Goal: Task Accomplishment & Management: Manage account settings

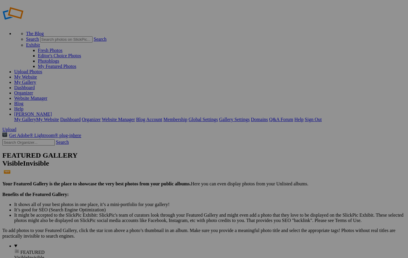
scroll to position [6, 0]
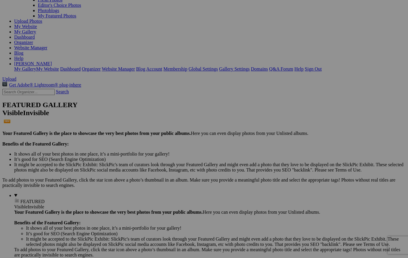
scroll to position [56, 0]
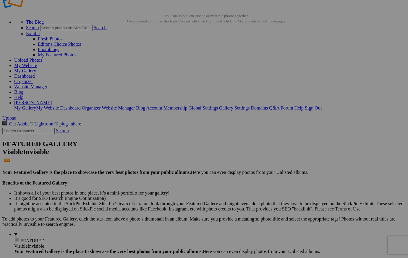
scroll to position [18, 0]
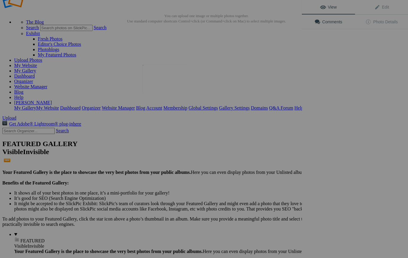
click at [166, 84] on img at bounding box center [164, 79] width 44 height 29
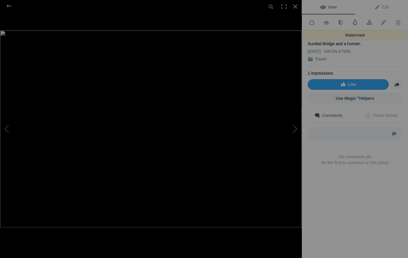
click at [354, 21] on span at bounding box center [354, 22] width 6 height 6
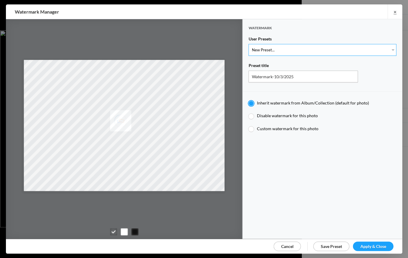
select select "1: Object"
type input "Watermark-7/22/2025"
radio input "false"
radio input "true"
type input "Jim Liskovec"
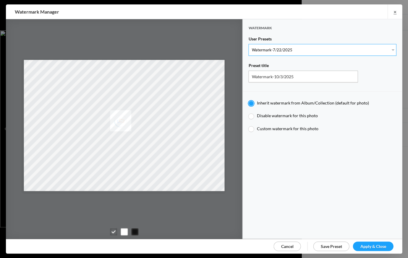
radio input "false"
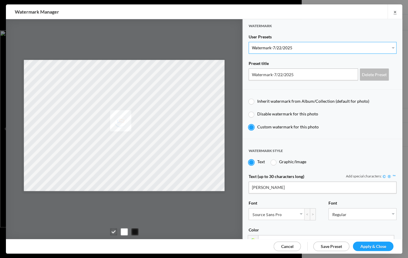
scroll to position [0, 0]
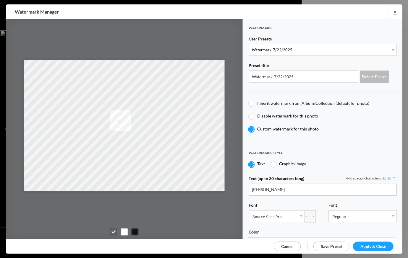
click at [375, 245] on span "Apply & Close" at bounding box center [373, 246] width 26 height 5
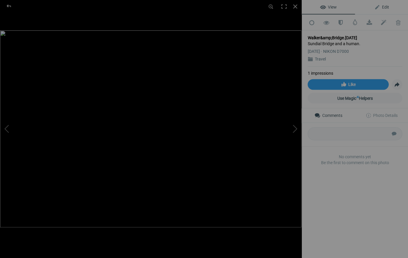
click at [384, 6] on span "Edit" at bounding box center [381, 7] width 15 height 5
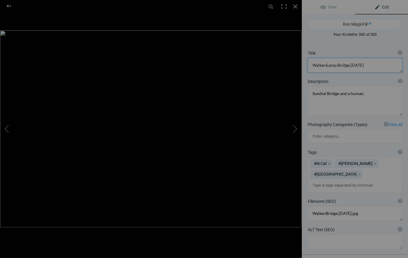
click at [362, 65] on textarea at bounding box center [354, 65] width 94 height 15
click at [335, 66] on textarea at bounding box center [354, 65] width 94 height 15
click at [376, 66] on textarea at bounding box center [354, 65] width 94 height 15
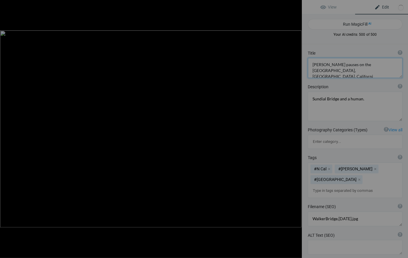
type textarea "[PERSON_NAME] pauses on the [GEOGRAPHIC_DATA], [GEOGRAPHIC_DATA], [US_STATE]"
click at [295, 6] on div at bounding box center [294, 6] width 13 height 13
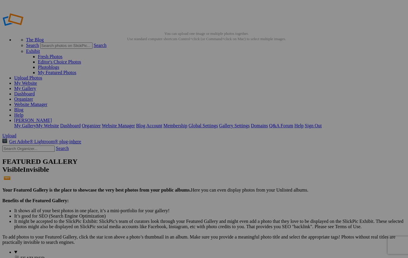
scroll to position [18, 0]
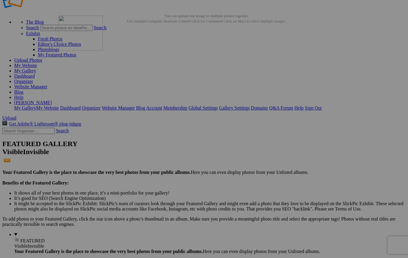
drag, startPoint x: 226, startPoint y: 92, endPoint x: 144, endPoint y: 71, distance: 84.7
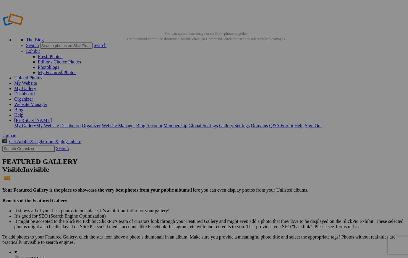
scroll to position [0, 0]
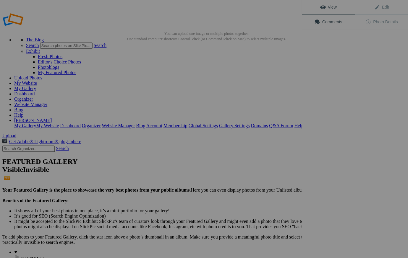
click at [319, 96] on div "View Edit Comments Photo Details" at bounding box center [354, 129] width 106 height 258
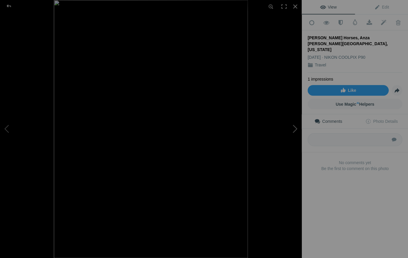
click at [295, 129] on button at bounding box center [279, 129] width 44 height 93
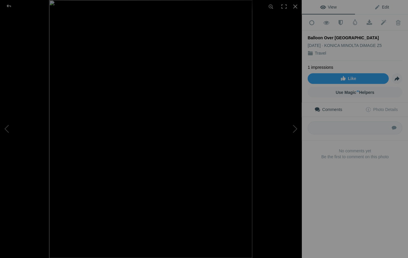
click at [384, 5] on span "Edit" at bounding box center [381, 7] width 15 height 5
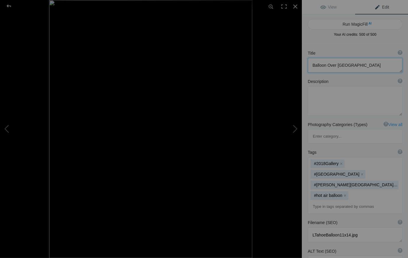
click at [356, 63] on textarea at bounding box center [354, 65] width 94 height 15
click at [296, 128] on button at bounding box center [279, 129] width 44 height 93
type textarea "Two Types of Horse Power in [GEOGRAPHIC_DATA], [GEOGRAPHIC_DATA]"
type textarea "Taxis in [GEOGRAPHIC_DATA], [GEOGRAPHIC_DATA] - horse drawn carriage and 1952 C…"
type textarea "HorsePowerHavana.[DATE].jpg"
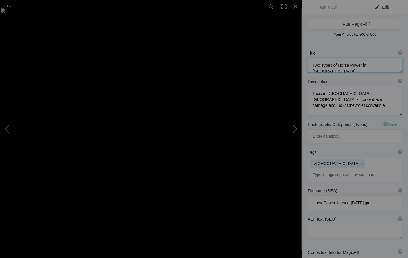
click at [296, 128] on button at bounding box center [279, 129] width 44 height 93
type textarea "English Farmhouse and Rape Seed in Bloom"
type textarea "Farm house in a sea of rape seed bloom, [GEOGRAPHIC_DATA]"
type textarea "2019ForumGallery-FarmhouseRape.jpg"
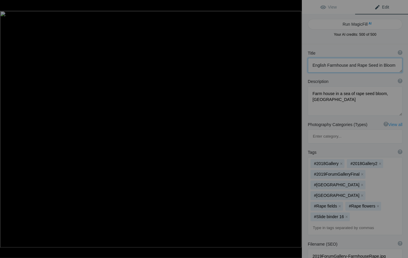
click at [295, 128] on button at bounding box center [279, 129] width 44 height 93
type textarea "Preening Egret on the Pacific Grove Shore"
type textarea "Preening_Egret._PacificGrove_.[DATE].jpg"
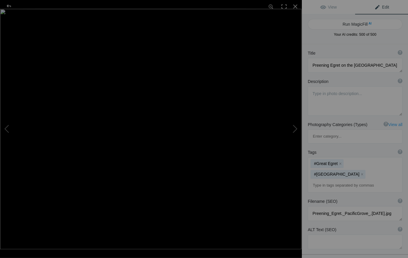
click at [384, 6] on span "Edit" at bounding box center [381, 7] width 15 height 5
click at [386, 65] on textarea at bounding box center [354, 65] width 94 height 15
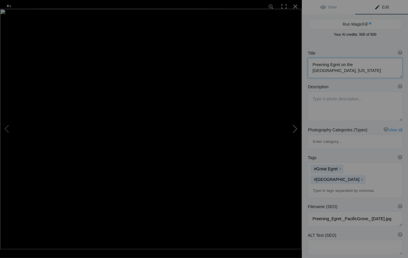
click at [294, 128] on button at bounding box center [279, 129] width 44 height 93
type textarea "[GEOGRAPHIC_DATA] on the Campus of the [GEOGRAPHIC_DATA]"
type textarea "RochefelllerChapel.[DATE].jpg"
click at [296, 128] on button at bounding box center [279, 129] width 44 height 93
type textarea "Boat on [PERSON_NAME], [GEOGRAPHIC_DATA], [US_STATE]"
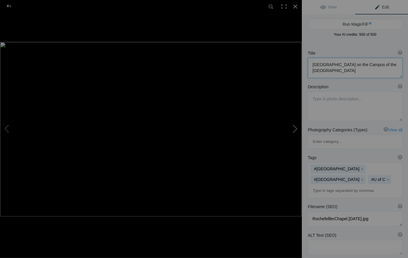
type textarea "Old row boat on Fisherman's Wharf, Monterey"
type textarea "Fisherman_sWharfMonterey.9.24.25.jpg"
click at [296, 128] on button at bounding box center [279, 129] width 44 height 93
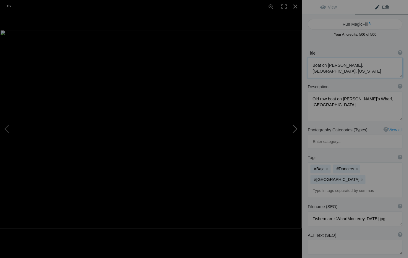
type textarea "Dancers in La Paz, Mexico"
type textarea "Young dancers in La Paz, Mexico"
type textarea "LaPazMXDancers.9.25.25-2.jpg"
click at [296, 128] on button at bounding box center [279, 129] width 44 height 93
type textarea "Dunes, Namib-Naukluft National Park, Namibia"
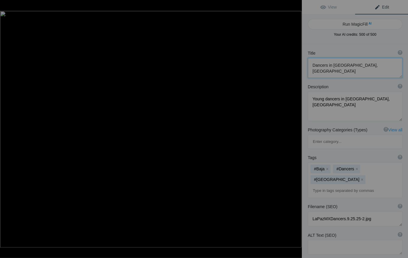
type textarea "2019ForumGallery-Dunes_002.jpg"
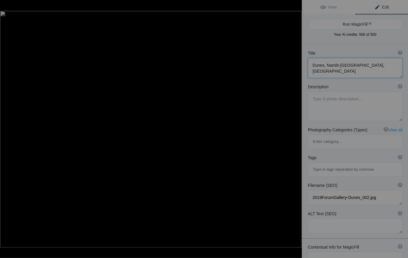
click at [296, 128] on button at bounding box center [279, 129] width 44 height 93
type textarea "Cape Otway Lighthouse, Victoria, Australia"
type textarea "Pic-_CapeOtwayLighthouse_03.jpg"
click at [296, 128] on button at bounding box center [279, 129] width 44 height 93
type textarea "Grace Cathedral, San Francisco"
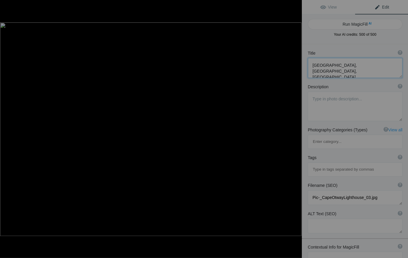
type textarea "GraceCathedral.8.22.25.jpg"
click at [296, 128] on button at bounding box center [279, 129] width 44 height 93
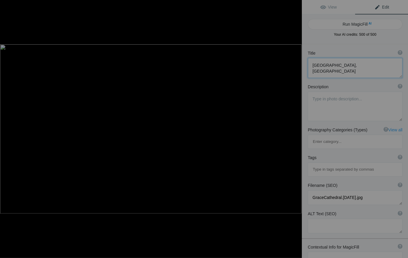
type textarea "Golden Gate Bridge and San Francisco at Night"
type textarea "BridgeSF@Night.8.21.25.jpg"
click at [296, 128] on button at bounding box center [279, 129] width 44 height 93
type textarea "The Painted Ladies of Alamo Square, San Francisco"
type textarea "2019ForumGallery_1007.jpg"
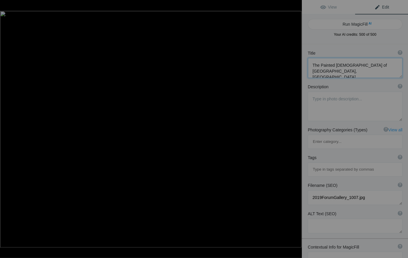
click at [296, 128] on button at bounding box center [279, 129] width 44 height 93
type textarea "San Jose, California City Hall Tower"
type textarea "2019ForumGallery-SJCityHall_001.jpg"
click at [296, 128] on button at bounding box center [279, 129] width 44 height 93
type textarea "Alexander Valley Vineyard in Autumn"
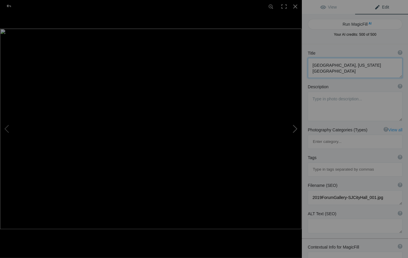
type textarea "Anderson Valley grape vines in October"
type textarea "AlexanderValley.9.24.25.jpg"
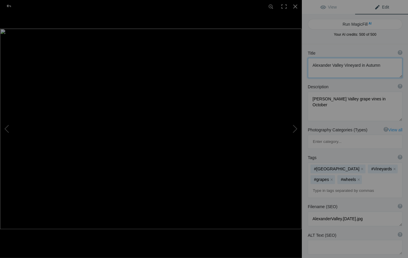
drag, startPoint x: 340, startPoint y: 65, endPoint x: 309, endPoint y: 66, distance: 31.6
click at [311, 65] on textarea at bounding box center [354, 68] width 94 height 20
click at [347, 67] on textarea at bounding box center [354, 67] width 94 height 19
paste textarea "Alexander Valley"
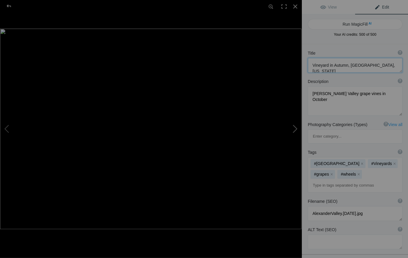
click at [295, 128] on button at bounding box center [279, 129] width 44 height 93
type textarea "Walker pauses on the Sundial Bridge, Redding, California"
type textarea "Sundial Bridge and a human."
type textarea "WalkerBridge.10.3.25.jpg"
click at [5, 127] on button at bounding box center [22, 129] width 44 height 93
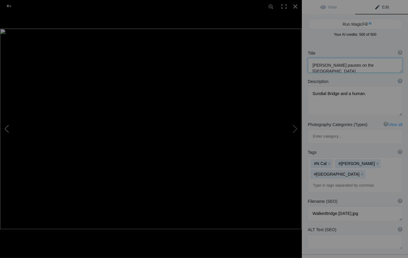
type textarea "Vineyard in Autumn, Alexander Valley, California"
type textarea "Anderson Valley grape vines in October"
type textarea "AlexanderValley.9.24.25.jpg"
click at [5, 127] on button at bounding box center [22, 129] width 44 height 93
type textarea "San Jose, California City Hall Tower"
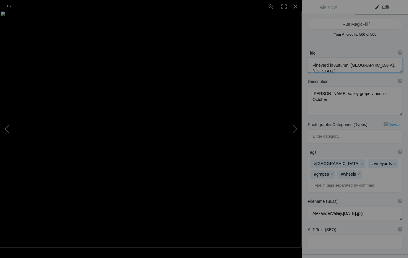
type textarea "2019ForumGallery-SJCityHall_001.jpg"
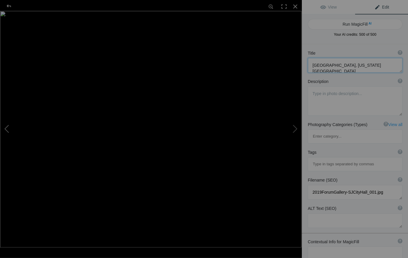
click at [5, 127] on button at bounding box center [22, 129] width 44 height 93
type textarea "The Painted Ladies of Alamo Square, San Francisco"
type textarea "2019ForumGallery_1007.jpg"
click at [5, 127] on button at bounding box center [22, 129] width 44 height 93
type textarea "Golden Gate Bridge and San Francisco at Night"
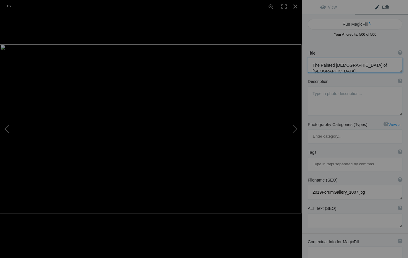
type textarea "BridgeSF@Night.8.21.25.jpg"
click at [5, 127] on button at bounding box center [22, 129] width 44 height 93
type textarea "Grace Cathedral, San Francisco"
type textarea "GraceCathedral.8.22.25.jpg"
click at [5, 127] on button at bounding box center [22, 129] width 44 height 93
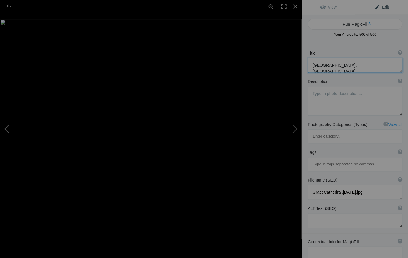
type textarea "Cape Otway Lighthouse, Victoria, Australia"
type textarea "Pic-_CapeOtwayLighthouse_03.jpg"
click at [5, 127] on button at bounding box center [22, 129] width 44 height 93
type textarea "Dunes, Namib-[GEOGRAPHIC_DATA], [GEOGRAPHIC_DATA]"
type textarea "2019ForumGallery-Dunes_002.jpg"
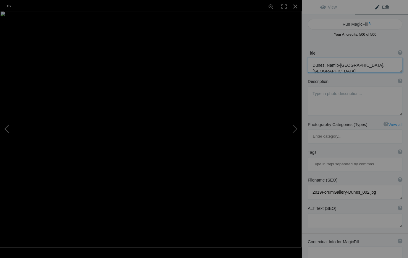
click at [5, 127] on button at bounding box center [22, 129] width 44 height 93
type textarea "Dancers in La Paz, Mexico"
type textarea "Young dancers in La Paz, Mexico"
type textarea "LaPazMXDancers.9.25.25-2.jpg"
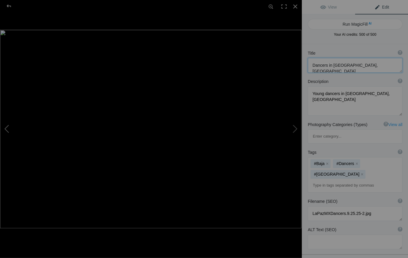
click at [5, 127] on button at bounding box center [22, 129] width 44 height 93
type textarea "Boat on [PERSON_NAME], [GEOGRAPHIC_DATA], [US_STATE]"
type textarea "Old row boat on Fisherman's Wharf, Monterey"
type textarea "Fisherman_sWharfMonterey.9.24.25.jpg"
click at [5, 127] on button at bounding box center [22, 129] width 44 height 93
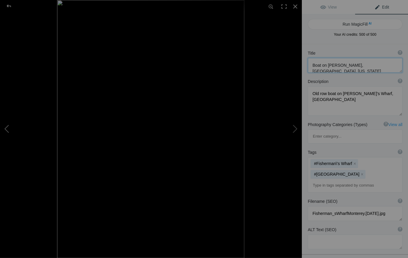
type textarea "[GEOGRAPHIC_DATA] on the Campus of the [GEOGRAPHIC_DATA]"
type textarea "RochefelllerChapel.9.24.25.jpg"
click at [5, 127] on button at bounding box center [22, 129] width 44 height 93
type textarea "Preening Egret on the [GEOGRAPHIC_DATA], [US_STATE]"
type textarea "Preening_Egret._PacificGrove_.7.28.25.jpg"
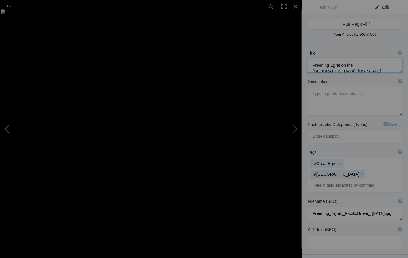
click at [5, 127] on button at bounding box center [22, 129] width 44 height 93
type textarea "English Farmhouse and Rape Seed in Bloom"
type textarea "Farm house in a sea of rape seed bloom, Southern England"
type textarea "2019ForumGallery-FarmhouseRape.jpg"
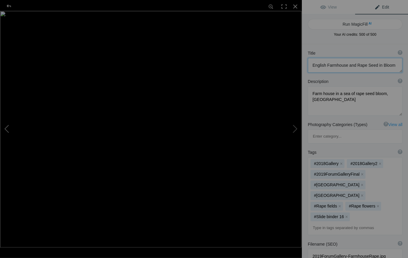
click at [5, 127] on button at bounding box center [22, 129] width 44 height 93
type textarea "Two Types of Horse Power in Havana, Cuba"
type textarea "Taxis in Havana, Cuba - horse drawn carriage and 1952 Chevrolet converible"
type textarea "HorsePowerHavana.9.24.25.jpg"
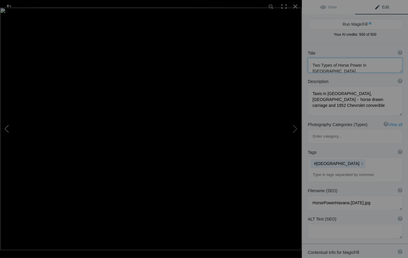
click at [5, 127] on button at bounding box center [22, 129] width 44 height 93
type textarea "Balloon Over Lake Tahoe, California"
type textarea "LTahoeBalloon11x14.jpg"
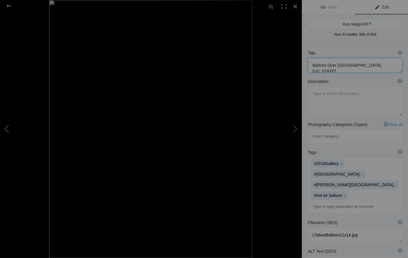
click at [5, 127] on button at bounding box center [22, 129] width 44 height 93
type textarea "Ricardo Breceda Horses, Anza Borrego Desert State Park, California"
type textarea "BrecedaHorses.9.26.25.jpg"
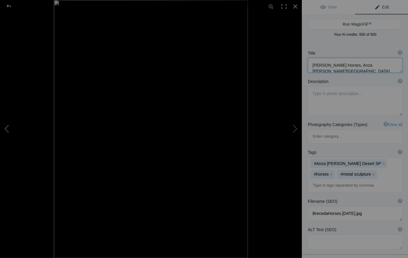
click at [5, 127] on button at bounding box center [22, 129] width 44 height 93
type textarea "Victoria Lily, Guyana"
type textarea "Flashlit Victoria Lilly (Victoria amazonica) in Guyana"
type textarea "Costco2021.029.jpg"
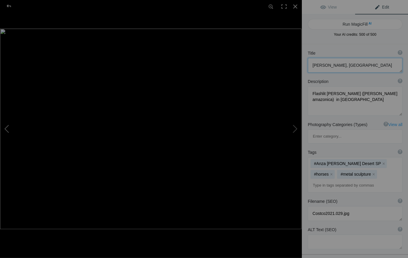
click at [5, 127] on button at bounding box center [22, 129] width 44 height 93
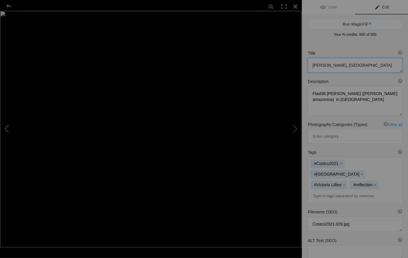
click at [5, 127] on button at bounding box center [22, 129] width 44 height 93
type textarea "DeadVlie, Namib-Naukluft National Park, Namibia"
type textarea "2019ForumGalleryDeadVlie_001.jpg"
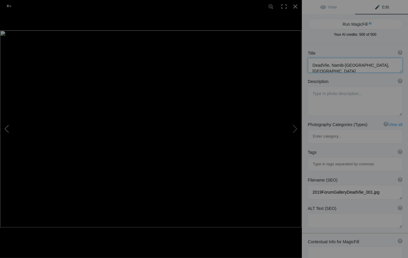
type textarea "Walker pauses on the Sundial Bridge, Redding, California"
type textarea "Sundial Bridge and a human."
type textarea "WalkerBridge.10.3.25.jpg"
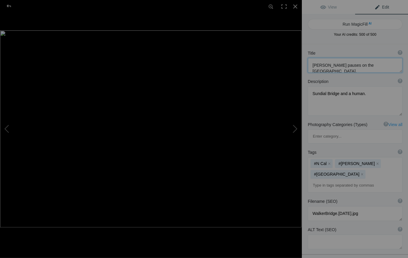
click at [311, 65] on textarea at bounding box center [354, 65] width 94 height 15
click at [403, 76] on div "Title ? Photo title is one of the highest used Search Engine ranking criteria a…" at bounding box center [354, 61] width 106 height 28
click at [295, 6] on div at bounding box center [294, 6] width 13 height 13
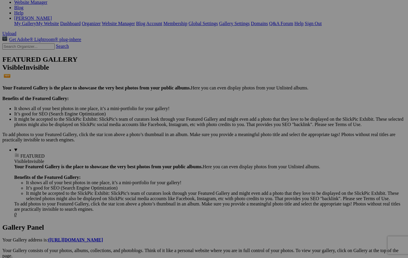
scroll to position [102, 0]
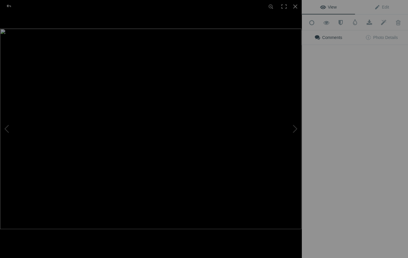
click at [113, 220] on img at bounding box center [150, 129] width 301 height 201
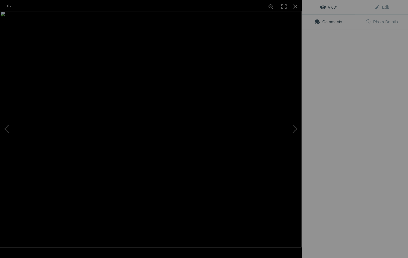
click at [167, 93] on img at bounding box center [150, 129] width 301 height 237
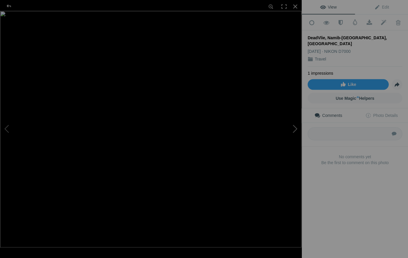
click at [296, 128] on button at bounding box center [279, 129] width 44 height 93
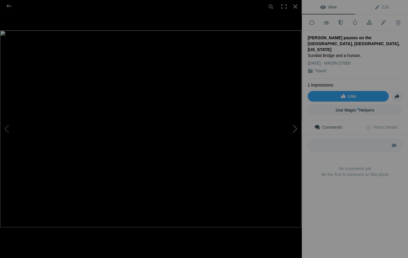
click at [296, 128] on button at bounding box center [279, 129] width 44 height 93
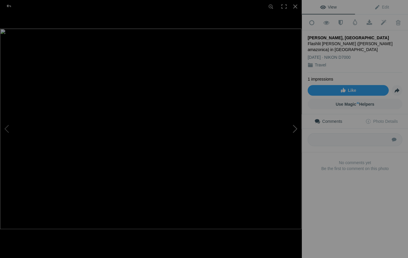
click at [296, 128] on button at bounding box center [279, 129] width 44 height 93
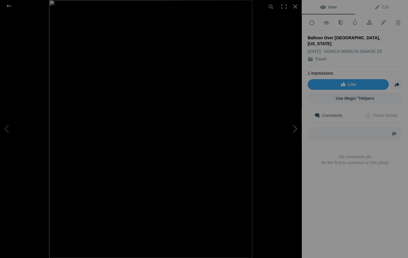
click at [296, 128] on button at bounding box center [279, 129] width 44 height 93
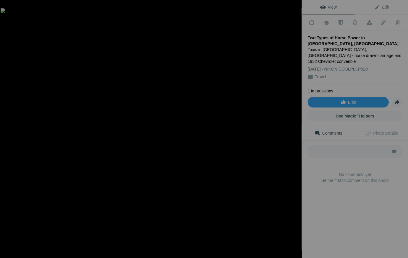
click at [296, 128] on button at bounding box center [279, 129] width 44 height 93
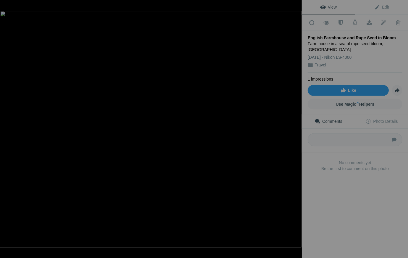
click at [296, 128] on button at bounding box center [279, 129] width 44 height 93
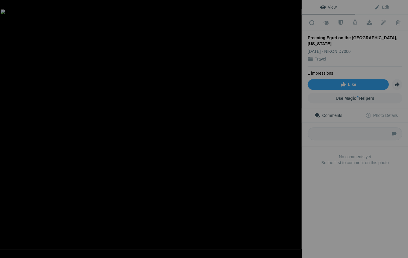
click at [296, 128] on button at bounding box center [279, 129] width 44 height 93
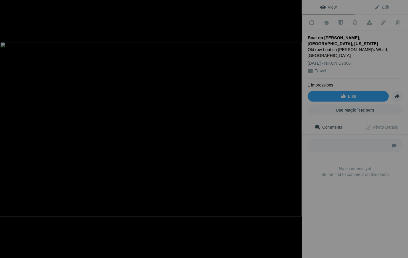
click at [296, 128] on button at bounding box center [279, 129] width 44 height 93
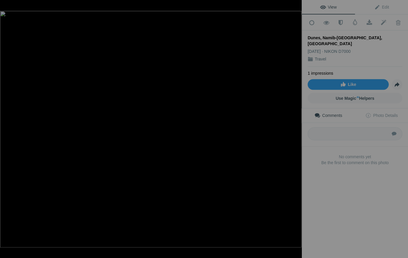
click at [296, 128] on button at bounding box center [279, 129] width 44 height 93
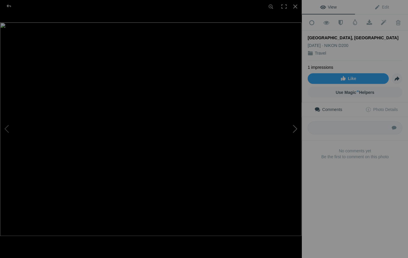
click at [296, 128] on button at bounding box center [279, 129] width 44 height 93
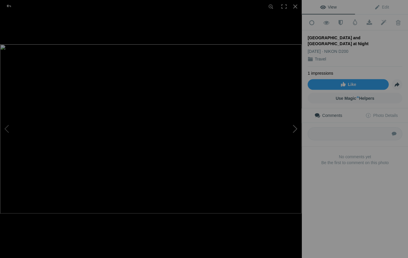
click at [296, 128] on button at bounding box center [279, 129] width 44 height 93
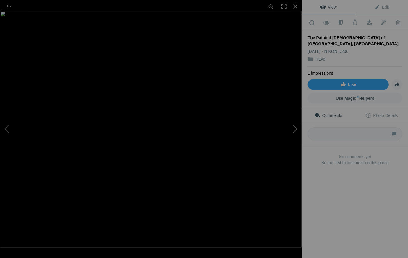
click at [296, 128] on button at bounding box center [279, 129] width 44 height 93
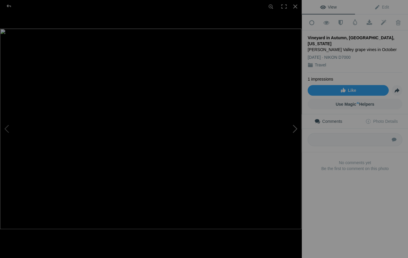
click at [296, 128] on button at bounding box center [279, 129] width 44 height 93
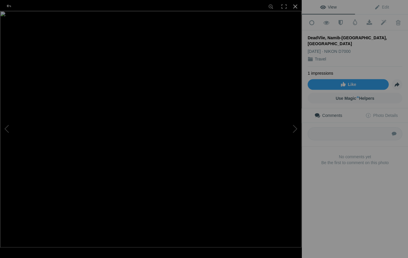
click at [294, 6] on div at bounding box center [294, 6] width 13 height 13
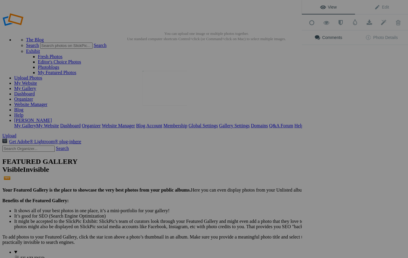
click at [167, 86] on img at bounding box center [164, 88] width 44 height 35
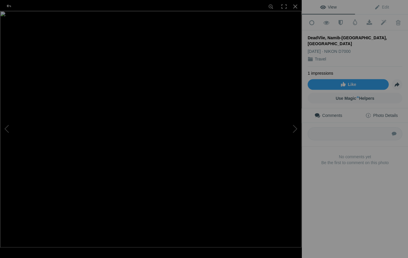
click at [390, 113] on span "Photo Details" at bounding box center [381, 115] width 32 height 5
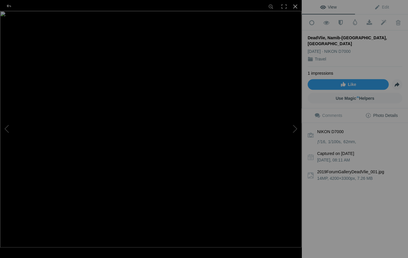
click at [294, 5] on div at bounding box center [294, 6] width 13 height 13
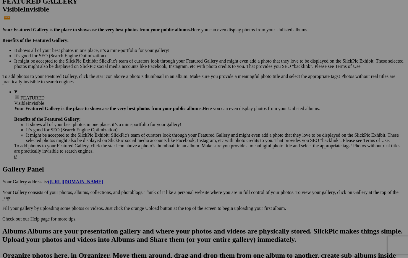
scroll to position [160, 0]
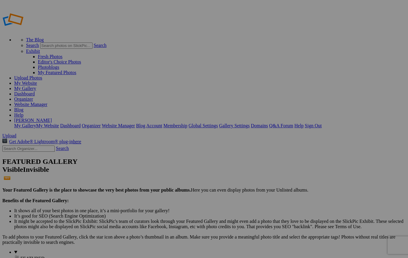
scroll to position [0, 0]
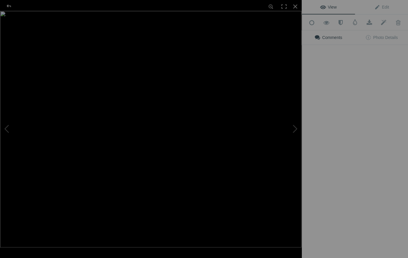
click at [166, 161] on img at bounding box center [150, 129] width 301 height 237
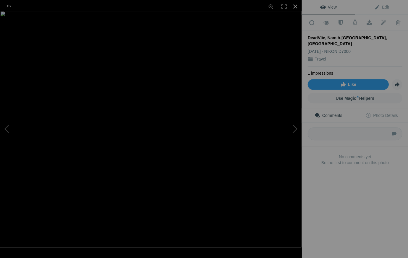
click at [295, 6] on div at bounding box center [294, 6] width 13 height 13
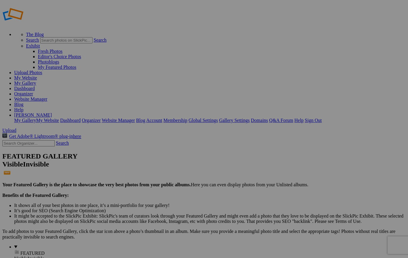
scroll to position [1, 0]
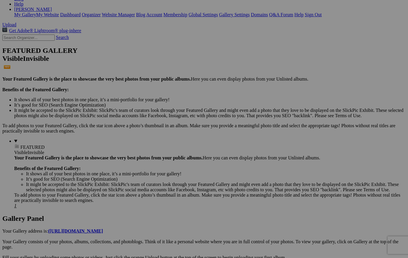
scroll to position [87, 0]
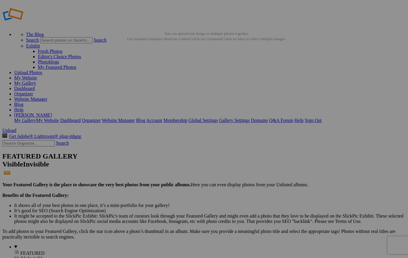
scroll to position [0, 0]
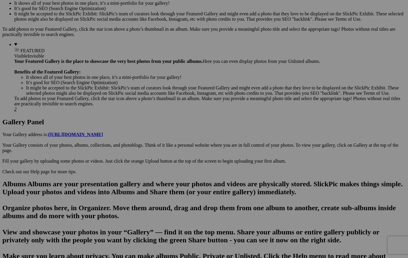
scroll to position [207, 0]
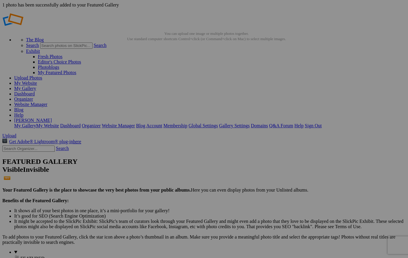
scroll to position [0, 0]
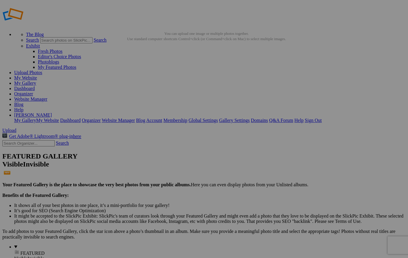
click at [20, 250] on span "FEATURED" at bounding box center [32, 252] width 24 height 5
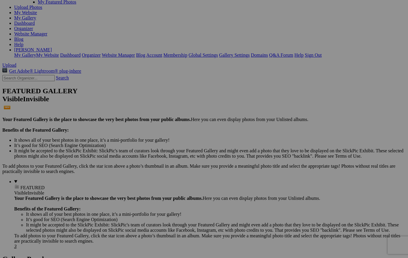
scroll to position [71, 0]
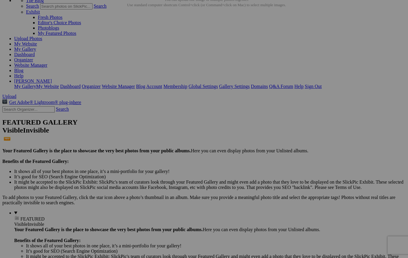
scroll to position [35, 0]
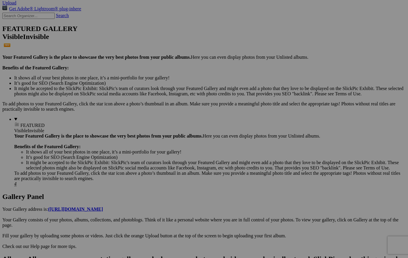
scroll to position [132, 0]
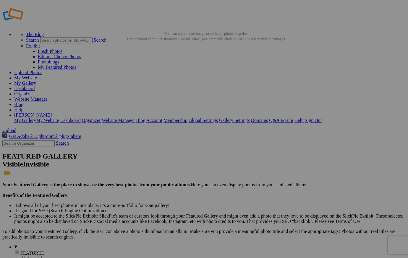
scroll to position [0, 0]
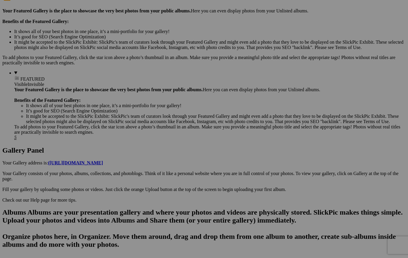
scroll to position [180, 0]
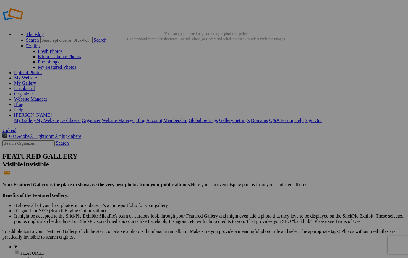
scroll to position [0, 0]
click at [20, 250] on span "FEATURED" at bounding box center [32, 252] width 24 height 5
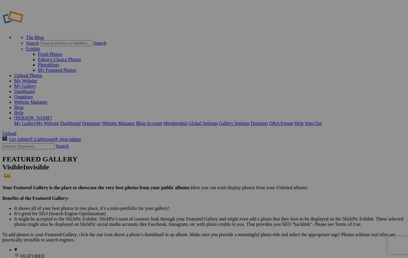
scroll to position [2, 0]
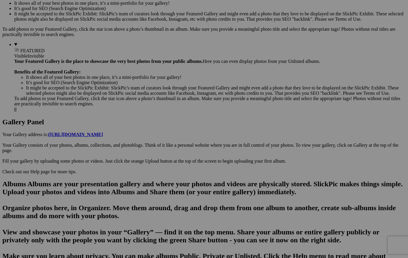
scroll to position [207, 0]
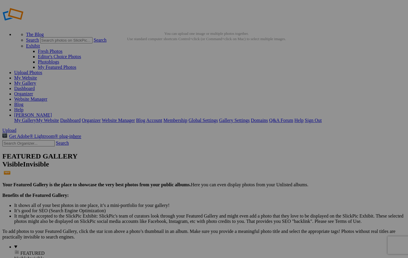
scroll to position [0, 0]
click at [20, 250] on span "FEATURED" at bounding box center [32, 252] width 24 height 5
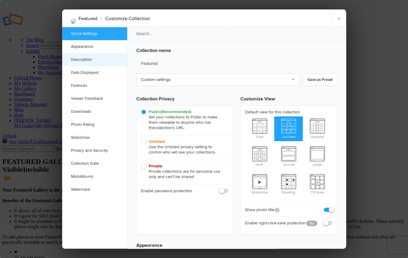
click at [88, 59] on link "Description" at bounding box center [94, 59] width 65 height 13
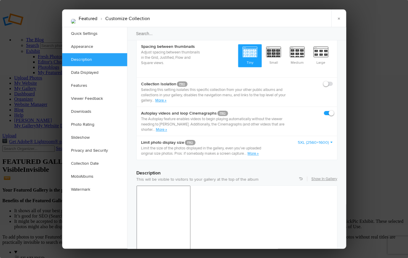
scroll to position [456, 0]
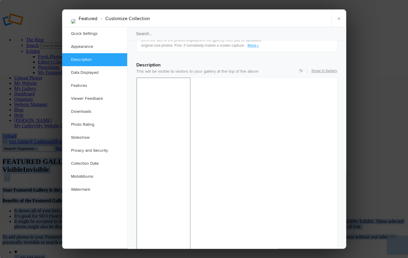
drag, startPoint x: 96, startPoint y: 13, endPoint x: 75, endPoint y: -16, distance: 35.2
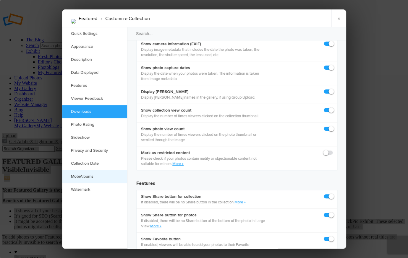
scroll to position [856, 0]
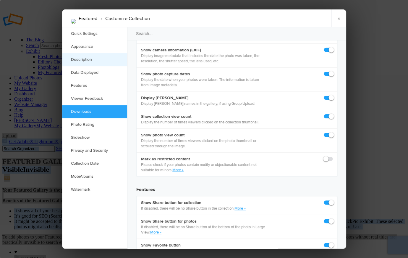
click at [82, 58] on link "Description" at bounding box center [94, 59] width 65 height 13
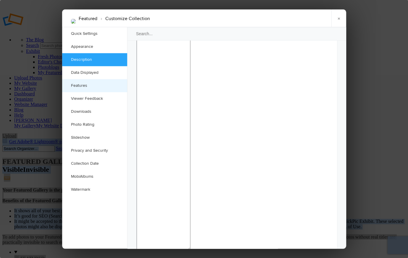
scroll to position [456, 0]
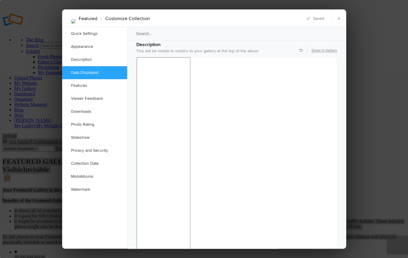
scroll to position [477, 0]
drag, startPoint x: 195, startPoint y: 340, endPoint x: 198, endPoint y: 343, distance: 4.0
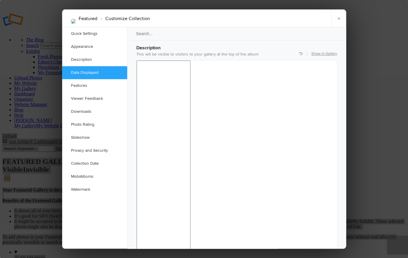
drag, startPoint x: 258, startPoint y: 346, endPoint x: 262, endPoint y: 348, distance: 4.4
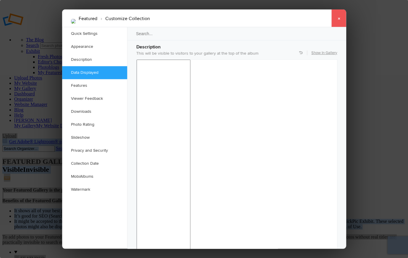
click at [338, 17] on link "×" at bounding box center [338, 18] width 15 height 18
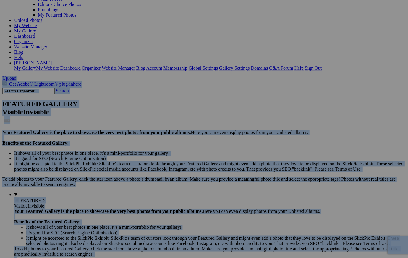
scroll to position [57, 0]
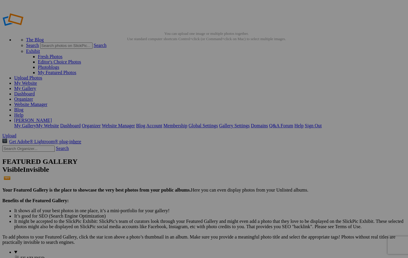
click at [20, 256] on span "FEATURED" at bounding box center [32, 258] width 24 height 5
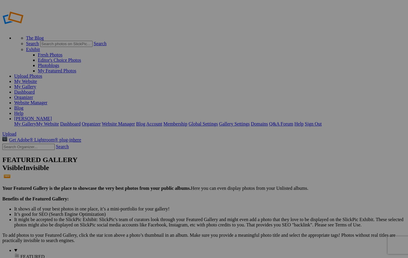
scroll to position [1, 0]
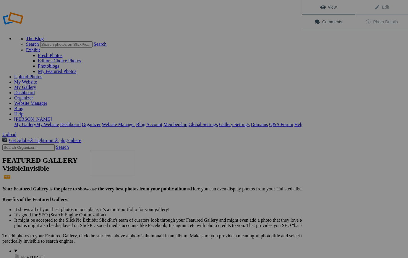
click at [110, 166] on img at bounding box center [112, 163] width 44 height 25
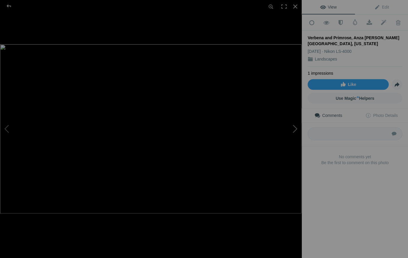
click at [295, 128] on button at bounding box center [279, 129] width 44 height 93
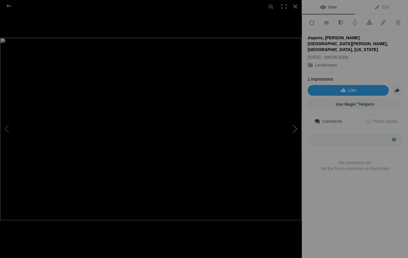
click at [295, 128] on button at bounding box center [279, 129] width 44 height 93
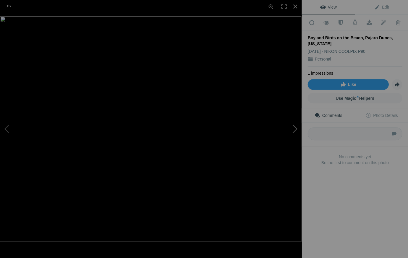
click at [295, 128] on button at bounding box center [279, 129] width 44 height 93
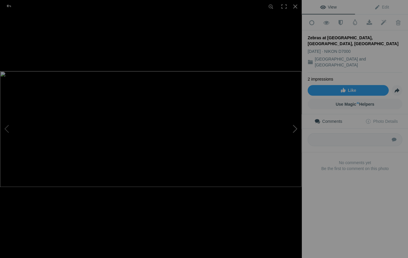
click at [295, 128] on button at bounding box center [279, 129] width 44 height 93
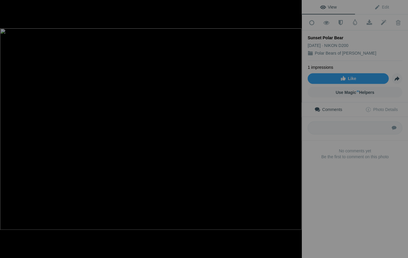
click at [295, 128] on button at bounding box center [279, 129] width 44 height 93
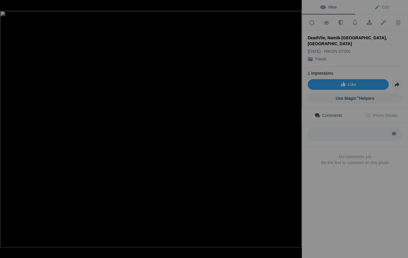
click at [295, 128] on button at bounding box center [279, 129] width 44 height 93
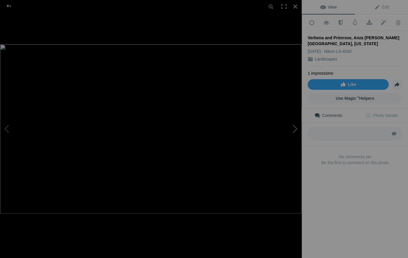
click at [295, 128] on button at bounding box center [279, 129] width 44 height 93
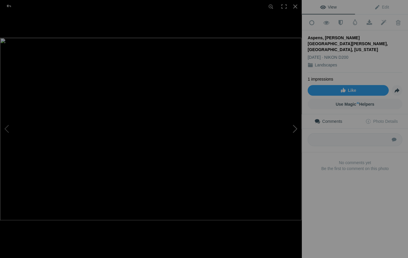
click at [295, 128] on button at bounding box center [279, 129] width 44 height 93
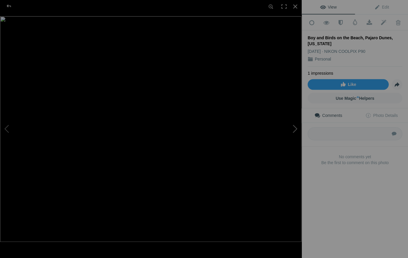
click at [295, 128] on button at bounding box center [279, 129] width 44 height 93
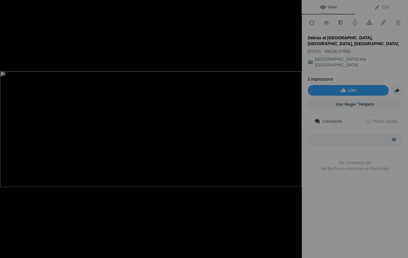
click at [295, 128] on button at bounding box center [279, 129] width 44 height 93
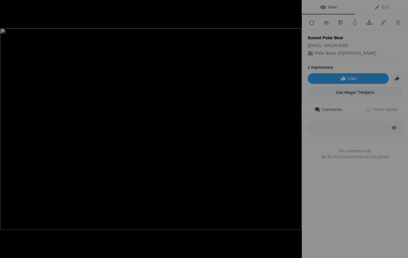
click at [295, 128] on button at bounding box center [279, 129] width 44 height 93
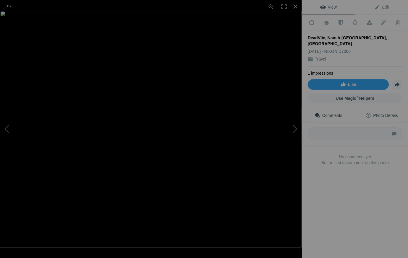
click at [370, 113] on span "Photo Details" at bounding box center [381, 115] width 32 height 5
click at [327, 113] on span "Comments" at bounding box center [328, 115] width 28 height 5
click at [309, 142] on div "Submit No comments yet Be the first to comment on this photo" at bounding box center [354, 149] width 106 height 52
click at [388, 113] on span "Photo Details" at bounding box center [381, 115] width 32 height 5
click at [330, 113] on span "Comments" at bounding box center [328, 115] width 28 height 5
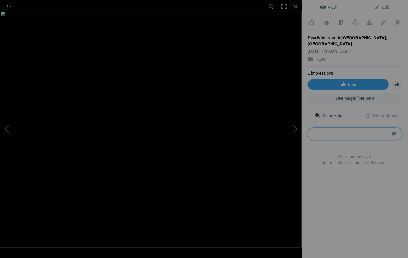
click at [312, 127] on textarea at bounding box center [354, 133] width 94 height 13
click at [294, 6] on div at bounding box center [294, 6] width 13 height 13
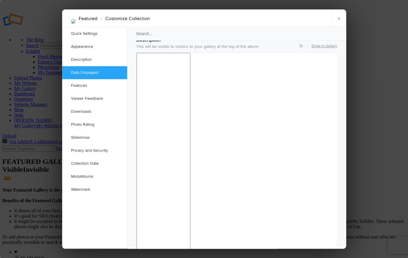
scroll to position [481, 0]
click at [86, 58] on link "Description" at bounding box center [94, 59] width 65 height 13
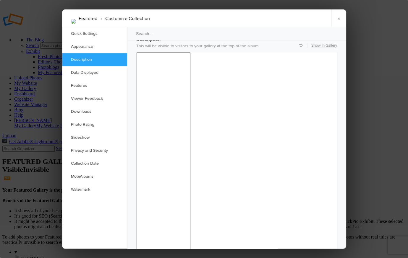
scroll to position [456, 0]
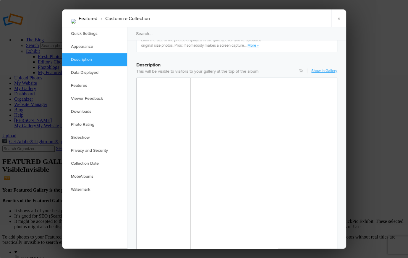
click at [321, 68] on link "Show In Gallery" at bounding box center [324, 70] width 26 height 5
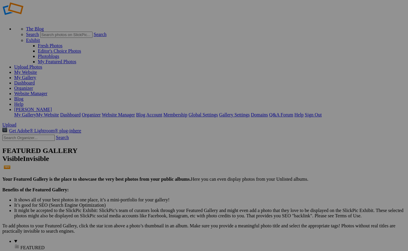
scroll to position [10, 0]
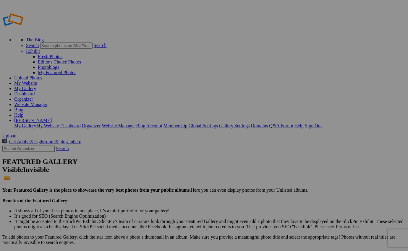
click at [37, 81] on link "My Website" at bounding box center [25, 83] width 23 height 5
click at [36, 86] on link "My Gallery" at bounding box center [25, 88] width 22 height 5
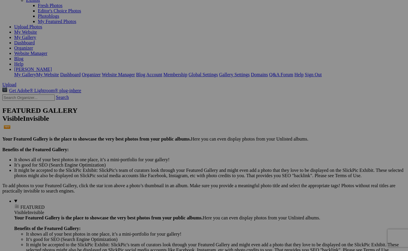
scroll to position [52, 0]
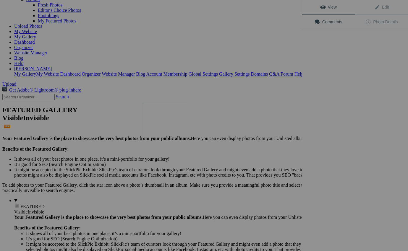
click at [167, 120] on img at bounding box center [164, 120] width 44 height 37
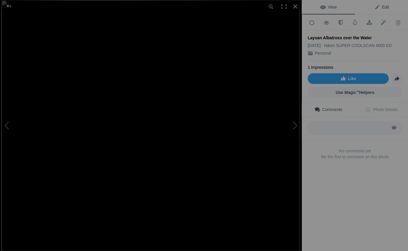
click at [386, 6] on span "Edit" at bounding box center [381, 7] width 15 height 5
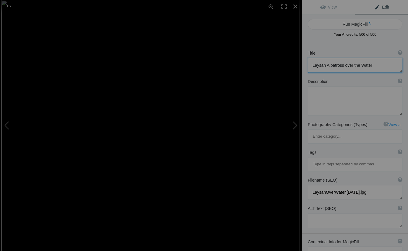
drag, startPoint x: 368, startPoint y: 65, endPoint x: 375, endPoint y: 66, distance: 7.1
click at [368, 65] on textarea at bounding box center [354, 65] width 94 height 15
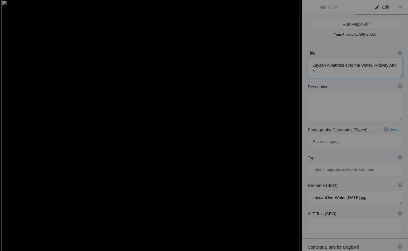
scroll to position [1, 0]
type textarea "Laysan Albatross over the Water, Midway Atoll National Wildlife Refuge"
click at [294, 4] on div at bounding box center [294, 6] width 13 height 13
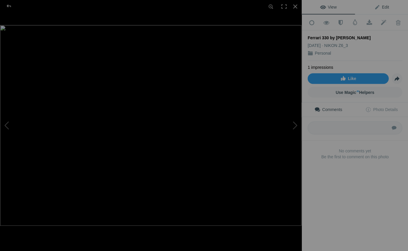
click at [388, 6] on link "Edit" at bounding box center [380, 7] width 53 height 14
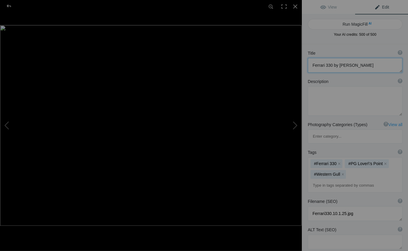
drag, startPoint x: 360, startPoint y: 65, endPoint x: 369, endPoint y: 68, distance: 8.9
click at [360, 65] on textarea at bounding box center [354, 65] width 94 height 15
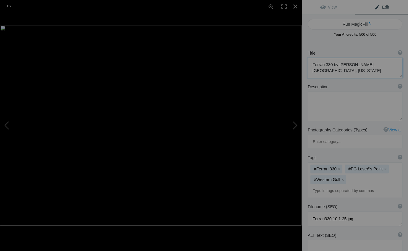
click at [313, 71] on textarea at bounding box center [354, 68] width 94 height 20
type textarea "Ferrari 330 by Pinan Farina, Pacific Grove, California"
click at [295, 6] on div at bounding box center [294, 6] width 13 height 13
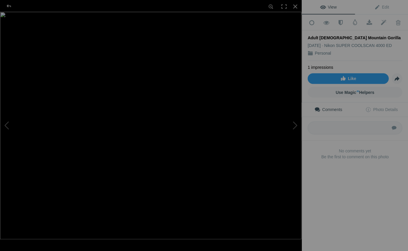
drag, startPoint x: 358, startPoint y: 36, endPoint x: 361, endPoint y: 38, distance: 4.7
click at [358, 36] on div "Adult Male Mountain Gorilla" at bounding box center [354, 38] width 94 height 6
drag, startPoint x: 358, startPoint y: 35, endPoint x: 360, endPoint y: 38, distance: 3.2
click at [358, 35] on div "Adult Male Mountain Gorilla" at bounding box center [354, 38] width 94 height 6
click at [357, 37] on div "Adult Male Mountain Gorilla" at bounding box center [354, 38] width 94 height 6
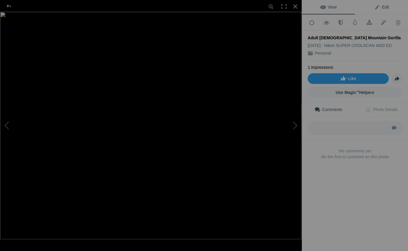
drag, startPoint x: 386, startPoint y: 8, endPoint x: 384, endPoint y: 14, distance: 6.0
click at [386, 8] on span "Edit" at bounding box center [381, 7] width 15 height 5
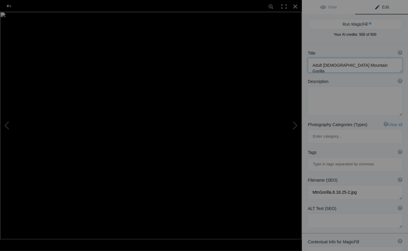
click at [361, 65] on textarea at bounding box center [354, 65] width 94 height 15
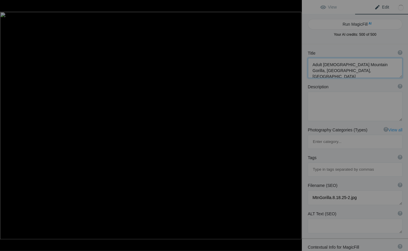
type textarea "Adult Male Mountain Gorilla, Volcanoes National Park, Rwanda"
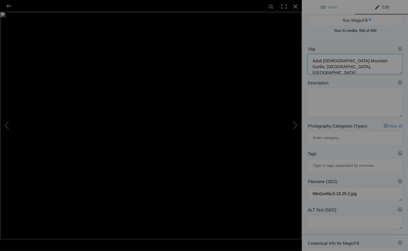
scroll to position [4, 0]
click at [293, 6] on div at bounding box center [294, 6] width 13 height 13
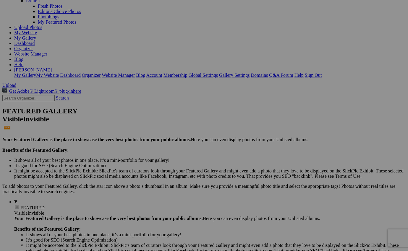
scroll to position [51, 0]
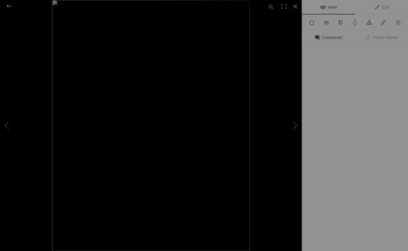
click at [327, 130] on div "View Edit Add to Quick Collection Remove from Quick Collection Hide from Public…" at bounding box center [354, 125] width 106 height 251
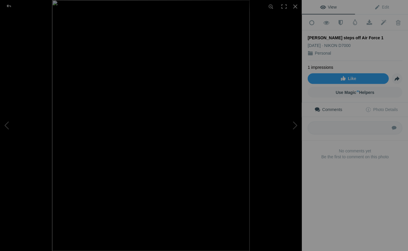
click at [377, 36] on div "President Obama steps off Air Force 1" at bounding box center [354, 38] width 94 height 6
click at [375, 35] on div "President Obama steps off Air Force 1" at bounding box center [354, 38] width 94 height 6
click at [385, 7] on span "Edit" at bounding box center [381, 7] width 15 height 5
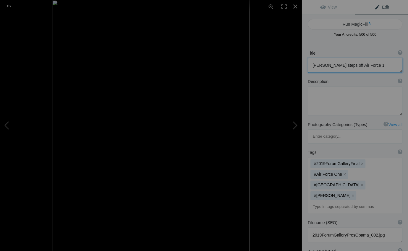
drag, startPoint x: 378, startPoint y: 65, endPoint x: 386, endPoint y: 67, distance: 8.2
click at [378, 65] on textarea at bounding box center [354, 65] width 94 height 15
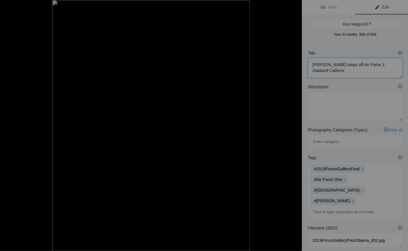
type textarea "President Obama steps off Air Force 1, Oakland California"
click at [294, 5] on div at bounding box center [294, 6] width 13 height 13
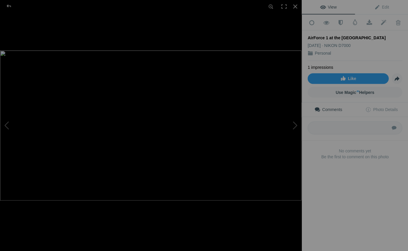
click at [352, 36] on div "AirForce 1 at the Oakland Airport" at bounding box center [354, 38] width 94 height 6
drag, startPoint x: 385, startPoint y: 6, endPoint x: 383, endPoint y: 10, distance: 4.7
click at [385, 6] on span "Edit" at bounding box center [381, 7] width 15 height 5
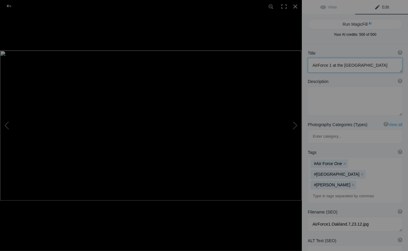
click at [355, 65] on textarea at bounding box center [354, 65] width 94 height 15
type textarea "AirForce 1 at the Oakland, California Airport"
click at [294, 5] on div at bounding box center [294, 6] width 13 height 13
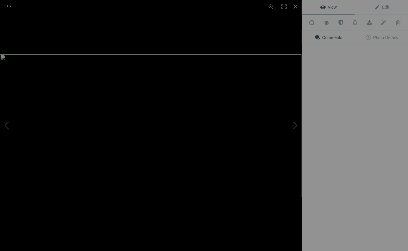
click at [106, 196] on img at bounding box center [150, 125] width 301 height 143
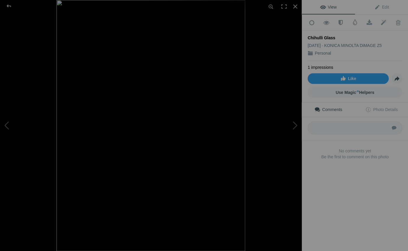
click at [331, 35] on div "Chihulli Glass" at bounding box center [354, 38] width 94 height 6
click at [338, 39] on div "Chihulli Glass" at bounding box center [354, 38] width 94 height 6
click at [384, 5] on span "Edit" at bounding box center [381, 7] width 15 height 5
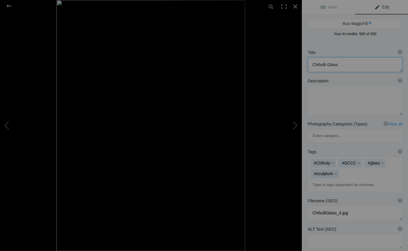
drag, startPoint x: 335, startPoint y: 65, endPoint x: 344, endPoint y: 64, distance: 9.5
click at [335, 65] on textarea at bounding box center [354, 64] width 94 height 15
click at [338, 65] on textarea at bounding box center [354, 65] width 94 height 15
click at [370, 65] on textarea at bounding box center [354, 65] width 94 height 15
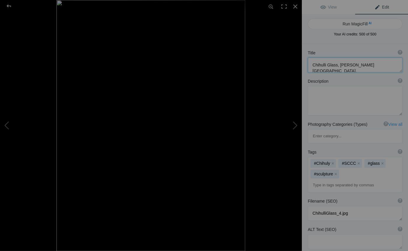
click at [325, 65] on textarea at bounding box center [354, 65] width 94 height 15
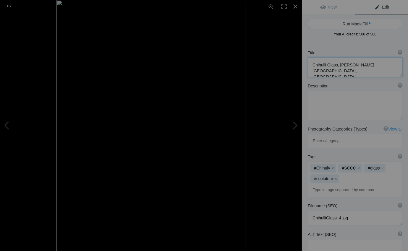
click at [325, 65] on textarea at bounding box center [354, 67] width 94 height 19
type textarea "Chihuly Glass, DeYoung Museum, San Francisco"
click at [295, 5] on div at bounding box center [294, 6] width 13 height 13
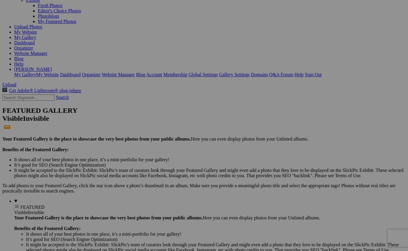
scroll to position [51, 0]
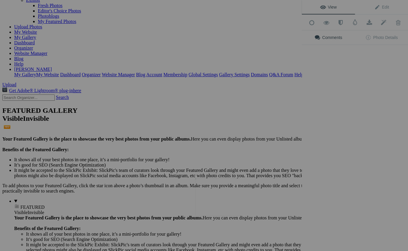
scroll to position [0, 0]
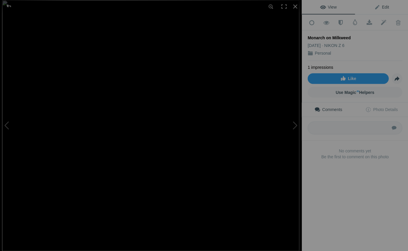
click at [386, 6] on span "Edit" at bounding box center [381, 7] width 15 height 5
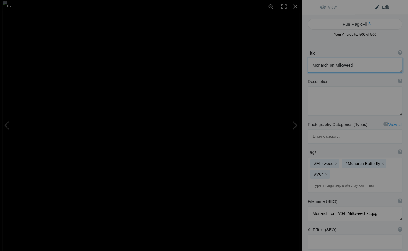
click at [351, 65] on textarea at bounding box center [354, 65] width 94 height 15
click at [295, 125] on button at bounding box center [279, 125] width 44 height 90
type textarea "Wintering Monarch Butterflies in Pcific Grove, California"
type textarea "Monarchs.7.28.25.jpg"
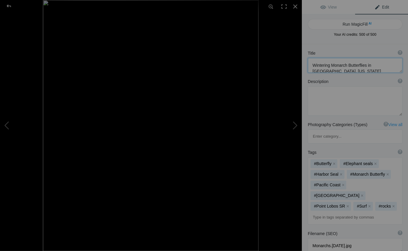
click at [402, 75] on div "Title ? Photo title is one of the highest used Search Engine ranking criteria a…" at bounding box center [354, 61] width 106 height 28
click at [295, 126] on button at bounding box center [279, 125] width 44 height 90
type textarea "Kona Kat"
type textarea "KonaKat11x14.jpg"
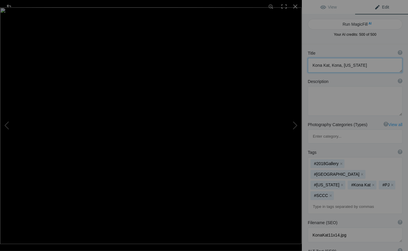
drag, startPoint x: 339, startPoint y: 66, endPoint x: 342, endPoint y: 69, distance: 4.2
click at [339, 67] on textarea at bounding box center [354, 65] width 94 height 15
click at [295, 124] on button at bounding box center [279, 125] width 44 height 90
type textarea "Little pig-tailed Girl at Lover's Point Beach, Pacific Grove, California"
type textarea "HCCGallery-LittleGirlPGBeach_001.jpg"
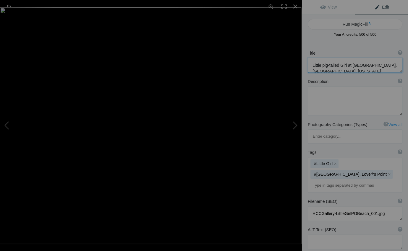
click at [401, 73] on textarea at bounding box center [354, 65] width 94 height 15
click at [295, 124] on button at bounding box center [279, 125] width 44 height 90
type textarea "Boy and Birds on the Beach, Pajaro Dunes, California"
type textarea "BoyBirds.7.31.25.jpg"
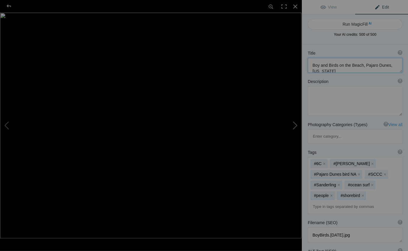
click at [295, 125] on button at bounding box center [279, 125] width 44 height 90
type textarea "Beached Jellyfish"
type textarea "BeachedJellyfish11x14.jpg"
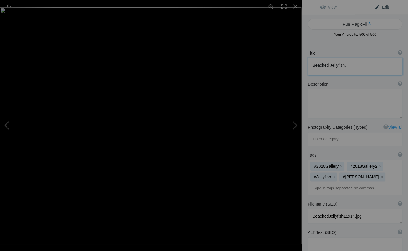
click at [6, 122] on button at bounding box center [22, 125] width 44 height 90
type textarea "Boy and Birds on the Beach, Pajaro Dunes, California"
type textarea "BoyBirds.7.31.25.jpg"
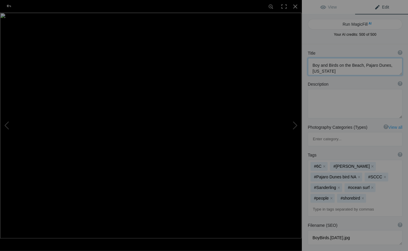
drag, startPoint x: 361, startPoint y: 65, endPoint x: 368, endPoint y: 69, distance: 7.7
click at [368, 69] on textarea at bounding box center [354, 66] width 94 height 17
click at [364, 71] on textarea at bounding box center [354, 66] width 94 height 17
click at [296, 126] on button at bounding box center [279, 125] width 44 height 90
type textarea "Beached Jellyfish,"
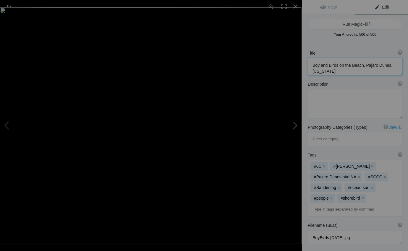
type textarea "BeachedJellyfish11x14.jpg"
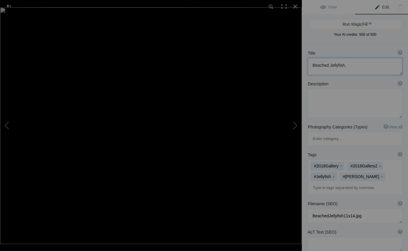
paste textarea "Pajaro Dunes, California"
click at [295, 124] on button at bounding box center [279, 125] width 44 height 90
type textarea "Jellies, Monterey Bay Aquarium, California"
type textarea "AquariumJellies11x14.jpg"
click at [295, 125] on button at bounding box center [279, 125] width 44 height 90
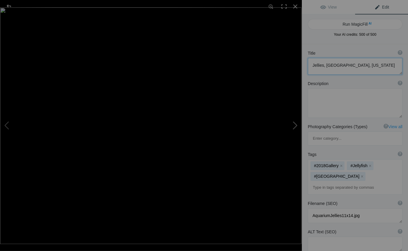
type textarea "Space Shuttle Endevour flies to its permanent home in Long Beach, California"
type textarea "2019ForumGalleryEndevour_002.jpg"
click at [296, 125] on button at bounding box center [279, 125] width 44 height 90
type textarea "Laysan Albatross over the Water, Midway Atoll National Wildlife Refuge"
type textarea "LaysanOverWater.8.28.25.jpg"
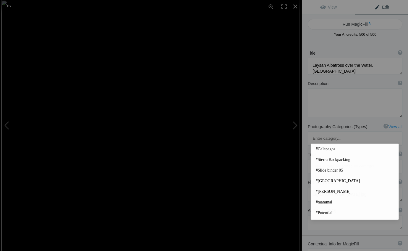
click at [312, 161] on input at bounding box center [354, 166] width 88 height 11
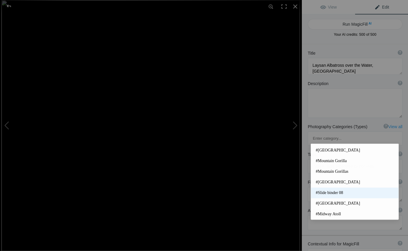
scroll to position [137, 0]
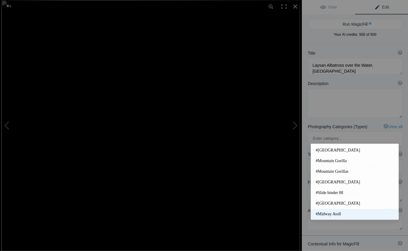
click at [327, 214] on span "#Midway Atoll" at bounding box center [354, 214] width 78 height 6
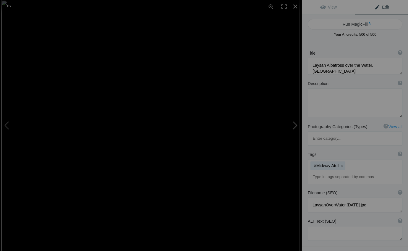
click at [294, 125] on button at bounding box center [279, 125] width 44 height 90
type textarea "Ferrari 330 by Pinan Farina, Pacific Grove, California"
type textarea "Ferrari330.10.1.25.jpg"
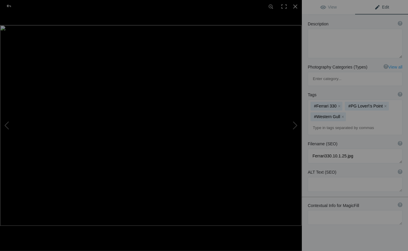
scroll to position [59, 0]
drag, startPoint x: 343, startPoint y: 87, endPoint x: 313, endPoint y: 85, distance: 29.6
click at [313, 113] on mat-chip "#Western Gull x" at bounding box center [327, 117] width 35 height 9
click at [319, 113] on mat-chip "#Western Gull x" at bounding box center [327, 117] width 35 height 9
click at [329, 113] on mat-chip "#Western Gull x" at bounding box center [327, 117] width 35 height 9
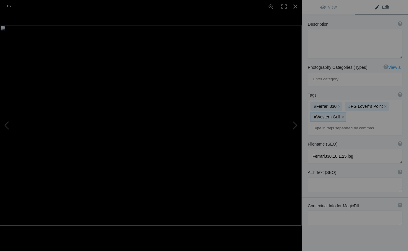
click at [312, 113] on mat-chip "#Western Gull x" at bounding box center [327, 117] width 35 height 9
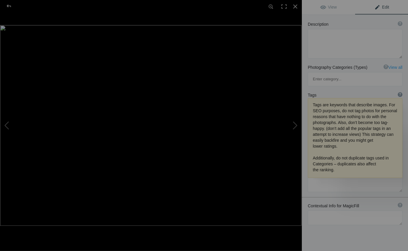
click at [400, 92] on div "?" at bounding box center [399, 94] width 5 height 5
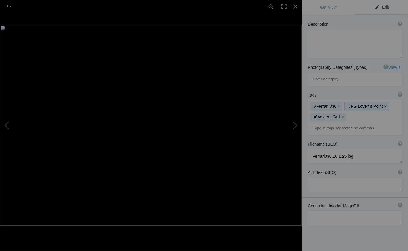
click at [383, 104] on button "x" at bounding box center [385, 106] width 4 height 4
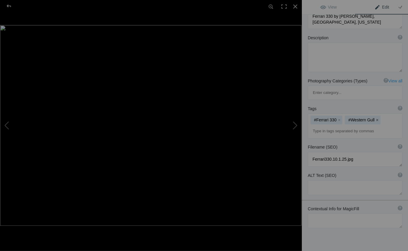
click at [375, 118] on button "x" at bounding box center [376, 120] width 4 height 4
click at [345, 114] on div "#Ferrari 330 x" at bounding box center [354, 126] width 94 height 24
click at [335, 115] on mat-chip "#Ferrari 330 x" at bounding box center [326, 119] width 32 height 9
click at [349, 114] on div "#Ferrari 330 x" at bounding box center [354, 126] width 94 height 24
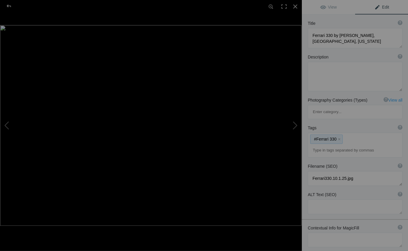
scroll to position [31, 0]
click at [311, 198] on textarea at bounding box center [354, 205] width 94 height 15
type textarea "1960s era Ferrari"
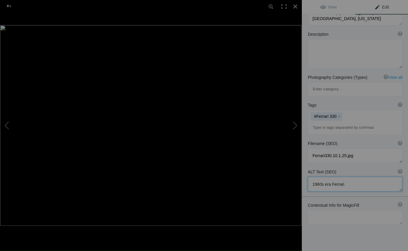
scroll to position [52, 0]
click at [296, 126] on button at bounding box center [279, 125] width 44 height 90
type textarea "Adult Male Mountain Gorilla, Volcanoes National Park, Rwanda"
type textarea "MtnGorilla.8.18.25-2.jpg"
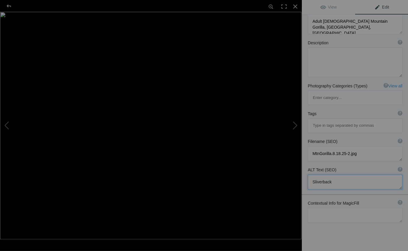
type textarea "Silverback"
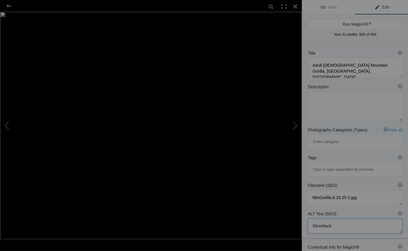
scroll to position [0, 0]
click at [296, 125] on button at bounding box center [279, 125] width 44 height 90
type textarea "President Obama steps off Air Force 1, Oakland California"
type textarea "2019ForumGalleryPresObama_002.jpg"
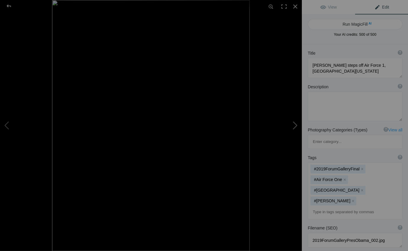
click at [295, 126] on button at bounding box center [279, 125] width 44 height 90
type textarea "AirForce 1 at the Oakland, California Airport"
type textarea "AirForce1.Oakland.7,23.12.jpg"
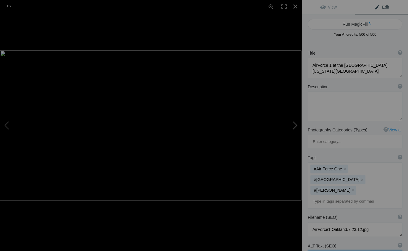
click at [295, 125] on button at bounding box center [279, 125] width 44 height 90
type textarea "Cloud at Sunset, Eastern Sierra, California"
type textarea "Cloud_at_Sunset.jpg"
click at [364, 177] on button "x" at bounding box center [361, 179] width 4 height 4
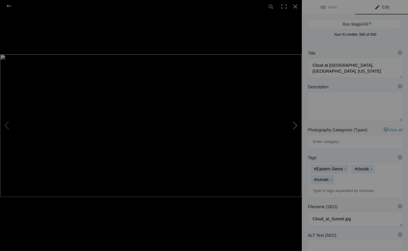
click at [296, 126] on button at bounding box center [279, 125] width 44 height 90
type textarea "Chihuly Glass, DeYoung Museum, San Francisco"
type textarea "ChihulliGlass_4.jpg"
click at [358, 167] on button "x" at bounding box center [358, 169] width 4 height 4
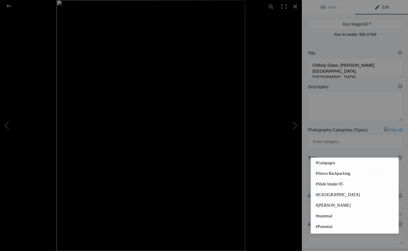
click at [312, 175] on input at bounding box center [354, 180] width 88 height 11
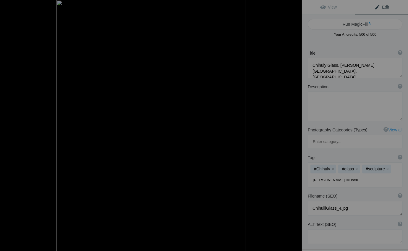
type input "DeYoung Museum"
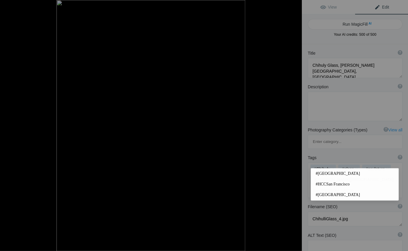
type input "[GEOGRAPHIC_DATA]"
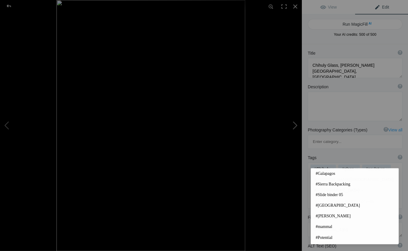
click at [295, 125] on button at bounding box center [279, 125] width 44 height 90
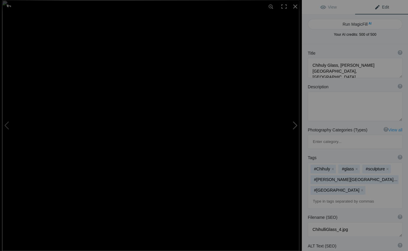
type textarea "Monarch on Milkweed, Cupertino, California"
type textarea "Monarch_on_V64_Milkweed_-4.jpg"
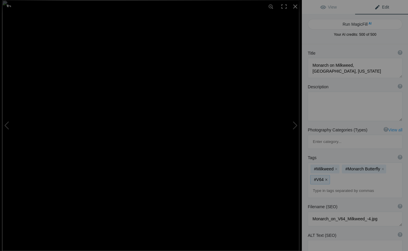
click at [327, 177] on button "x" at bounding box center [326, 179] width 4 height 4
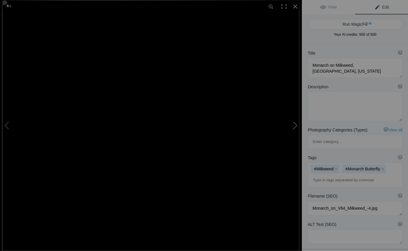
click at [295, 124] on button at bounding box center [279, 125] width 44 height 90
type textarea "Wintering Monarch Butterflies in Pcific Grove, California"
type textarea "Monarchs.7.28.25.jpg"
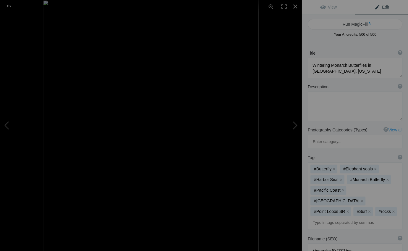
click at [374, 167] on button "x" at bounding box center [375, 169] width 4 height 4
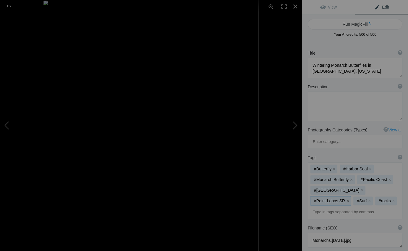
click at [349, 199] on button "x" at bounding box center [347, 201] width 4 height 4
click at [381, 188] on button "x" at bounding box center [383, 190] width 4 height 4
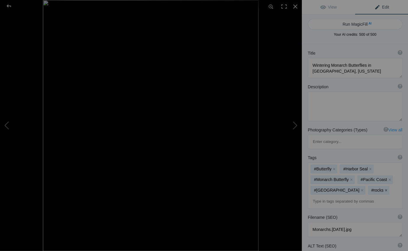
click at [383, 188] on button "x" at bounding box center [385, 190] width 4 height 4
click at [369, 167] on button "x" at bounding box center [370, 169] width 4 height 4
click at [313, 196] on input at bounding box center [354, 201] width 88 height 11
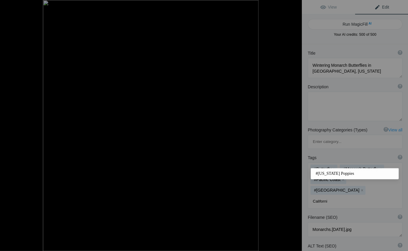
type input "California"
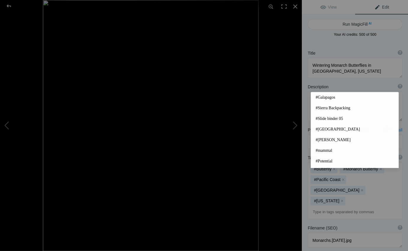
click at [312, 207] on input at bounding box center [354, 212] width 88 height 11
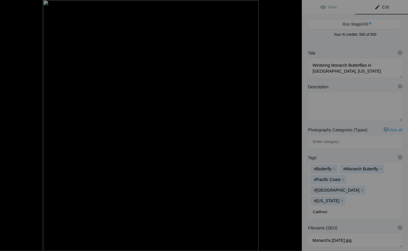
type input "Califronia"
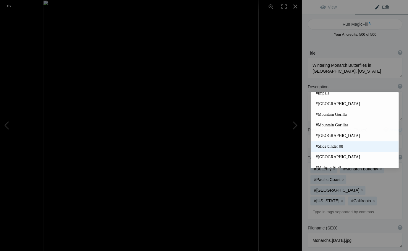
scroll to position [125, 0]
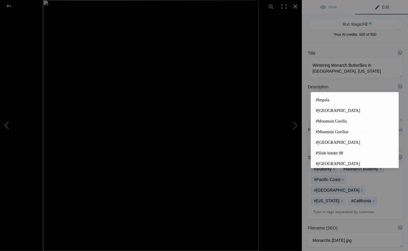
click at [6, 124] on button at bounding box center [22, 125] width 44 height 90
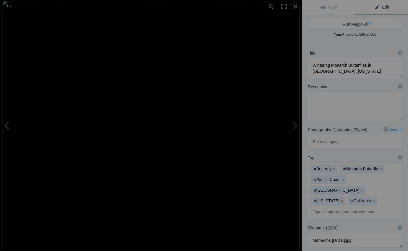
type textarea "Monarch on Milkweed, Cupertino, California"
type textarea "Monarch_on_V64_Milkweed_-4.jpg"
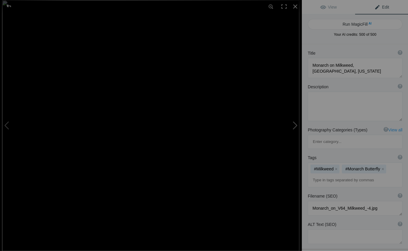
click at [296, 126] on button at bounding box center [279, 125] width 44 height 90
type textarea "Wintering Monarch Butterflies in Pcific Grove, California"
type textarea "Monarchs.7.28.25.jpg"
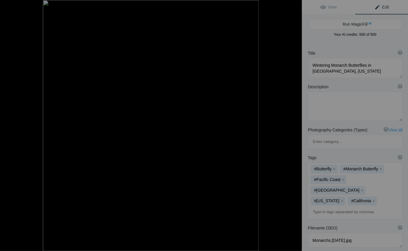
click at [296, 126] on button at bounding box center [279, 125] width 44 height 90
type textarea "Kona Kat, Hawaii"
type textarea "KonaKat11x14.jpg"
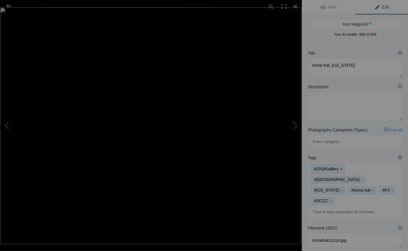
click at [340, 167] on button "x" at bounding box center [340, 169] width 4 height 4
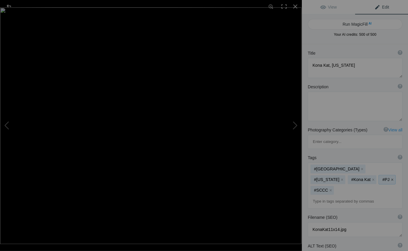
click at [389, 177] on button "x" at bounding box center [391, 179] width 4 height 4
click at [330, 188] on button "x" at bounding box center [330, 190] width 4 height 4
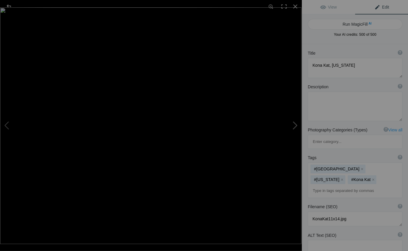
click at [296, 125] on button at bounding box center [279, 125] width 44 height 90
type textarea "Little pig-tailed Girl at Lover's Point Beach, Pacific Grove, California"
type textarea "HCCGallery-LittleGirlPGBeach_001.jpg"
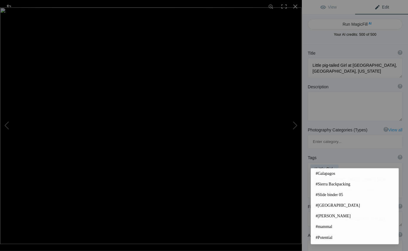
click at [312, 185] on input at bounding box center [354, 190] width 88 height 11
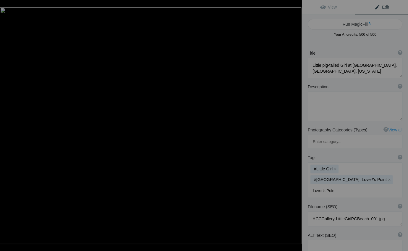
type input "Lover's Point"
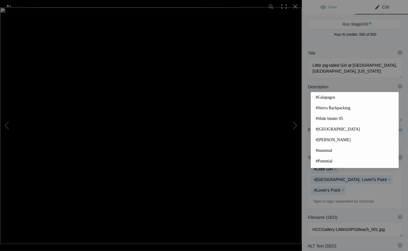
click at [404, 104] on div "Description ? By adding more context around images, results can become much mor…" at bounding box center [354, 102] width 106 height 43
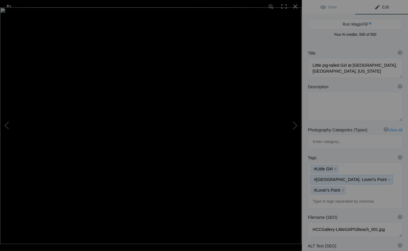
click at [326, 175] on mat-chip "#Pacific Grove Coast. Lover\'s Point x" at bounding box center [351, 179] width 82 height 9
drag, startPoint x: 374, startPoint y: 150, endPoint x: 359, endPoint y: 151, distance: 15.1
click at [359, 175] on mat-chip "#Pacific Grove Coast. Lover\'s Point x" at bounding box center [351, 179] width 82 height 9
drag, startPoint x: 374, startPoint y: 149, endPoint x: 377, endPoint y: 151, distance: 3.1
click at [374, 175] on mat-chip "#Pacific Grove Coast. Lover\'s Point x" at bounding box center [351, 179] width 82 height 9
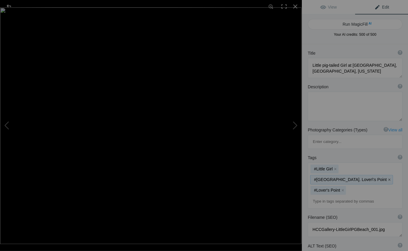
click at [387, 177] on button "x" at bounding box center [389, 179] width 4 height 4
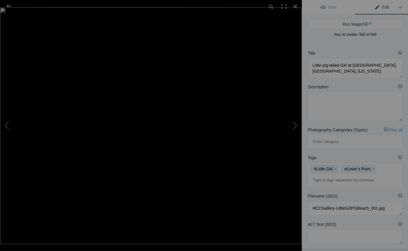
click at [312, 175] on input at bounding box center [354, 180] width 88 height 11
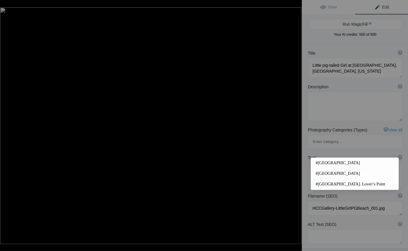
type input "Pacific Grove"
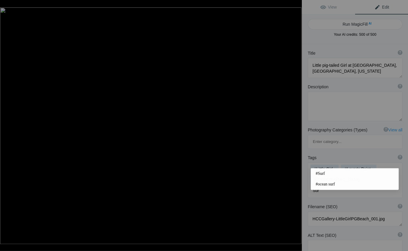
type input "Surf"
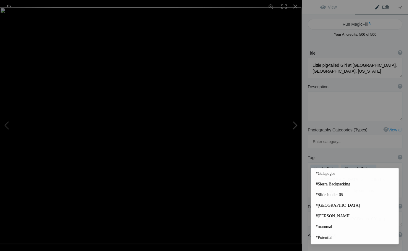
click at [295, 124] on button at bounding box center [279, 125] width 44 height 90
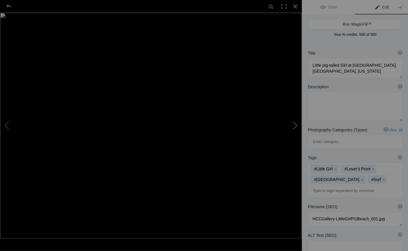
type textarea "Boy and Birds on the Beach, Pajaro Dunes, California"
type textarea "BoyBirds.7.31.25.jpg"
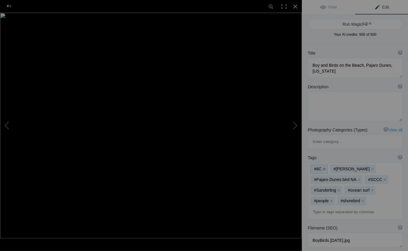
click at [325, 167] on button "x" at bounding box center [324, 169] width 4 height 4
click at [382, 177] on button "x" at bounding box center [384, 179] width 4 height 4
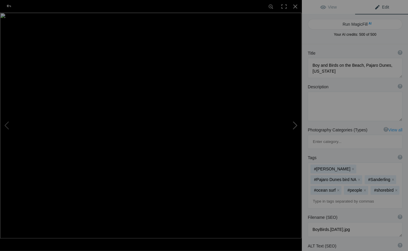
click at [296, 125] on button at bounding box center [279, 125] width 44 height 90
type textarea "Beached Jellyfish, Pajaro Dunes, California"
type textarea "BeachedJellyfish11x14.jpg"
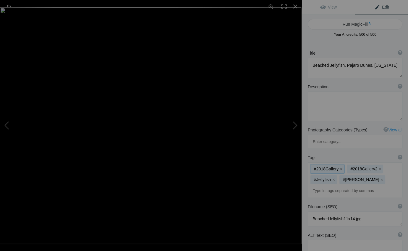
click at [340, 167] on button "x" at bounding box center [340, 169] width 4 height 4
click at [343, 167] on button "x" at bounding box center [343, 169] width 4 height 4
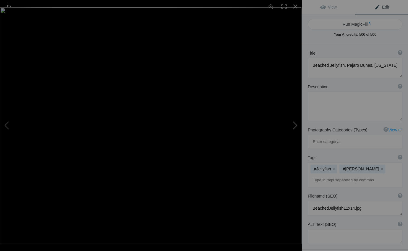
click at [295, 125] on button at bounding box center [279, 125] width 44 height 90
type textarea "Jellies, Monterey Bay Aquarium, California"
type textarea "AquariumJellies11x14.jpg"
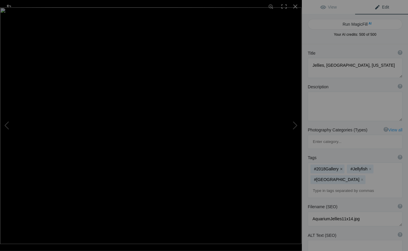
click at [340, 167] on button "x" at bounding box center [340, 169] width 4 height 4
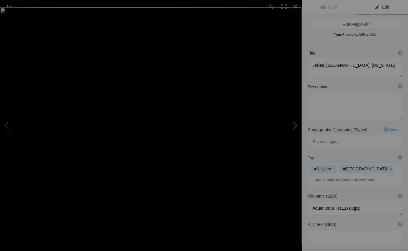
click at [295, 125] on button at bounding box center [279, 125] width 44 height 90
type textarea "Space Shuttle Endevour flies to its permanent home in Long Beach, California"
type textarea "2019ForumGalleryEndevour_002.jpg"
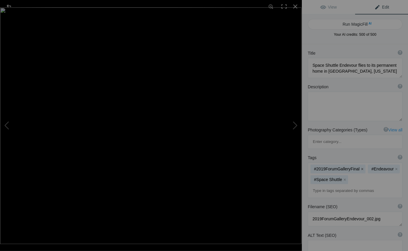
click at [359, 167] on button "x" at bounding box center [361, 169] width 4 height 4
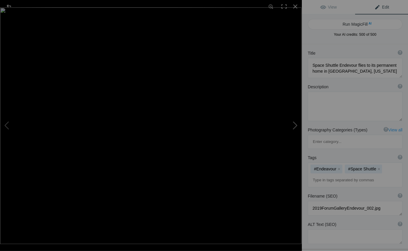
click at [296, 125] on button at bounding box center [279, 125] width 44 height 90
type textarea "Laysan Albatross over the Water, Midway Atoll National Wildlife Refuge"
type textarea "LaysanOverWater.8.28.25.jpg"
click at [296, 124] on button at bounding box center [279, 125] width 44 height 90
type textarea "Ferrari 330 by Pinan Farina, Pacific Grove, California"
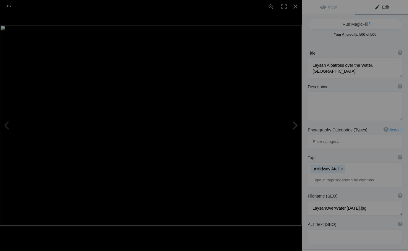
type textarea "Ferrari330.10.1.25.jpg"
type textarea "1960s era Ferrari"
click at [379, 164] on mat-chip "#PG Lover\'s Point x" at bounding box center [366, 168] width 44 height 9
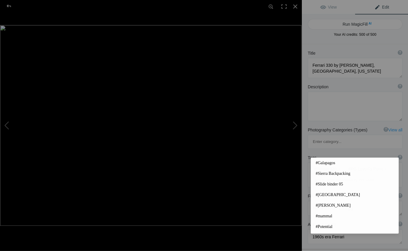
click at [312, 175] on input at bounding box center [354, 180] width 88 height 11
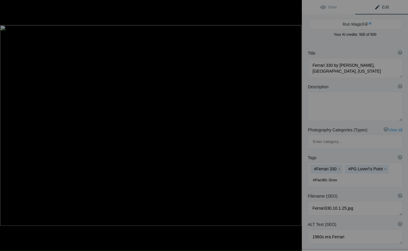
type input "#Paciific Grove"
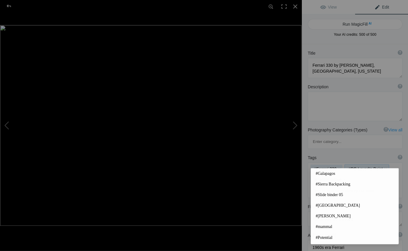
click at [383, 167] on button "x" at bounding box center [385, 169] width 4 height 4
click at [295, 124] on button at bounding box center [279, 125] width 44 height 90
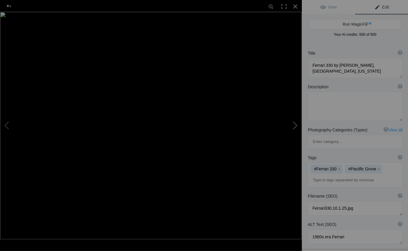
type textarea "Adult Male Mountain Gorilla, Volcanoes National Park, Rwanda"
type textarea "MtnGorilla.8.18.25-2.jpg"
type textarea "Silverback"
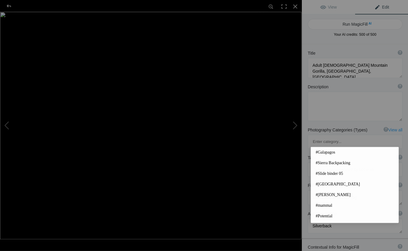
drag, startPoint x: 343, startPoint y: 151, endPoint x: 309, endPoint y: 149, distance: 34.9
click at [358, 156] on mat-option "#Galapagos" at bounding box center [353, 152] width 87 height 11
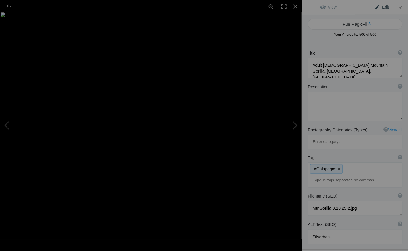
click at [338, 167] on button "x" at bounding box center [338, 169] width 4 height 4
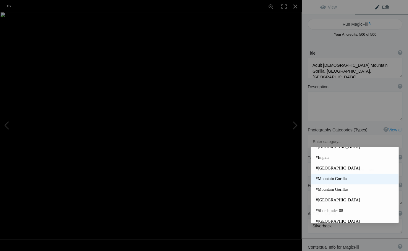
scroll to position [122, 0]
click at [340, 178] on span "#Mountain Gorilla" at bounding box center [354, 179] width 78 height 6
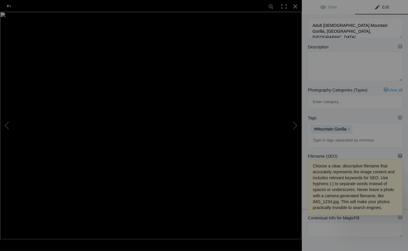
scroll to position [40, 0]
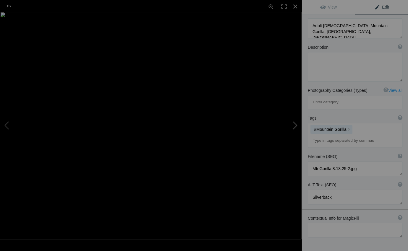
click at [296, 125] on button at bounding box center [279, 125] width 44 height 90
type textarea "President Obama steps off Air Force 1, Oakland California"
type textarea "2019ForumGalleryPresObama_002.jpg"
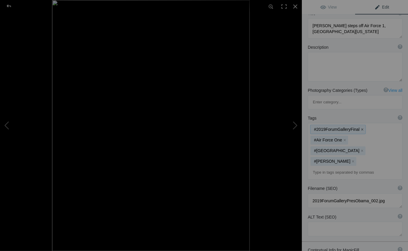
click at [359, 127] on button "x" at bounding box center [361, 129] width 4 height 4
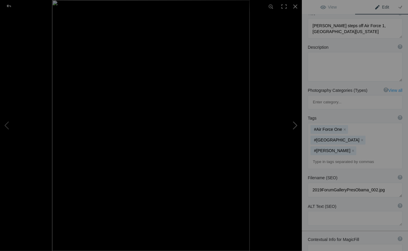
click at [295, 123] on button at bounding box center [279, 125] width 44 height 90
type textarea "AirForce 1 at the Oakland, California Airport"
type textarea "AirForce1.Oakland.7,23.12.jpg"
click at [295, 124] on button at bounding box center [279, 125] width 44 height 90
type textarea "Cloud at Sunset, Eastern Sierra, California"
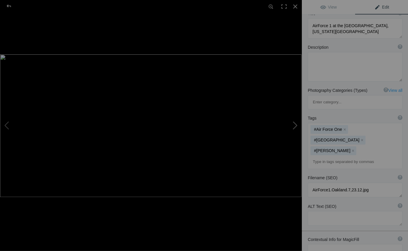
type textarea "Cloud_at_Sunset.jpg"
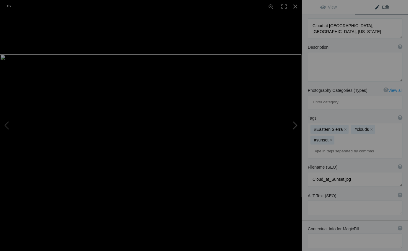
click at [296, 124] on button at bounding box center [279, 125] width 44 height 90
type textarea "Chihuly Glass, DeYoung Museum, San Francisco"
type textarea "ChihulliGlass_4.jpg"
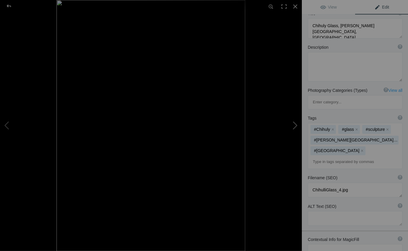
click at [296, 124] on button at bounding box center [279, 125] width 44 height 90
type textarea "Monarch on Milkweed, Cupertino, California"
type textarea "Monarch_on_V64_Milkweed_-4.jpg"
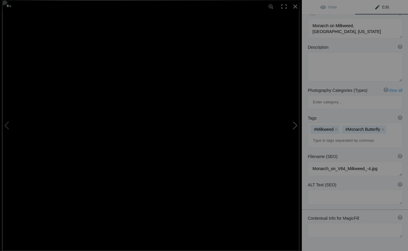
click at [295, 125] on button at bounding box center [279, 125] width 44 height 90
type textarea "Wintering Monarch Butterflies in Pcific Grove, California"
type textarea "Monarchs.7.28.25.jpg"
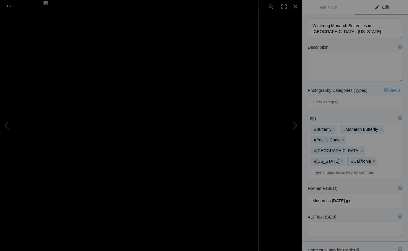
click at [371, 159] on button "x" at bounding box center [373, 161] width 4 height 4
click at [296, 126] on button at bounding box center [279, 125] width 44 height 90
type textarea "Kona Kat, Hawaii"
type textarea "KonaKat11x14.jpg"
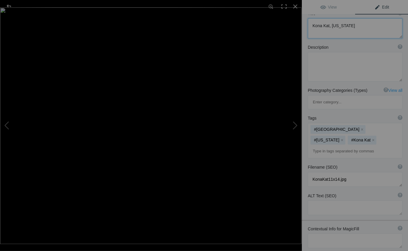
drag, startPoint x: 329, startPoint y: 26, endPoint x: 331, endPoint y: 30, distance: 4.4
click at [329, 26] on textarea at bounding box center [354, 28] width 94 height 20
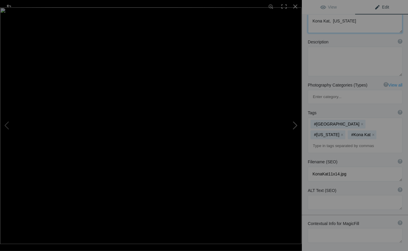
click at [296, 125] on button at bounding box center [279, 125] width 44 height 90
type textarea "Little pig-tailed Girl at Lover's Point Beach, Pacific Grove, California"
type textarea "HCCGallery-LittleGirlPGBeach_001.jpg"
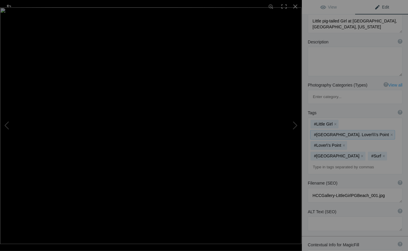
click at [377, 130] on mat-chip "#Pacific Grove Coast. Lover\\\'s Point x" at bounding box center [352, 134] width 84 height 9
click at [314, 130] on mat-chip "#Pacific Grove Coast. Lover\\\'s Point x" at bounding box center [352, 134] width 84 height 9
drag, startPoint x: 377, startPoint y: 105, endPoint x: 367, endPoint y: 104, distance: 9.8
click at [367, 130] on mat-chip "#Pacific Grove Coast. Lover\\\'s Point x" at bounding box center [352, 134] width 84 height 9
click at [295, 124] on button at bounding box center [279, 125] width 44 height 90
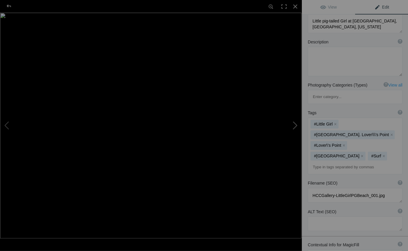
type textarea "Boy and Birds on the Beach, Pajaro Dunes, [US_STATE]"
type textarea "BoyBirds.7.31.25.jpg"
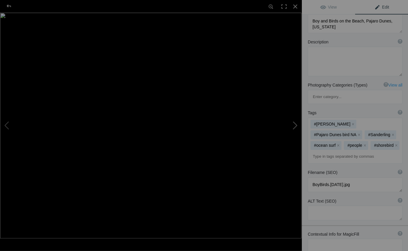
click at [295, 124] on button at bounding box center [279, 125] width 44 height 90
type textarea "Beached Jellyfish, Pajaro Dunes, [US_STATE]"
type textarea "BeachedJellyfish11x14.jpg"
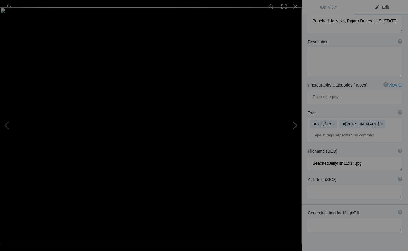
click at [296, 124] on button at bounding box center [279, 125] width 44 height 90
type textarea "Jellies, [GEOGRAPHIC_DATA], [US_STATE]"
type textarea "AquariumJellies11x14.jpg"
click at [296, 125] on button at bounding box center [279, 125] width 44 height 90
type textarea "Space Shuttle Endevour flies to its permanent home in [GEOGRAPHIC_DATA], [US_ST…"
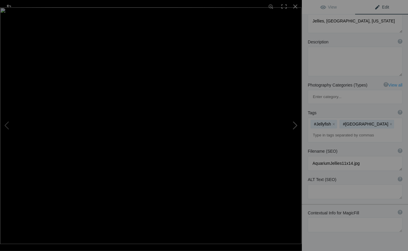
type textarea "2019ForumGalleryEndevour_002.jpg"
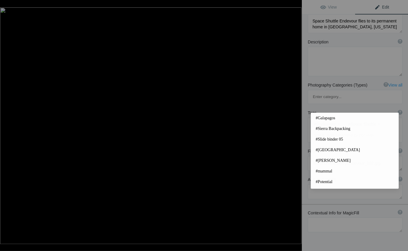
click at [312, 130] on input at bounding box center [354, 135] width 88 height 11
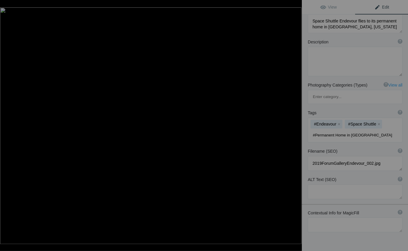
type input "#Permanent Home in Long Beach"
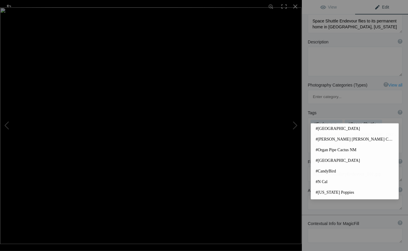
type input "C"
click at [295, 124] on button at bounding box center [279, 125] width 44 height 90
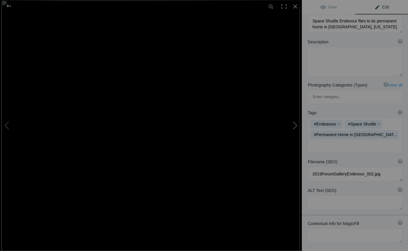
type textarea "Laysan Albatross over the Water, [GEOGRAPHIC_DATA]"
type textarea "LaysanOverWater.[DATE].jpg"
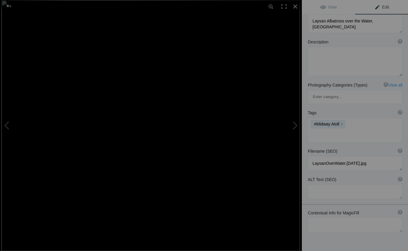
click at [348, 130] on input at bounding box center [354, 135] width 88 height 11
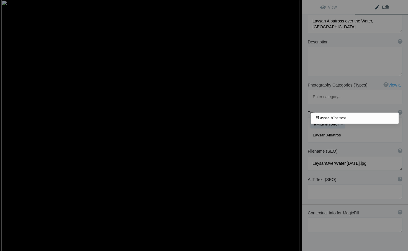
type input "Laysan Albatross"
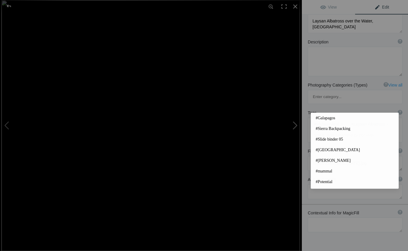
click at [295, 125] on button at bounding box center [279, 125] width 44 height 90
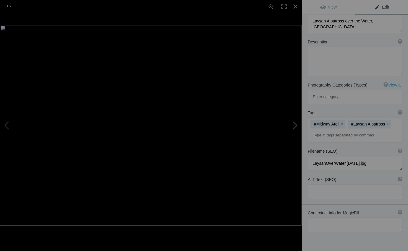
type textarea "Ferrari 330 by Pinan Farina, Pacific Grove, California"
type textarea "Ferrari330.10.1.25.jpg"
type textarea "1960s era Ferrari"
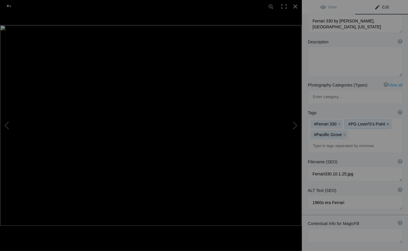
click at [386, 122] on button "x" at bounding box center [387, 124] width 4 height 4
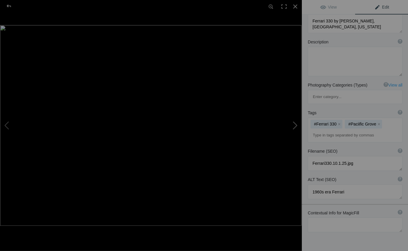
click at [295, 126] on button at bounding box center [279, 125] width 44 height 90
type textarea "Adult Male Mountain Gorilla, Volcanoes National Park, Rwanda"
type textarea "MtnGorilla.8.18.25-2.jpg"
type textarea "Silverback"
click at [312, 130] on input at bounding box center [354, 135] width 88 height 11
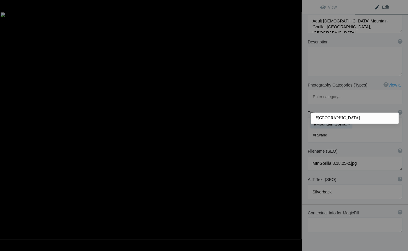
type input "#[GEOGRAPHIC_DATA]"
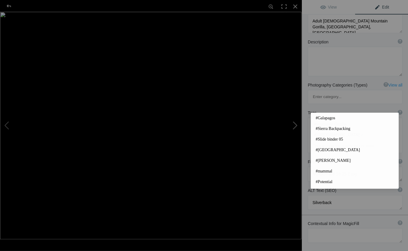
click at [295, 125] on button at bounding box center [279, 125] width 44 height 90
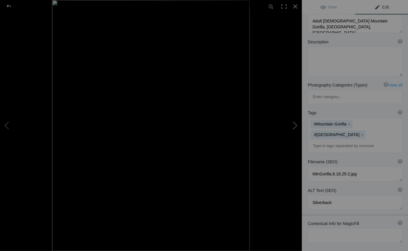
type textarea "President Obama steps off Air Force 1, Oakland California"
type textarea "2019ForumGalleryPresObama_002.jpg"
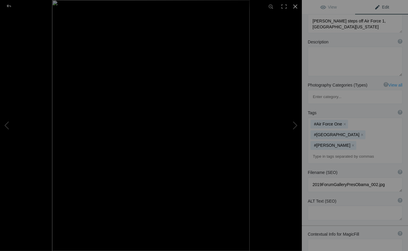
click at [293, 5] on div at bounding box center [294, 6] width 13 height 13
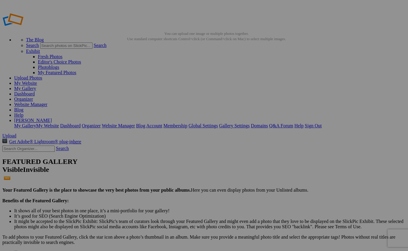
scroll to position [1, 0]
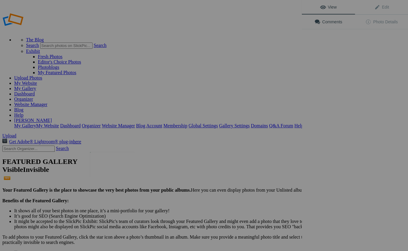
click at [112, 160] on img at bounding box center [112, 164] width 44 height 25
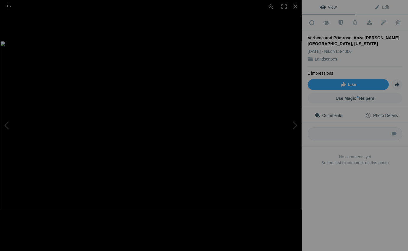
click at [391, 113] on span "Photo Details" at bounding box center [381, 115] width 32 height 5
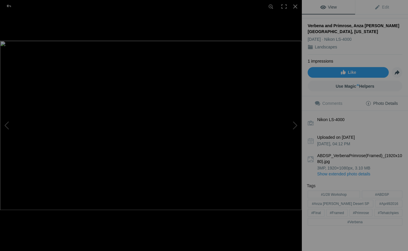
scroll to position [12, 0]
click at [349, 203] on div "Tags #1/28 Workshop #ABDSP #Anza Borrego Desert SP #April92016 #Final #Framed #…" at bounding box center [354, 205] width 96 height 44
click at [350, 210] on div "Tags #1/28 Workshop #ABDSP #Anza Borrego Desert SP #April92016 #Final #Framed #…" at bounding box center [354, 205] width 96 height 44
drag, startPoint x: 344, startPoint y: 211, endPoint x: 313, endPoint y: 208, distance: 31.1
click at [313, 208] on div "Tags #1/28 Workshop #ABDSP #Anza Borrego Desert SP #April92016 #Final #Framed #…" at bounding box center [354, 205] width 96 height 44
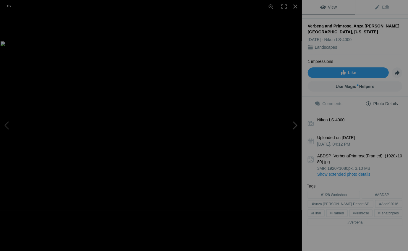
click at [296, 125] on button at bounding box center [279, 125] width 44 height 90
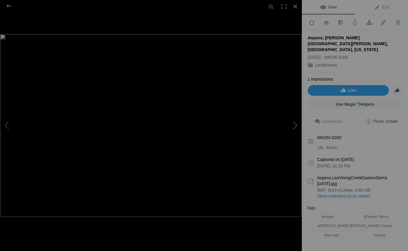
click at [295, 126] on button at bounding box center [279, 125] width 44 height 90
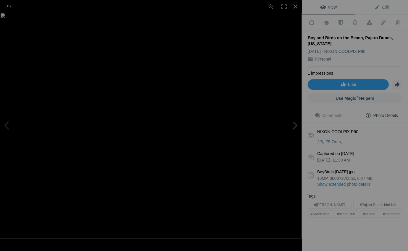
click at [295, 126] on button at bounding box center [279, 125] width 44 height 90
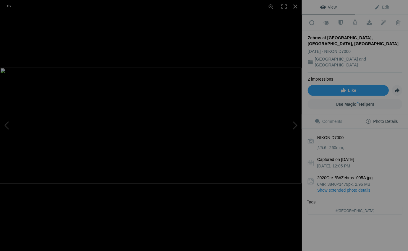
click at [314, 199] on div "Tags" at bounding box center [354, 202] width 96 height 7
click at [402, 199] on div "Tags" at bounding box center [354, 202] width 96 height 7
click at [396, 201] on div "NIKON D7000 ƒ/5.6 260mm Captured on Jun 25, 2013 Tuesday, 12:05 PM 2020Cre-BWZe…" at bounding box center [354, 184] width 106 height 111
click at [357, 202] on div "NIKON D7000 ƒ/5.6 260mm Captured on Jun 25, 2013 Tuesday, 12:05 PM 2020Cre-BWZe…" at bounding box center [354, 184] width 106 height 111
click at [390, 119] on span "Photo Details" at bounding box center [381, 121] width 32 height 5
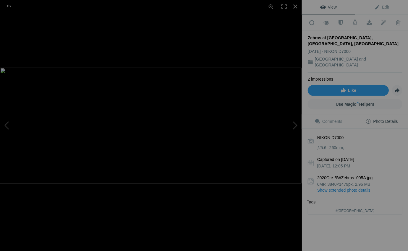
click at [389, 119] on span "Photo Details" at bounding box center [381, 121] width 32 height 5
click at [309, 199] on div "Tags" at bounding box center [354, 202] width 96 height 7
click at [317, 199] on div "Tags" at bounding box center [354, 202] width 96 height 7
click at [332, 201] on div "NIKON D7000 ƒ/5.6 260mm Captured on Jun 25, 2013 Tuesday, 12:05 PM 2020Cre-BWZe…" at bounding box center [354, 184] width 106 height 111
click at [376, 199] on div "Tags #Namibia" at bounding box center [354, 207] width 96 height 17
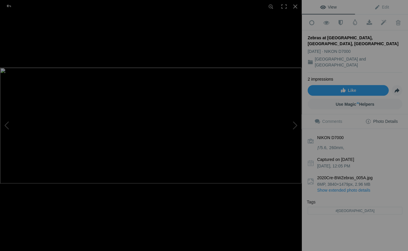
drag, startPoint x: 368, startPoint y: 194, endPoint x: 364, endPoint y: 194, distance: 3.9
click at [364, 199] on div "Tags #Namibia" at bounding box center [354, 207] width 96 height 17
click at [363, 199] on div "Tags #Namibia" at bounding box center [354, 207] width 96 height 17
drag, startPoint x: 362, startPoint y: 194, endPoint x: 351, endPoint y: 194, distance: 10.9
click at [353, 199] on div "Tags #Namibia" at bounding box center [354, 207] width 96 height 17
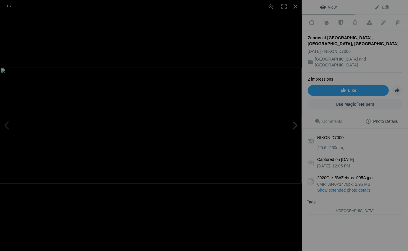
click at [294, 125] on button at bounding box center [279, 125] width 44 height 90
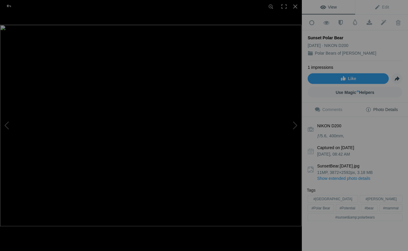
click at [398, 194] on div "Tags #Canada #Churchill #Polar Bear #Potential #bear #mammal #sunset&amp;polarb…" at bounding box center [354, 204] width 96 height 35
click at [400, 193] on div "Tags #Canada #Churchill #Polar Bear #Potential #bear #mammal #sunset&amp;polarb…" at bounding box center [354, 204] width 96 height 35
drag, startPoint x: 399, startPoint y: 193, endPoint x: 388, endPoint y: 192, distance: 10.6
click at [388, 192] on div "Tags #Canada #Churchill #Polar Bear #Potential #bear #mammal #sunset&amp;polarb…" at bounding box center [354, 204] width 96 height 35
drag, startPoint x: 398, startPoint y: 192, endPoint x: 384, endPoint y: 197, distance: 15.0
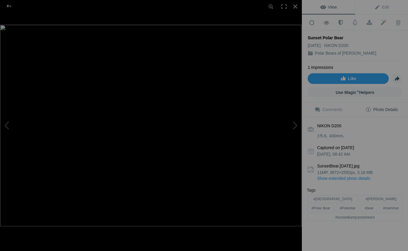
click at [383, 192] on div "Tags #Canada #Churchill #Polar Bear #Potential #bear #mammal #sunset&amp;polarb…" at bounding box center [354, 204] width 96 height 35
click at [295, 124] on button at bounding box center [279, 125] width 44 height 90
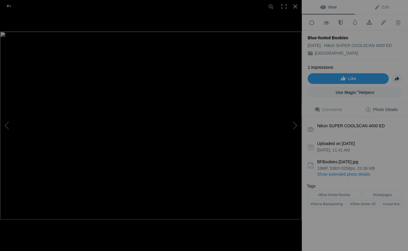
drag, startPoint x: 341, startPoint y: 204, endPoint x: 314, endPoint y: 200, distance: 26.8
click at [314, 200] on div "Tags #Blue-footed Boobie #Galapagos #Sierra Backpacking #Slide binder 05 #coast…" at bounding box center [354, 196] width 96 height 26
drag, startPoint x: 342, startPoint y: 201, endPoint x: 311, endPoint y: 201, distance: 31.0
click at [311, 201] on div "Tags #Blue-footed Boobie #Galapagos #Sierra Backpacking #Slide binder 05 #coast…" at bounding box center [354, 196] width 96 height 26
drag, startPoint x: 400, startPoint y: 203, endPoint x: 380, endPoint y: 203, distance: 19.2
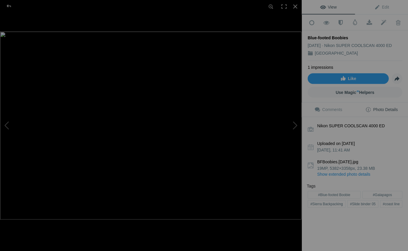
click at [380, 203] on div "Tags #Blue-footed Boobie #Galapagos #Sierra Backpacking #Slide binder 05 #coast…" at bounding box center [354, 196] width 96 height 26
click at [309, 187] on div "Tags" at bounding box center [354, 186] width 96 height 7
click at [385, 7] on span "Edit" at bounding box center [381, 7] width 15 height 5
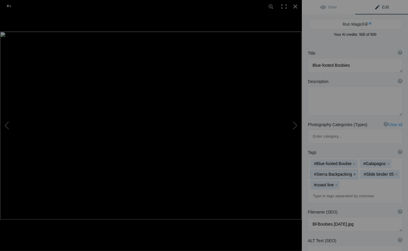
click at [352, 172] on button "x" at bounding box center [354, 174] width 4 height 4
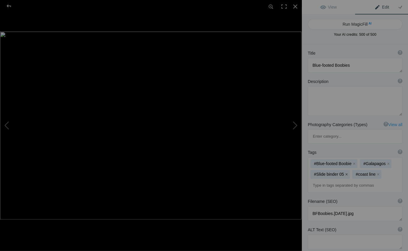
click at [345, 172] on button "x" at bounding box center [346, 174] width 4 height 4
click at [336, 172] on button "x" at bounding box center [336, 174] width 4 height 4
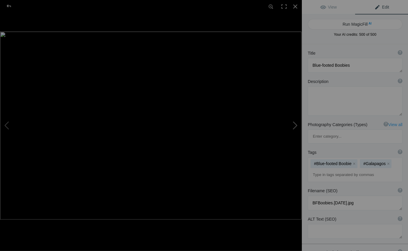
click at [295, 125] on button at bounding box center [279, 125] width 44 height 90
type textarea "DeadVlie, Namib-Naukluft National Park, Namibia"
type textarea "2019ForumGalleryDeadVlie_001.jpg"
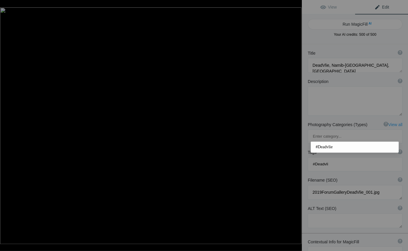
type input "#Deadvlie"
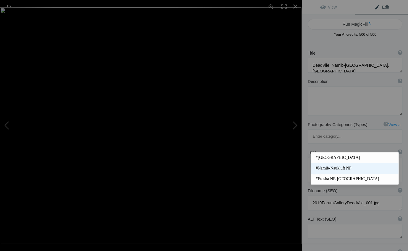
type input "#Namib"
click at [340, 169] on span "#Namib-Naukluft NP" at bounding box center [354, 168] width 78 height 6
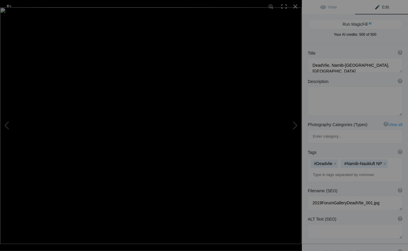
click at [312, 170] on input at bounding box center [354, 175] width 88 height 11
type input "#Morning Fog"
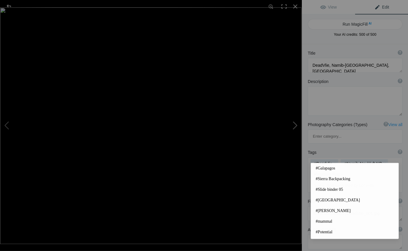
click at [295, 124] on button at bounding box center [279, 125] width 44 height 90
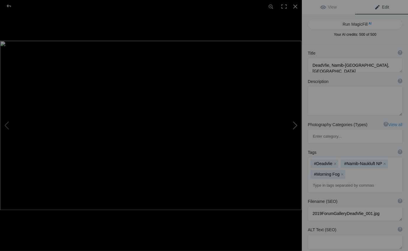
type textarea "Verbena and Primrose, Anza Borrego Desert State Park, California"
type textarea "ABDSP_VerbenaPrimrose(Framed)_(1920x1080).jpg"
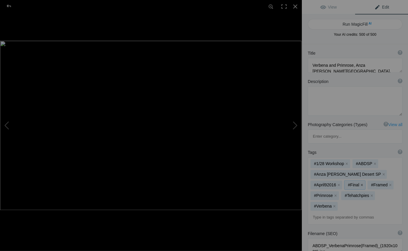
click at [359, 183] on button "x" at bounding box center [361, 185] width 4 height 4
click at [364, 183] on button "x" at bounding box center [366, 185] width 4 height 4
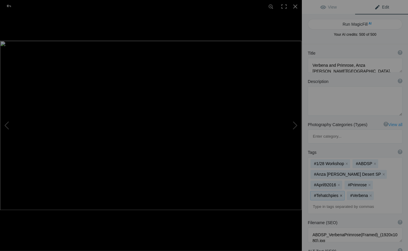
click at [343, 193] on button "x" at bounding box center [340, 195] width 4 height 4
click at [340, 183] on button "x" at bounding box center [338, 185] width 4 height 4
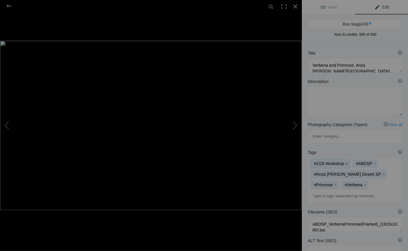
click at [345, 162] on button "x" at bounding box center [346, 164] width 4 height 4
click at [331, 162] on button "x" at bounding box center [332, 164] width 4 height 4
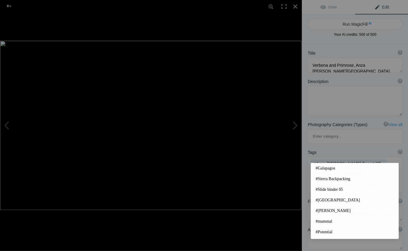
click at [312, 180] on input at bounding box center [354, 185] width 88 height 11
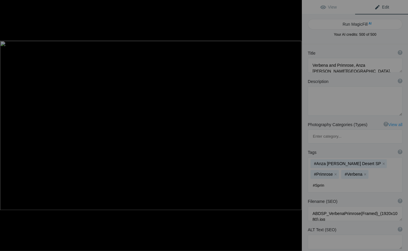
type input "#Spring"
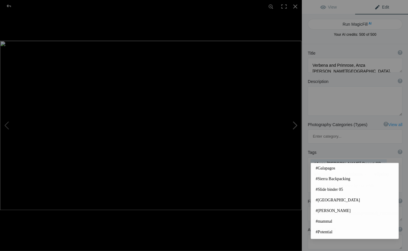
click at [295, 123] on button at bounding box center [279, 125] width 44 height 90
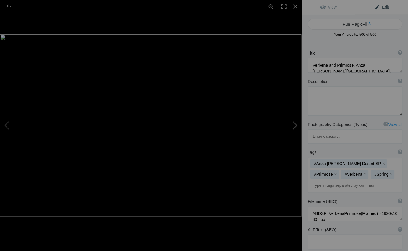
type textarea "Aspens, Lee Vining Creek, Eastern Sierra, California"
type textarea "Aspens.LeeViningCreekEasternSierra.7.27.25.jpg"
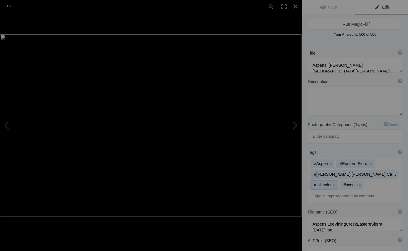
click at [337, 180] on mat-chip "#fall color x" at bounding box center [323, 184] width 27 height 9
click at [295, 125] on button at bounding box center [279, 125] width 44 height 90
type textarea "Boy and Birds on the Beach, Pajaro Dunes, California"
type textarea "BoyBirds.7.31.25.jpg"
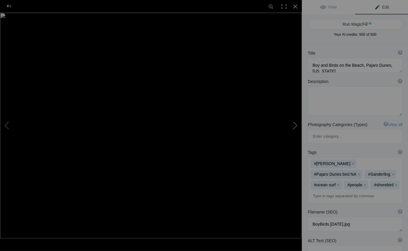
click at [295, 125] on button at bounding box center [279, 125] width 44 height 90
type textarea "Zebras at Waterhole, Etosha National Park, Namibia"
type textarea "2020Cre-BWZebras_005A.jpg"
type textarea "Available in larger sizes"
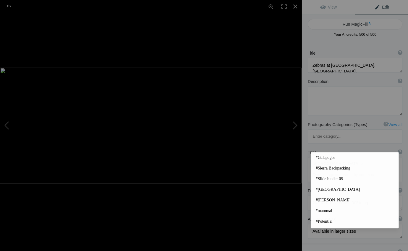
click at [312, 170] on input at bounding box center [354, 175] width 88 height 11
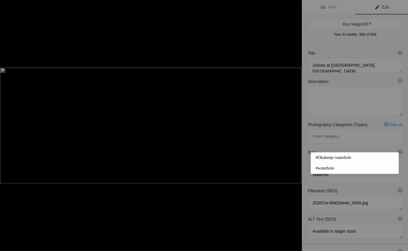
type input "Waterhole"
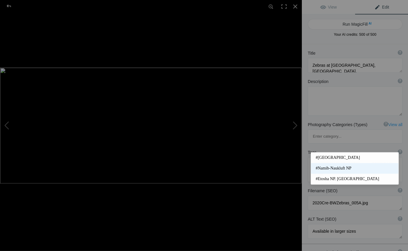
type input "#Nam"
click at [333, 168] on span "#Namib-Naukluft NP" at bounding box center [354, 168] width 78 height 6
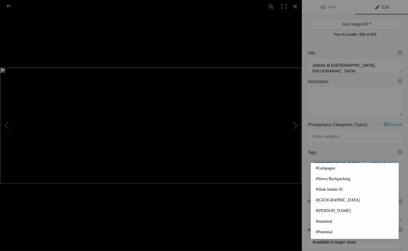
click at [312, 180] on input at bounding box center [354, 185] width 88 height 11
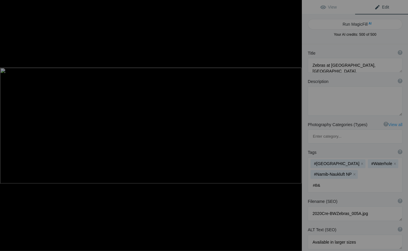
type input "#B&W"
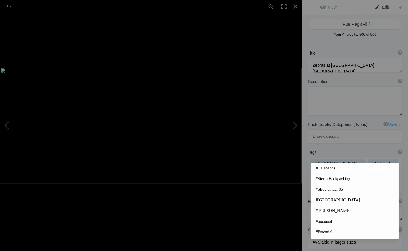
click at [378, 170] on mat-chip "#B&amp;W x" at bounding box center [374, 174] width 30 height 9
click at [365, 170] on mat-chip "#B&amp;W x" at bounding box center [374, 174] width 30 height 9
drag, startPoint x: 378, startPoint y: 145, endPoint x: 362, endPoint y: 144, distance: 16.0
click at [363, 170] on mat-chip "#B&amp;W x" at bounding box center [374, 174] width 30 height 9
click at [385, 172] on button "x" at bounding box center [386, 174] width 4 height 4
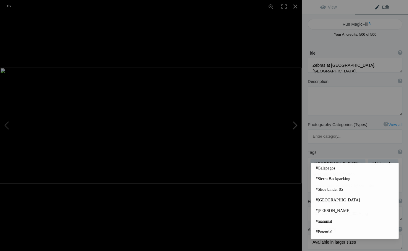
click at [295, 125] on button at bounding box center [279, 125] width 44 height 90
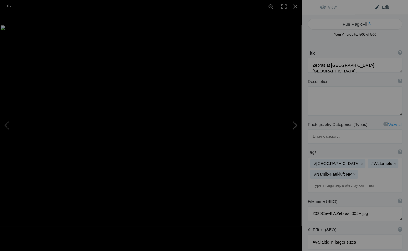
type textarea "Sunset Polar Bear"
type textarea "SunsetBear.[DATE].jpg"
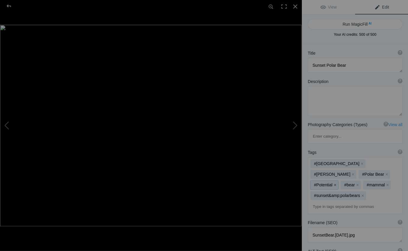
click at [336, 183] on button "x" at bounding box center [334, 185] width 4 height 4
click at [358, 183] on button "x" at bounding box center [356, 185] width 4 height 4
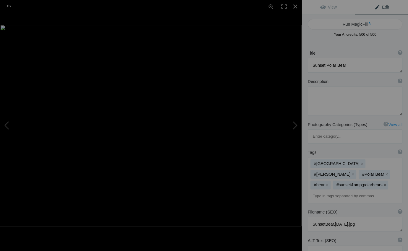
click at [382, 183] on button "x" at bounding box center [384, 185] width 4 height 4
click at [329, 183] on button "x" at bounding box center [327, 185] width 4 height 4
click at [296, 124] on button at bounding box center [279, 125] width 44 height 90
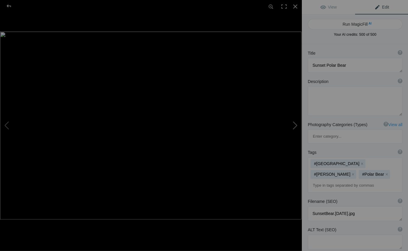
type textarea "Blue-footed Boobies"
type textarea "BFBoobies.8.25.25.jpg"
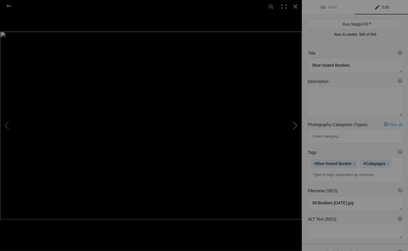
click at [294, 124] on button at bounding box center [279, 125] width 44 height 90
type textarea "DeadVlie, Namib-Naukluft National Park, Namibia"
type textarea "2019ForumGalleryDeadVlie_001.jpg"
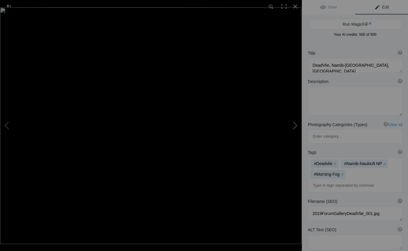
click at [296, 125] on button at bounding box center [279, 125] width 44 height 90
type textarea "Verbena and Primrose, Anza Borrego Desert State Park, California"
type textarea "ABDSP_VerbenaPrimrose(Framed)_(1920x1080).jpg"
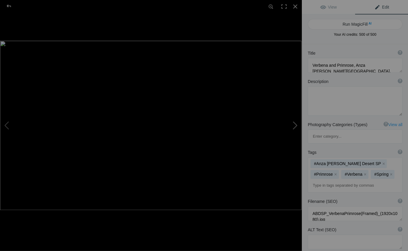
click at [296, 125] on button at bounding box center [279, 125] width 44 height 90
type textarea "Aspens, Lee Vining Creek, Eastern Sierra, California"
type textarea "Aspens.LeeViningCreekEasternSierra.7.27.25.jpg"
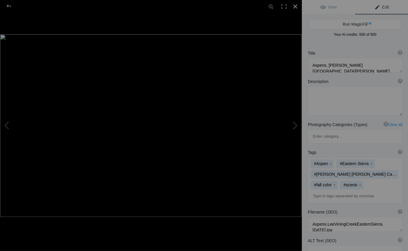
click at [294, 5] on div at bounding box center [294, 6] width 13 height 13
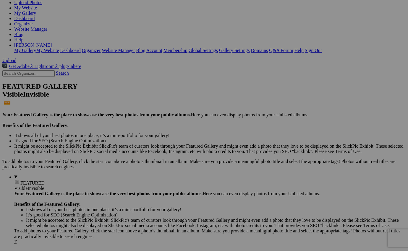
scroll to position [75, 0]
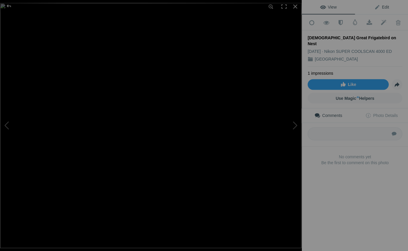
click at [383, 6] on span "Edit" at bounding box center [381, 7] width 15 height 5
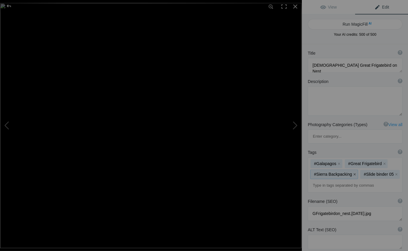
click at [352, 172] on button "x" at bounding box center [354, 174] width 4 height 4
click at [345, 172] on button "x" at bounding box center [346, 174] width 4 height 4
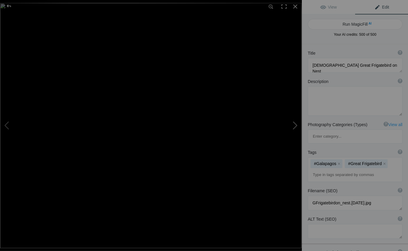
click at [295, 124] on button at bounding box center [279, 125] width 44 height 90
type textarea "[DEMOGRAPHIC_DATA] Fur Seal"
type textarea "FemaleFurSeal.[DATE].jpg"
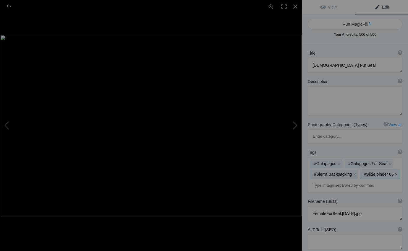
click at [394, 172] on button "x" at bounding box center [396, 174] width 4 height 4
click at [352, 172] on button "x" at bounding box center [354, 174] width 4 height 4
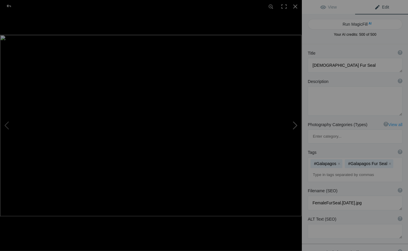
click at [294, 126] on button at bounding box center [279, 125] width 44 height 90
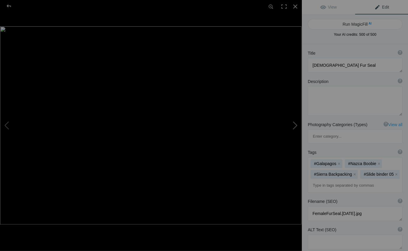
type textarea "Nazca Boobiies"
type textarea "NazcaBoobiies.[DATE].jpg"
click at [352, 172] on button "x" at bounding box center [354, 174] width 4 height 4
click at [345, 172] on button "x" at bounding box center [346, 174] width 4 height 4
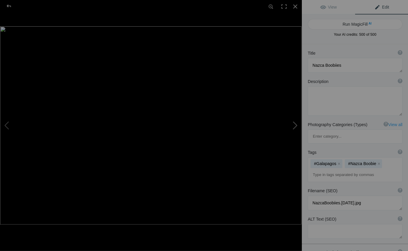
click at [295, 125] on button at bounding box center [279, 125] width 44 height 90
type textarea "[PERSON_NAME] Crabs"
type textarea "3SallyLiteFoot.[DATE].jpg"
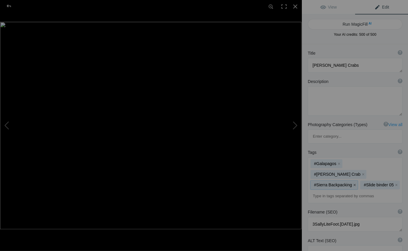
click at [352, 183] on button "x" at bounding box center [354, 185] width 4 height 4
click at [345, 183] on button "x" at bounding box center [346, 185] width 4 height 4
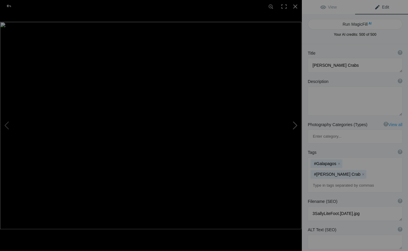
click at [295, 123] on button at bounding box center [279, 125] width 44 height 90
type textarea "Fur Seal on [GEOGRAPHIC_DATA]"
type textarea "FurSealTower.[DATE].jpg"
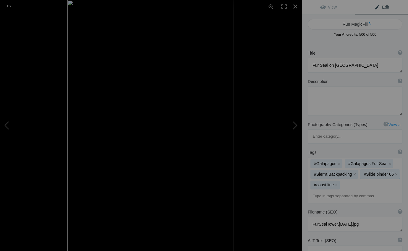
click at [394, 172] on button "x" at bounding box center [396, 174] width 4 height 4
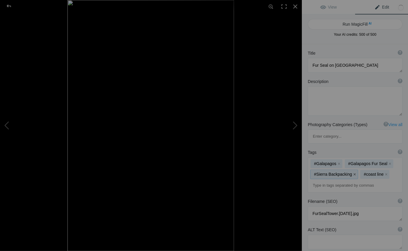
click at [352, 172] on button "x" at bounding box center [354, 174] width 4 height 4
click at [296, 124] on button at bounding box center [279, 125] width 44 height 90
type textarea "View from the top of [GEOGRAPHIC_DATA]"
type textarea "BartolomeView.[DATE].jpg"
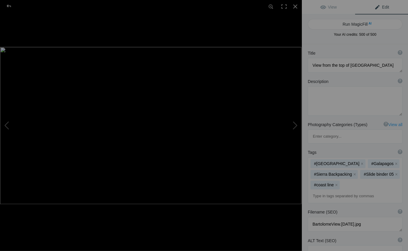
click at [352, 172] on button "x" at bounding box center [354, 174] width 4 height 4
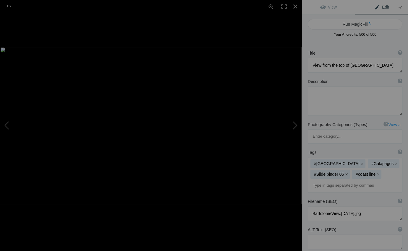
click at [345, 172] on button "x" at bounding box center [346, 174] width 4 height 4
click at [336, 172] on button "x" at bounding box center [336, 174] width 4 height 4
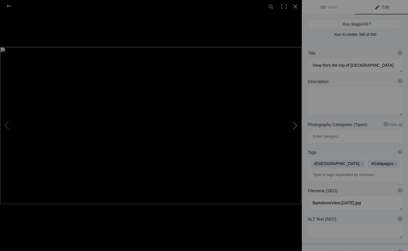
click at [295, 124] on button at bounding box center [279, 125] width 44 height 90
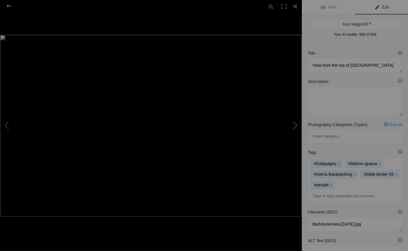
type textarea "Marine Iguana and passers-by"
type textarea "IguanasHumans.8.27.25.jpg"
click at [352, 172] on button "x" at bounding box center [354, 174] width 4 height 4
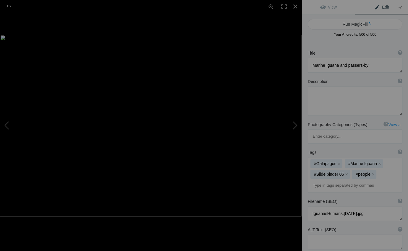
click at [345, 172] on button "x" at bounding box center [346, 174] width 4 height 4
click at [294, 124] on button at bounding box center [279, 125] width 44 height 90
type textarea "Guide discusses Marine Iguanas"
type textarea "GuideIguanas.8.27.25.jpg"
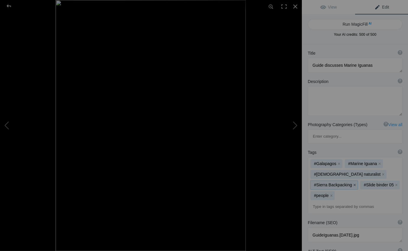
click at [353, 183] on button "x" at bounding box center [354, 185] width 4 height 4
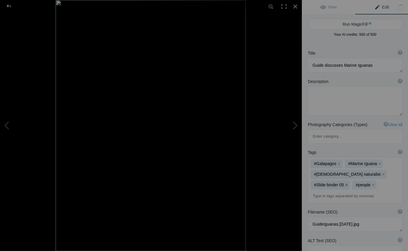
click at [348, 183] on button "x" at bounding box center [346, 185] width 4 height 4
click at [295, 125] on button at bounding box center [279, 125] width 44 height 90
type textarea "Zodiak in the Mangroves"
type textarea "ZodiakMangroves.8.27.25.jpg"
click at [353, 172] on button "x" at bounding box center [354, 174] width 4 height 4
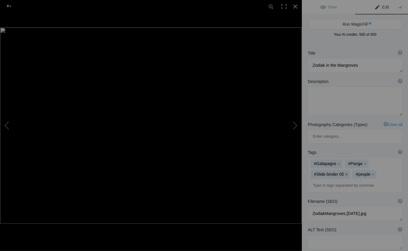
click at [346, 172] on button "x" at bounding box center [346, 174] width 4 height 4
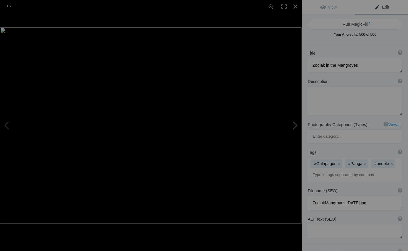
click at [295, 124] on button at bounding box center [279, 125] width 44 height 90
type textarea "Lava Shoreline"
type textarea "LavaShore.8.27.25.jpg"
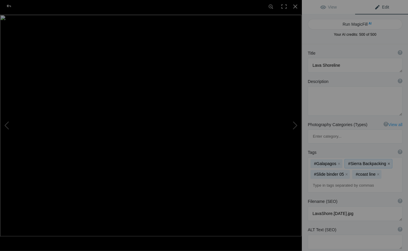
click at [386, 162] on button "x" at bounding box center [388, 164] width 4 height 4
click at [379, 162] on button "x" at bounding box center [380, 164] width 4 height 4
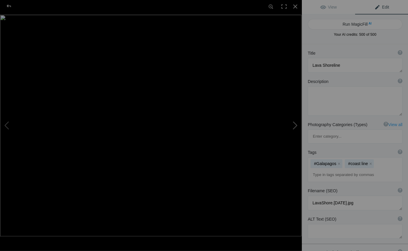
click at [295, 124] on button at bounding box center [279, 125] width 44 height 90
type textarea "Brown Pelican"
type textarea "BrownPelican.8.27.25.jpg"
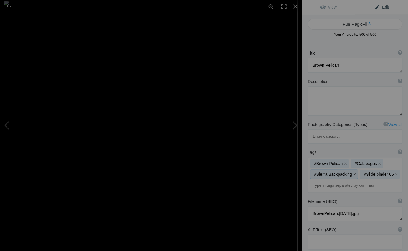
click at [352, 172] on button "x" at bounding box center [354, 174] width 4 height 4
click at [346, 172] on button "x" at bounding box center [346, 174] width 4 height 4
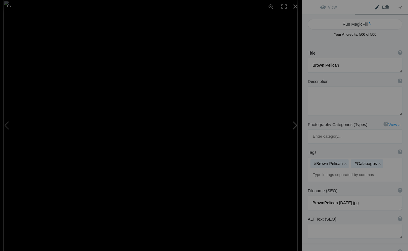
click at [295, 124] on button at bounding box center [279, 125] width 44 height 90
type textarea "Immature Yellow-crowned Night-heron"
type textarea "ImmYellowCrNightHeron.8.27.25.jpg"
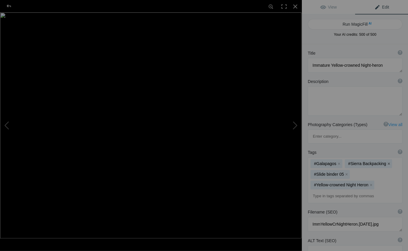
click at [386, 162] on button "x" at bounding box center [388, 164] width 4 height 4
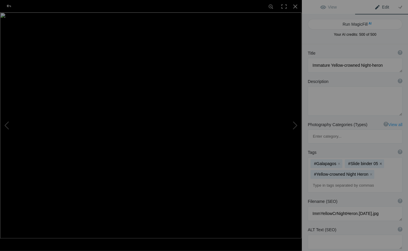
click at [379, 162] on button "x" at bounding box center [380, 164] width 4 height 4
click at [294, 126] on button at bounding box center [279, 125] width 44 height 90
type textarea "Galapagos Tortoise"
click at [352, 172] on button "x" at bounding box center [354, 174] width 4 height 4
click at [345, 172] on button "x" at bounding box center [346, 174] width 4 height 4
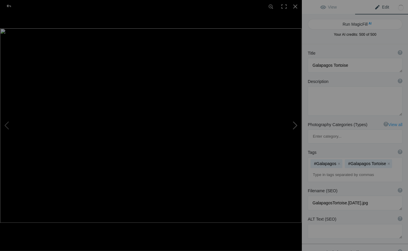
click at [294, 125] on button at bounding box center [279, 125] width 44 height 90
type textarea "GalapagosTortoise.8.25.25.jpg"
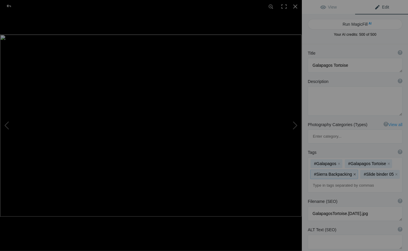
click at [352, 172] on button "x" at bounding box center [354, 174] width 4 height 4
click at [345, 172] on button "x" at bounding box center [346, 174] width 4 height 4
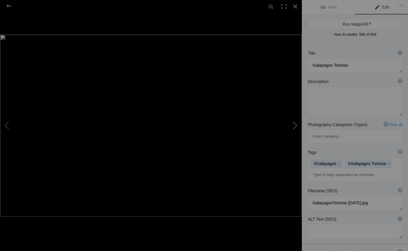
click at [295, 125] on button at bounding box center [279, 125] width 44 height 90
type textarea "Blue-footed Boobie Pair in Courtship Display"
type textarea "BFBoobieDisplayt.8.26.25.jpg"
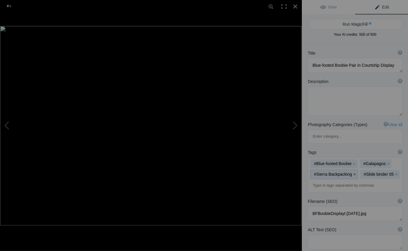
click at [352, 172] on button "x" at bounding box center [354, 174] width 4 height 4
click at [346, 172] on button "x" at bounding box center [346, 174] width 4 height 4
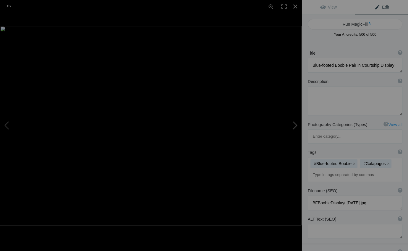
click at [295, 126] on button at bounding box center [279, 125] width 44 height 90
type textarea "Galapagos Sea Lion and Visitors"
type textarea "SealPeoplet.8.25.25.jpg"
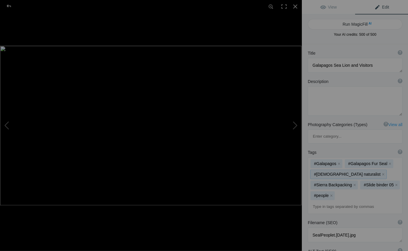
click at [346, 170] on mat-chip "#Peruvian naturalist x" at bounding box center [348, 174] width 76 height 9
click at [380, 172] on button "x" at bounding box center [382, 174] width 4 height 4
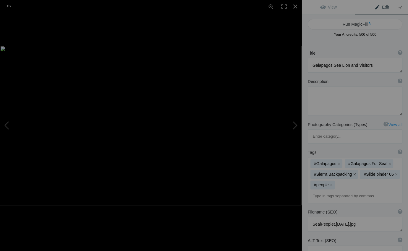
click at [352, 172] on button "x" at bounding box center [354, 174] width 4 height 4
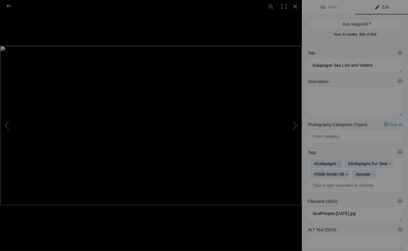
click at [345, 172] on button "x" at bounding box center [346, 174] width 4 height 4
click at [296, 126] on button at bounding box center [279, 125] width 44 height 90
type textarea "Flightless Cormorant"
type textarea "FlightlessCormorant.8.25.25.jpg"
click at [352, 172] on button "x" at bounding box center [354, 174] width 4 height 4
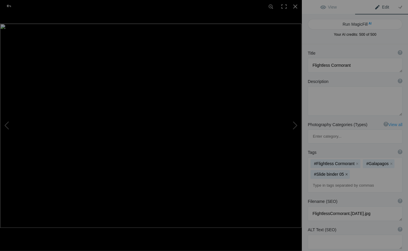
click at [346, 172] on button "x" at bounding box center [346, 174] width 4 height 4
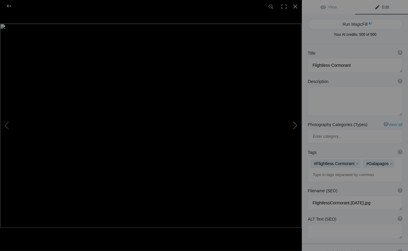
click at [295, 126] on button at bounding box center [279, 125] width 44 height 90
type textarea "Zodiak and National Geographic/Lindblad Polaris"
type textarea "ZodiakPolaris.8.25.25.jpg"
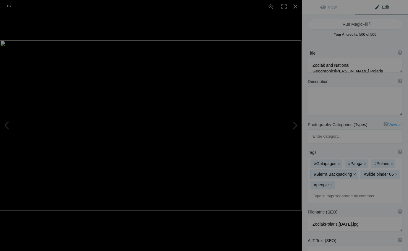
click at [352, 172] on button "x" at bounding box center [354, 174] width 4 height 4
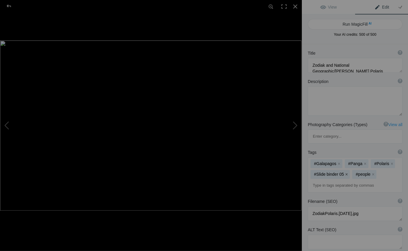
click at [345, 172] on button "x" at bounding box center [346, 174] width 4 height 4
click at [295, 126] on button at bounding box center [279, 125] width 44 height 90
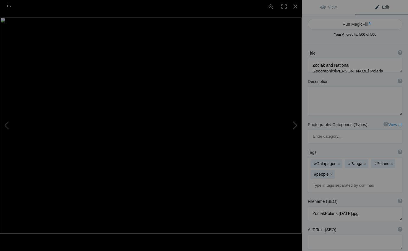
type textarea "Nesting Waved Albatross as Blue-footed Boobie looks on"
type textarea "WavedAlbatross.8.25.25.jpg"
click at [386, 162] on button "x" at bounding box center [388, 164] width 4 height 4
click at [378, 162] on button "x" at bounding box center [380, 164] width 4 height 4
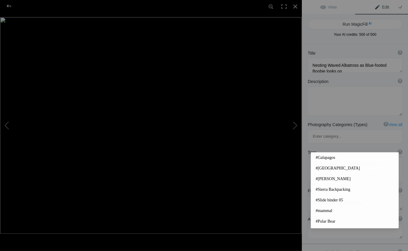
click at [312, 170] on input at bounding box center [354, 175] width 88 height 11
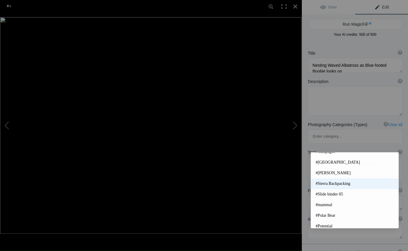
scroll to position [0, 0]
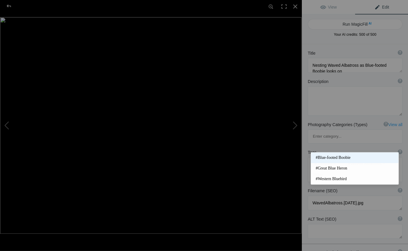
type input "#Blue"
click at [338, 158] on span "#Blue-footed Boobie" at bounding box center [354, 158] width 78 height 6
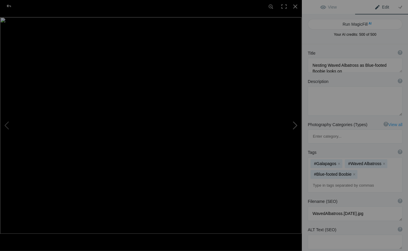
click at [294, 126] on button at bounding box center [279, 125] width 44 height 90
type textarea "Swallow-tailed Gull"
click at [386, 162] on button "x" at bounding box center [388, 164] width 4 height 4
click at [380, 162] on button "x" at bounding box center [380, 164] width 4 height 4
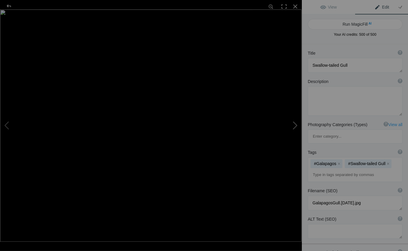
click at [294, 126] on button at bounding box center [279, 125] width 44 height 90
type textarea "Swallow-tailedGull.8.25.25.jpg"
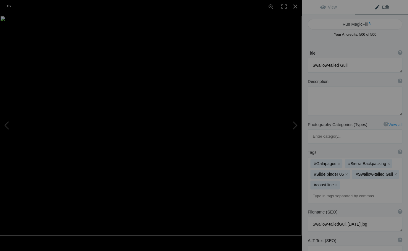
click at [386, 162] on button "x" at bounding box center [388, 164] width 4 height 4
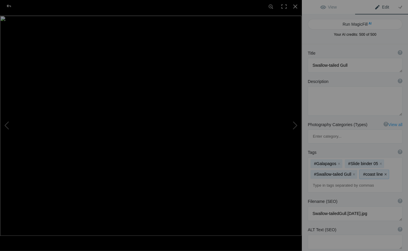
click at [383, 172] on button "x" at bounding box center [385, 174] width 4 height 4
click at [378, 162] on button "x" at bounding box center [380, 164] width 4 height 4
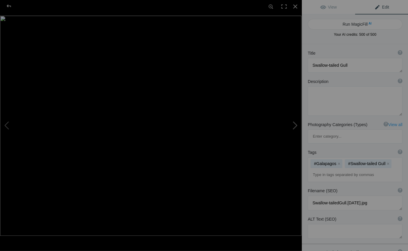
click at [295, 125] on button at bounding box center [279, 125] width 44 height 90
type textarea "Bottle-nosed Dolphin"
type textarea "Bottle-nosedDolphin.8.25.25.jpg"
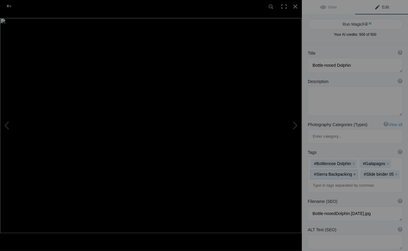
click at [352, 172] on button "x" at bounding box center [354, 174] width 4 height 4
click at [345, 172] on button "x" at bounding box center [346, 174] width 4 height 4
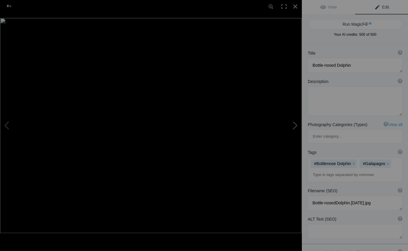
click at [295, 125] on button at bounding box center [279, 125] width 44 height 90
type textarea "Male Great Frigatebird"
type textarea "GreatFrigatebird.8.24.25.jpg"
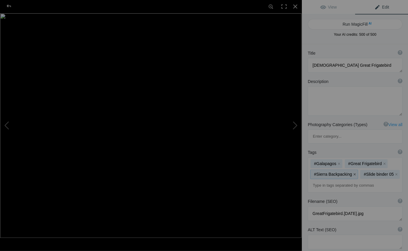
click at [352, 172] on button "x" at bounding box center [354, 174] width 4 height 4
click at [346, 172] on button "x" at bounding box center [346, 174] width 4 height 4
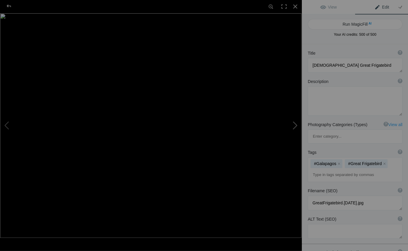
click at [295, 126] on button at bounding box center [279, 125] width 44 height 90
type textarea "Blue-footed Boobies"
type textarea "BFBoobies.8.25.25.jpg"
click at [292, 5] on div at bounding box center [294, 6] width 13 height 13
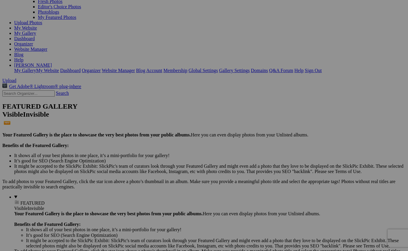
scroll to position [56, 0]
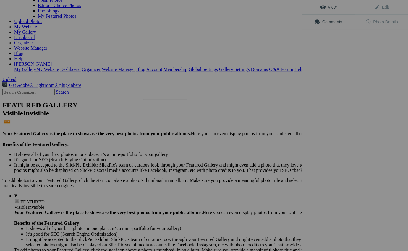
click at [161, 112] on img at bounding box center [164, 116] width 44 height 35
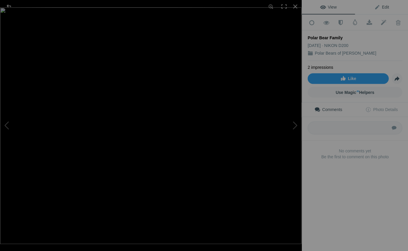
click at [386, 6] on span "Edit" at bounding box center [381, 7] width 15 height 5
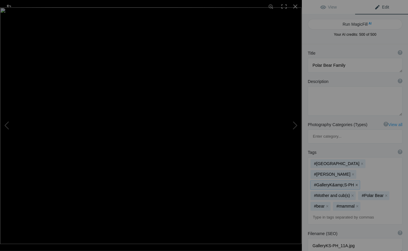
click at [354, 183] on button "x" at bounding box center [356, 185] width 4 height 4
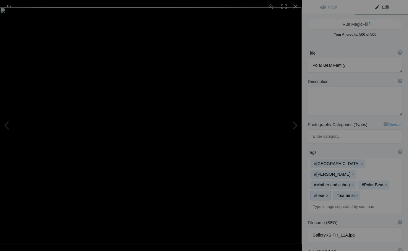
click at [327, 193] on button "x" at bounding box center [327, 195] width 4 height 4
click at [334, 193] on button "x" at bounding box center [334, 195] width 4 height 4
click at [295, 124] on button at bounding box center [279, 125] width 44 height 90
type textarea "Stretching Bear"
type textarea "StretchingBear.9.1.25.jpg"
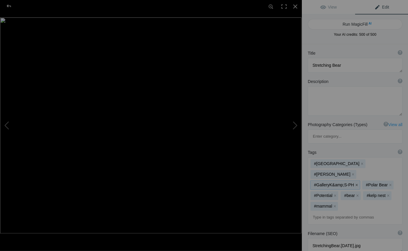
click at [355, 183] on button "x" at bounding box center [356, 185] width 4 height 4
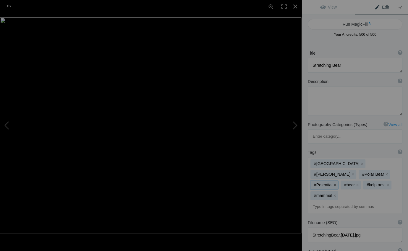
click at [336, 183] on button "x" at bounding box center [334, 185] width 4 height 4
click at [385, 183] on button "x" at bounding box center [387, 185] width 4 height 4
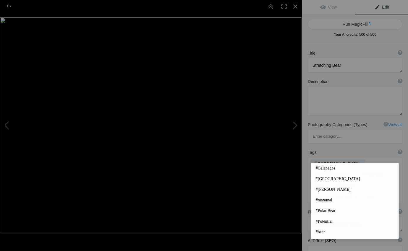
click at [314, 191] on input at bounding box center [354, 196] width 88 height 11
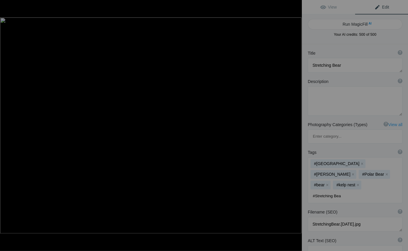
type input "#Stretching Bear"
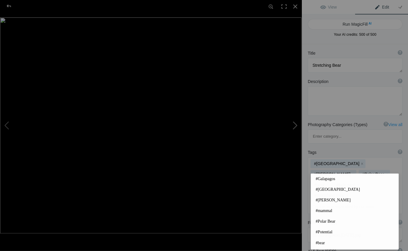
click at [295, 125] on button at bounding box center [279, 125] width 44 height 90
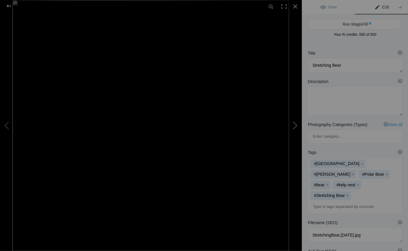
type textarea "Sparring Male Polar Bears 2"
type textarea "StandingSparringBears.8.31.25.jpg"
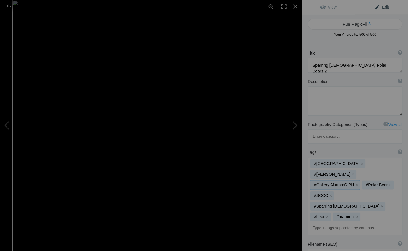
click at [354, 183] on button "x" at bounding box center [356, 185] width 4 height 4
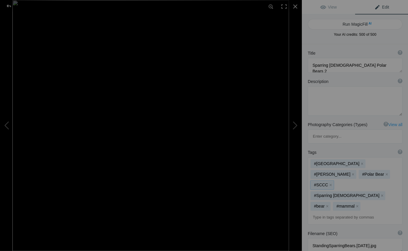
click at [332, 183] on button "x" at bounding box center [330, 185] width 4 height 4
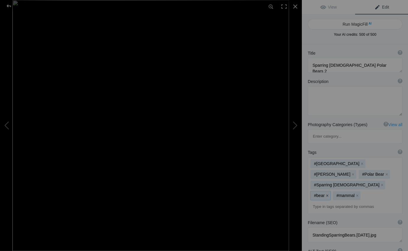
click at [327, 193] on button "x" at bounding box center [327, 195] width 4 height 4
click at [334, 193] on button "x" at bounding box center [334, 195] width 4 height 4
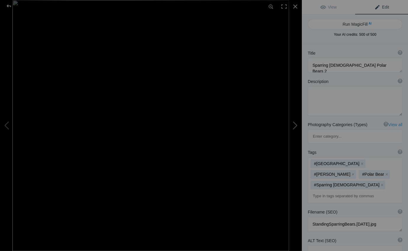
click at [295, 125] on button at bounding box center [279, 125] width 44 height 90
type textarea "Sparring Male Polar Bears"
type textarea "GalleryKS-PV_11B-2.jpg"
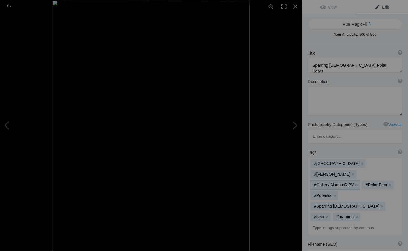
click at [354, 183] on button "x" at bounding box center [356, 185] width 4 height 4
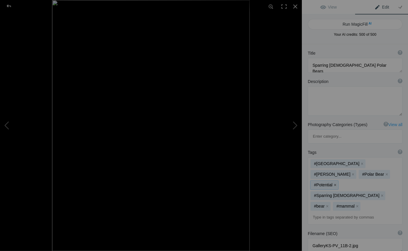
click at [336, 183] on button "x" at bounding box center [334, 185] width 4 height 4
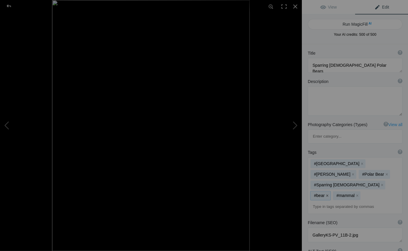
click at [327, 193] on button "x" at bounding box center [327, 195] width 4 height 4
click at [335, 193] on button "x" at bounding box center [334, 195] width 4 height 4
click at [295, 125] on button at bounding box center [279, 125] width 44 height 90
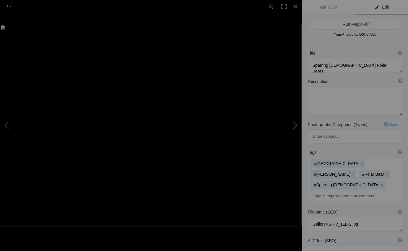
type textarea "Resting Male Polar Bear"
type textarea "RestingMalePolarBear.8.29.25.jpg"
click at [329, 183] on button "x" at bounding box center [327, 185] width 4 height 4
click at [336, 183] on button "x" at bounding box center [334, 185] width 4 height 4
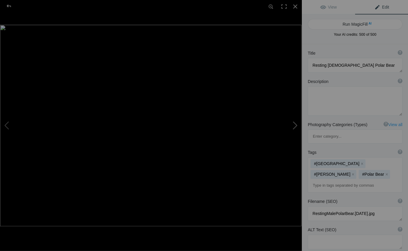
click at [295, 125] on button at bounding box center [279, 125] width 44 height 90
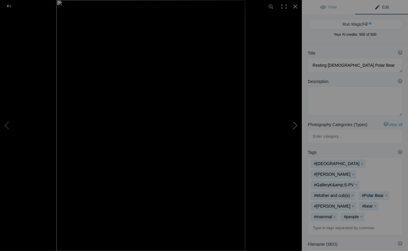
type textarea "Sniffing Female Polar Bear"
type textarea "SnifferBear.8.9.25.jpg"
click at [355, 183] on button "x" at bounding box center [356, 185] width 4 height 4
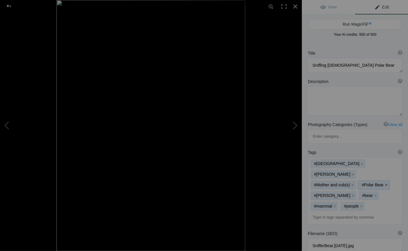
click at [383, 183] on button "x" at bounding box center [385, 185] width 4 height 4
click at [336, 204] on button "x" at bounding box center [334, 206] width 4 height 4
click at [295, 123] on button at bounding box center [279, 125] width 44 height 90
type textarea "Bear Family and Tundra Buggie"
type textarea "GalleryKS-PV_09.jpg"
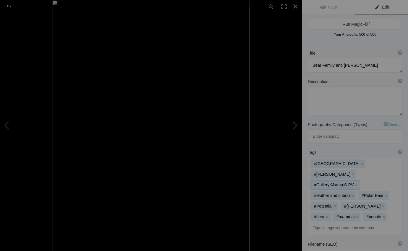
click at [354, 183] on button "x" at bounding box center [356, 185] width 4 height 4
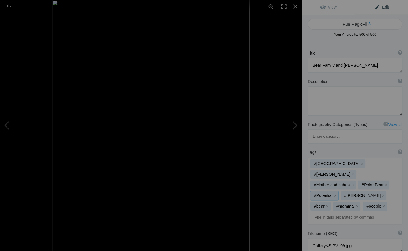
click at [334, 193] on button "x" at bounding box center [334, 195] width 4 height 4
click at [294, 126] on button at bounding box center [279, 125] width 44 height 90
type textarea "Polar Bear Rests on the Shore of Hudson Bay"
type textarea "BearonShore.9.1.25.jpg"
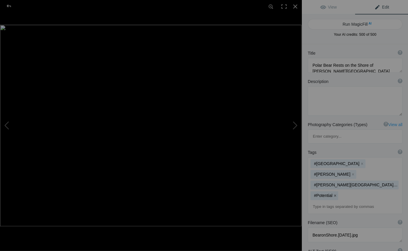
click at [336, 193] on button "x" at bounding box center [334, 195] width 4 height 4
click at [313, 191] on input at bounding box center [354, 196] width 88 height 11
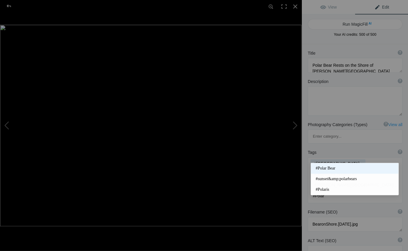
type input "#Polar"
click at [330, 167] on span "#Polar Bear" at bounding box center [354, 168] width 78 height 6
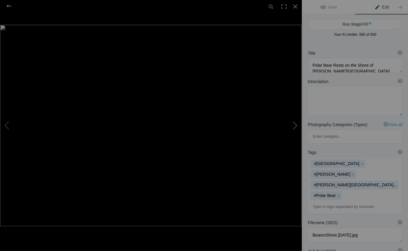
click at [295, 126] on button at bounding box center [279, 125] width 44 height 90
type textarea "Polar Bear Mom and Cubs at Sunset"
type textarea "Bears@Sunset.8.9.25.jpg"
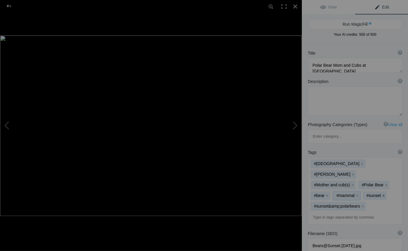
click at [356, 193] on button "x" at bounding box center [356, 195] width 4 height 4
click at [326, 193] on button "x" at bounding box center [327, 195] width 4 height 4
click at [387, 193] on button "x" at bounding box center [388, 195] width 4 height 4
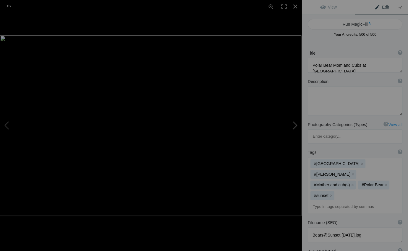
click at [295, 126] on button at bounding box center [279, 125] width 44 height 90
type textarea "Polar Bear Mon and Cub at Sunset"
type textarea "GalleryKS-PV_06.jpg"
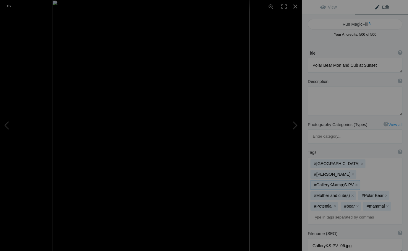
click at [354, 183] on button "x" at bounding box center [356, 185] width 4 height 4
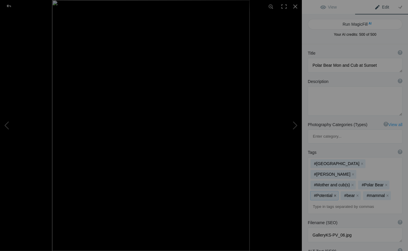
click at [334, 193] on button "x" at bounding box center [334, 195] width 4 height 4
click at [357, 193] on button "x" at bounding box center [356, 195] width 4 height 4
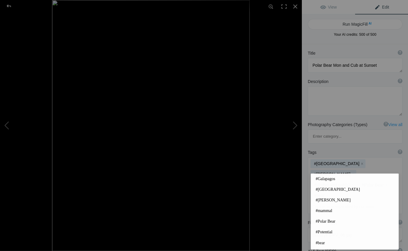
click at [313, 201] on input at bounding box center [354, 206] width 88 height 11
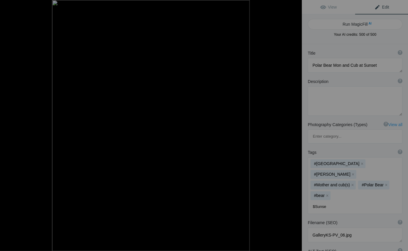
type input "$Sunset"
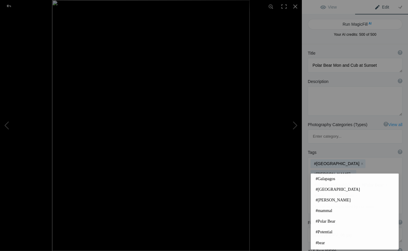
drag, startPoint x: 340, startPoint y: 156, endPoint x: 343, endPoint y: 157, distance: 3.3
click at [340, 191] on mat-chip "#$Sunset x" at bounding box center [345, 195] width 27 height 9
click at [338, 191] on mat-chip "#$Sunset x" at bounding box center [345, 195] width 27 height 9
click at [356, 193] on button "x" at bounding box center [356, 195] width 4 height 4
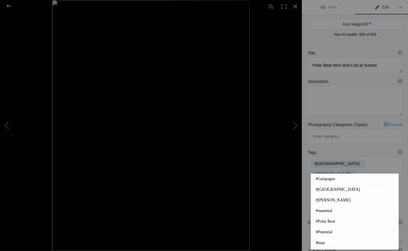
click at [313, 201] on input at bounding box center [354, 206] width 88 height 11
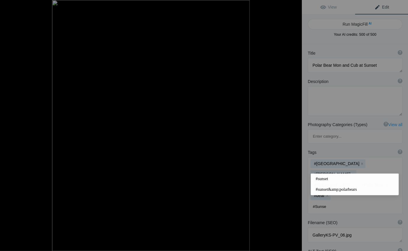
type input "#Sunset"
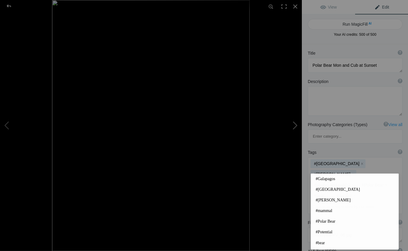
click at [294, 126] on button at bounding box center [279, 125] width 44 height 90
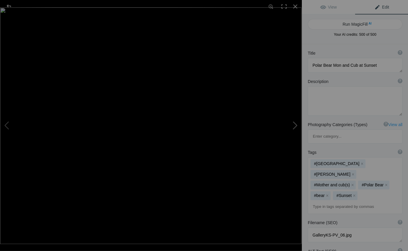
type textarea "Polar Bear Mom and Cub along the Shore of Hudson Bay"
type textarea "GalleryKS-PH_04A.jpg"
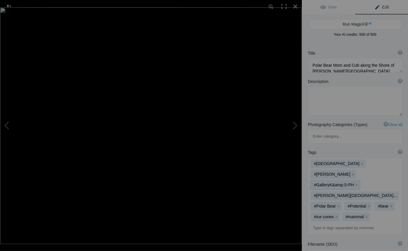
click at [355, 183] on button "x" at bounding box center [356, 185] width 4 height 4
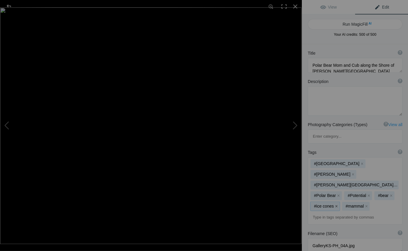
click at [338, 204] on button "x" at bounding box center [336, 206] width 4 height 4
click at [336, 204] on button "x" at bounding box center [334, 206] width 4 height 4
click at [366, 193] on button "x" at bounding box center [368, 195] width 4 height 4
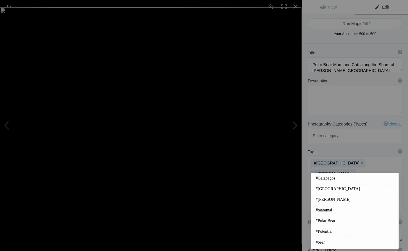
click at [312, 201] on input at bounding box center [354, 206] width 88 height 11
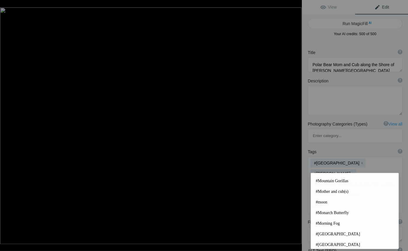
scroll to position [0, 0]
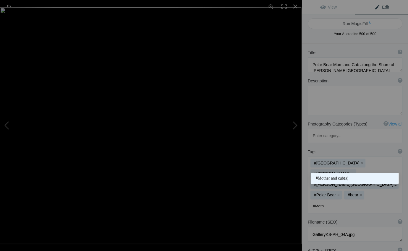
type input "#Moth"
click at [349, 179] on span "#Mother and cub(s)" at bounding box center [354, 178] width 78 height 6
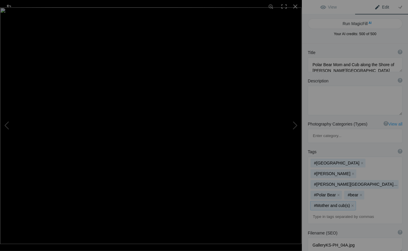
click at [355, 201] on mat-chip "#Mother and cub(s) x" at bounding box center [332, 205] width 45 height 9
click at [295, 125] on button at bounding box center [279, 125] width 44 height 90
type textarea "Willow Ptarmigan"
type textarea "WillowPtarmigan.8.8.25.jpg"
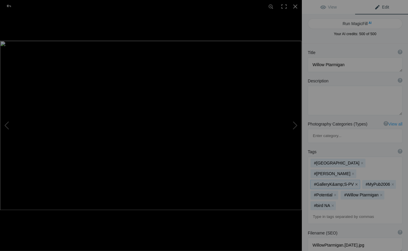
click at [354, 182] on button "x" at bounding box center [356, 184] width 4 height 4
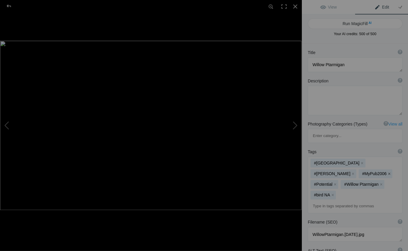
click at [386, 172] on button "x" at bounding box center [388, 174] width 4 height 4
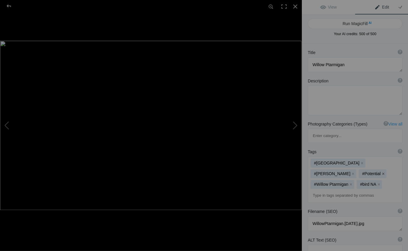
click at [384, 172] on button "x" at bounding box center [382, 174] width 4 height 4
click at [295, 125] on button at bounding box center [279, 125] width 44 height 90
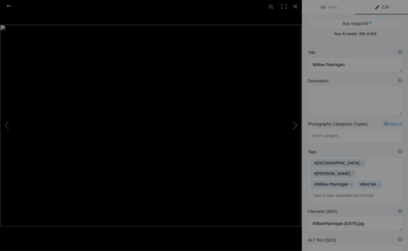
type textarea "Polar Bear Mom and Cub"
type textarea "PolarBearMomCub.8.8.25.jpg"
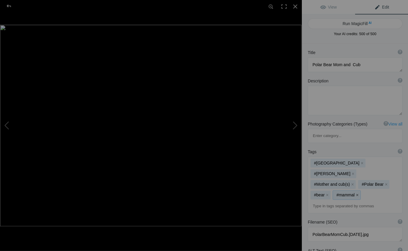
click at [357, 193] on button "x" at bounding box center [356, 195] width 4 height 4
click at [296, 125] on button at bounding box center [279, 125] width 44 height 90
type textarea "Polar Bear Top View"
type textarea "GalleryKS-PV_19.jpg"
click at [354, 182] on button "x" at bounding box center [356, 184] width 4 height 4
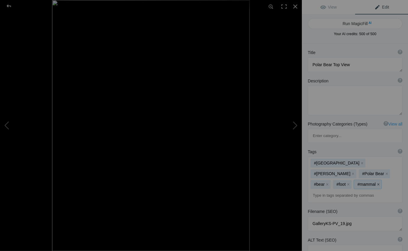
click at [375, 182] on button "x" at bounding box center [377, 184] width 4 height 4
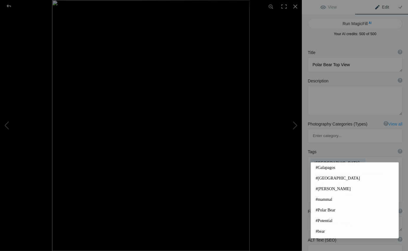
click at [313, 190] on input at bounding box center [354, 195] width 88 height 11
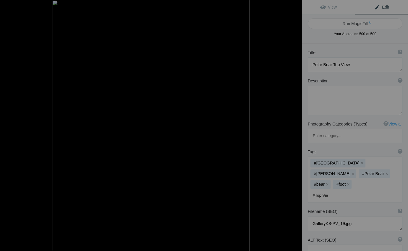
type input "#Top View"
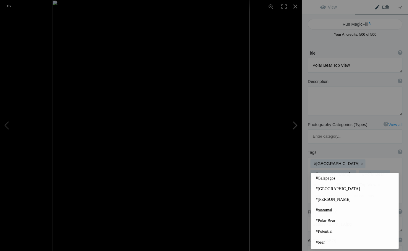
click at [295, 125] on button at bounding box center [279, 125] width 44 height 90
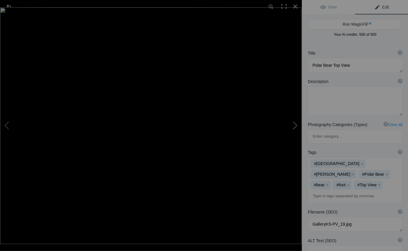
type textarea "Snoozing Polar Bear"
type textarea "GalleryKS-PH_10.jpg"
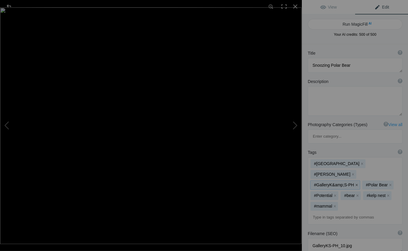
click at [354, 183] on button "x" at bounding box center [356, 185] width 4 height 4
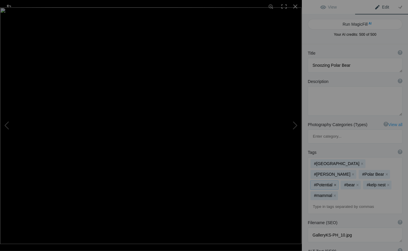
click at [336, 183] on button "x" at bounding box center [334, 185] width 4 height 4
click at [385, 183] on button "x" at bounding box center [387, 185] width 4 height 4
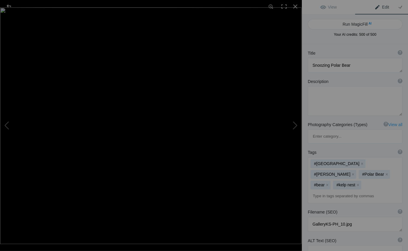
click at [312, 191] on input at bounding box center [354, 196] width 88 height 11
type input "#Sleeping Bear"
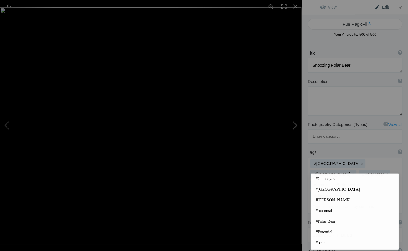
click at [296, 124] on button at bounding box center [279, 125] width 44 height 90
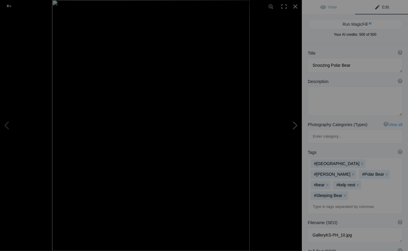
type textarea "Arctic Fox 2"
type textarea "GalleryKS-PV_15-2.jpg"
click at [354, 183] on button "x" at bounding box center [356, 185] width 4 height 4
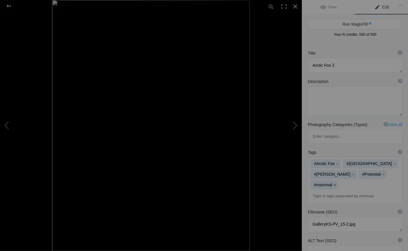
click at [380, 172] on button "x" at bounding box center [382, 174] width 4 height 4
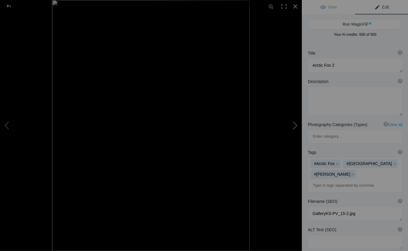
click at [295, 126] on button at bounding box center [279, 125] width 44 height 90
type textarea "Arctic Fox"
type textarea "2019ForumGalleryArcticFox_002.jpg"
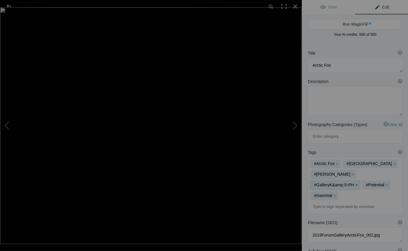
click at [354, 183] on button "x" at bounding box center [356, 185] width 4 height 4
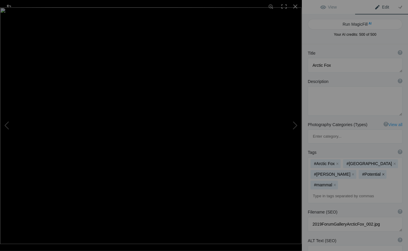
click at [380, 172] on button "x" at bounding box center [382, 174] width 4 height 4
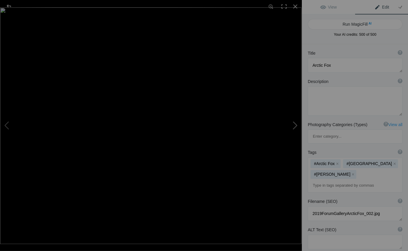
click at [295, 126] on button at bounding box center [279, 125] width 44 height 90
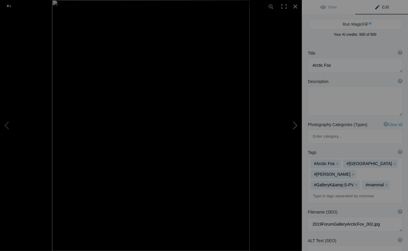
type textarea "Arctic Fox Listening"
type textarea "GalleryKS-PV_16-2.jpg"
click at [354, 183] on button "x" at bounding box center [356, 185] width 4 height 4
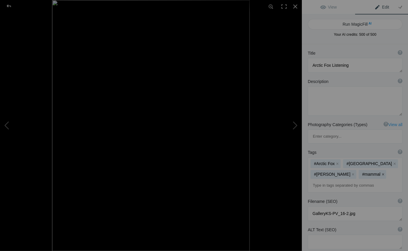
click at [380, 172] on button "x" at bounding box center [382, 174] width 4 height 4
click at [295, 126] on button at bounding box center [279, 125] width 44 height 90
type textarea "Arctic Hare"
type textarea "2019ForumGallery-ArcticHare_001.jpg"
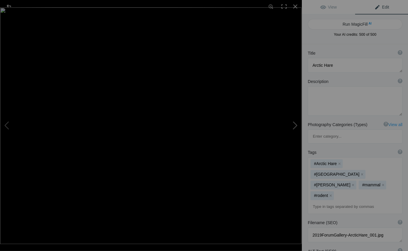
click at [295, 124] on button at bounding box center [279, 125] width 44 height 90
type textarea "Male Polar Bear"
type textarea "GalleryKS-PV_03.jpg"
click at [355, 183] on button "x" at bounding box center [356, 185] width 4 height 4
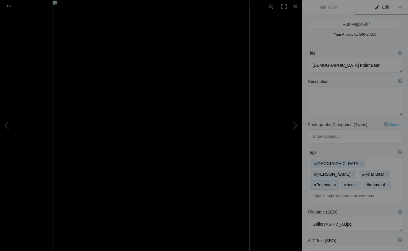
click at [336, 183] on button "x" at bounding box center [334, 185] width 4 height 4
click at [358, 183] on button "x" at bounding box center [356, 185] width 4 height 4
click at [295, 124] on button at bounding box center [279, 125] width 44 height 90
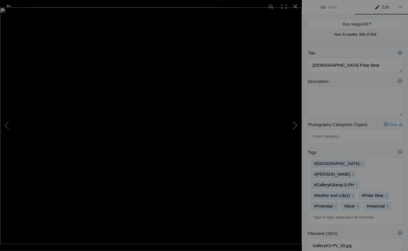
type textarea "Polar Bear Family 2"
type textarea "GalleryKS-PH_05A.jpg"
click at [355, 183] on button "x" at bounding box center [356, 185] width 4 height 4
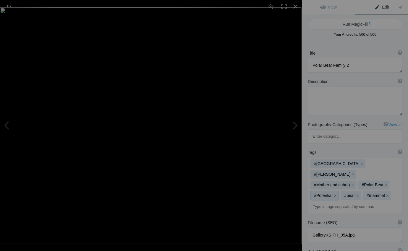
click at [334, 193] on button "x" at bounding box center [334, 195] width 4 height 4
click at [357, 193] on button "x" at bounding box center [356, 195] width 4 height 4
click at [295, 123] on button at bounding box center [279, 125] width 44 height 90
type textarea "Adult Male Polar Bear"
type textarea "GalleryKS-PV_04.jpg"
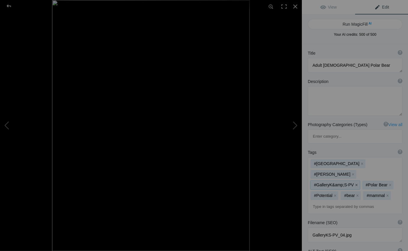
click at [354, 183] on button "x" at bounding box center [356, 185] width 4 height 4
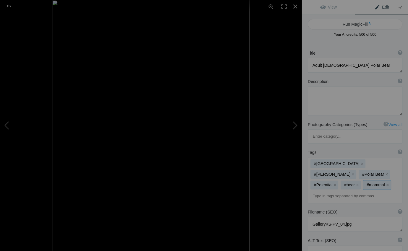
click at [385, 183] on button "x" at bounding box center [387, 185] width 4 height 4
click at [336, 183] on button "x" at bounding box center [334, 185] width 4 height 4
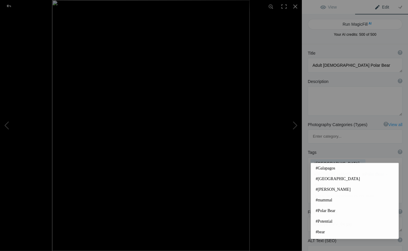
drag, startPoint x: 315, startPoint y: 157, endPoint x: 318, endPoint y: 159, distance: 3.4
click at [315, 191] on input at bounding box center [354, 196] width 88 height 11
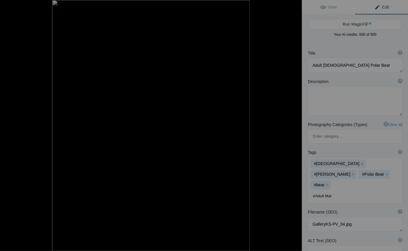
type input "#Adult Male"
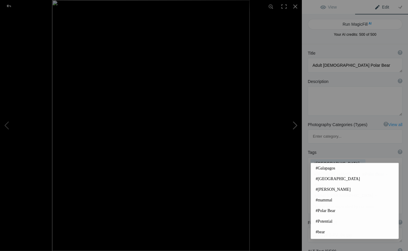
click at [295, 124] on button at bounding box center [279, 125] width 44 height 90
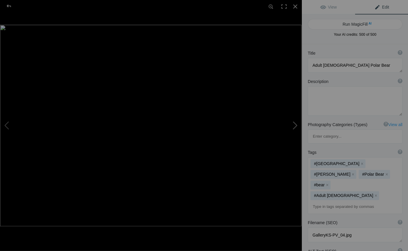
type textarea "Sunset Polar Bear"
type textarea "SunsetBear.9.1.25.jpg"
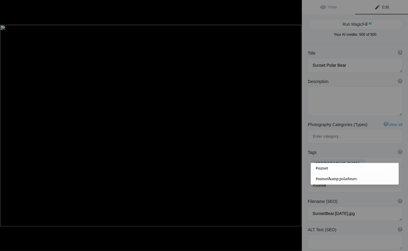
type input "#Sunset"
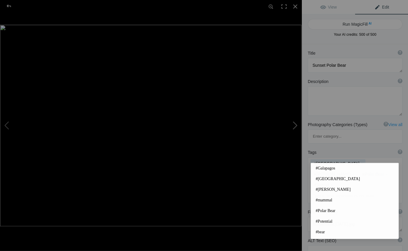
click at [296, 124] on button at bounding box center [279, 125] width 44 height 90
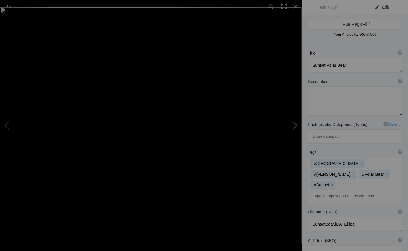
type textarea "Polar Bear Family"
type textarea "GalleryKS-PH_11A.jpg"
click at [295, 125] on button at bounding box center [279, 125] width 44 height 90
type textarea "Stretching Bear"
type textarea "StretchingBear.9.1.25.jpg"
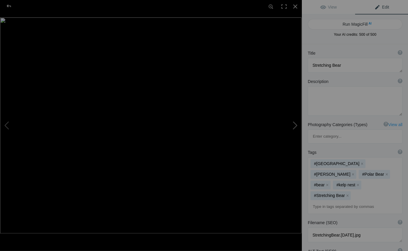
click at [296, 126] on button at bounding box center [279, 125] width 44 height 90
type textarea "Sparring Male Polar Bears 2"
type textarea "StandingSparringBears.8.31.25.jpg"
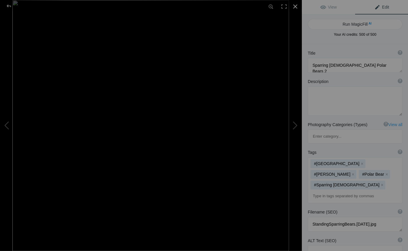
click at [295, 6] on div at bounding box center [294, 6] width 13 height 13
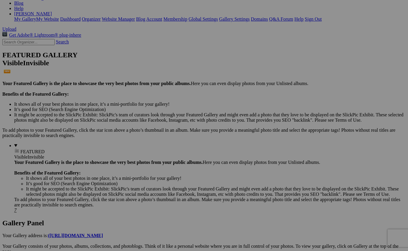
scroll to position [90, 0]
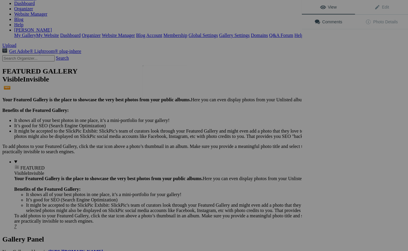
click at [158, 84] on img at bounding box center [164, 82] width 44 height 35
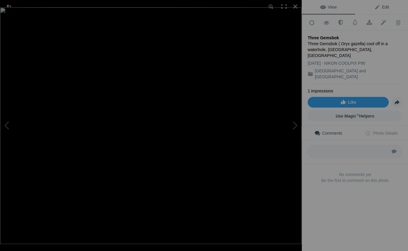
click at [385, 7] on span "Edit" at bounding box center [381, 7] width 15 height 5
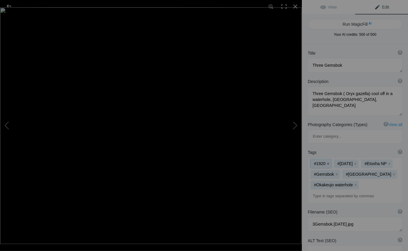
click at [328, 162] on button "x" at bounding box center [327, 164] width 4 height 4
click at [330, 162] on button "x" at bounding box center [331, 164] width 4 height 4
click at [294, 124] on button at bounding box center [279, 125] width 44 height 90
type textarea "Splashiing Hippo"
type textarea "2019ForumGallery-SplashiingHippo_001.jpg"
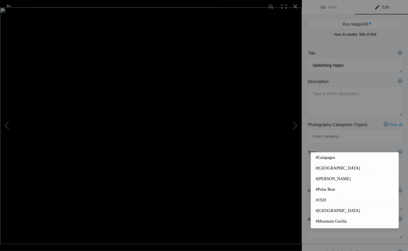
click at [313, 170] on input at bounding box center [354, 175] width 88 height 11
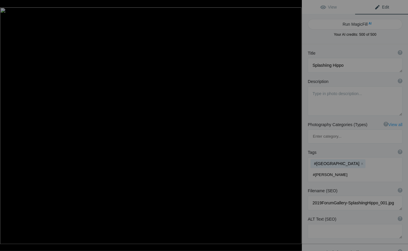
type input "#Hippo"
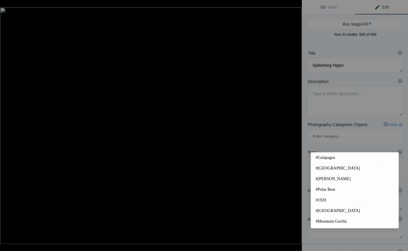
scroll to position [0, 0]
click at [294, 125] on button at bounding box center [279, 125] width 44 height 90
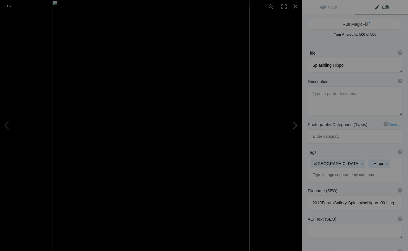
type textarea "African Elephant Eye, [GEOGRAPHIC_DATA], [GEOGRAPHIC_DATA]"
type textarea "2019ForumGalleryBWElephant_001.jpg"
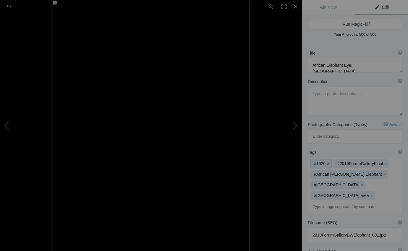
click at [328, 162] on button "x" at bounding box center [327, 164] width 4 height 4
click at [359, 162] on button "x" at bounding box center [361, 164] width 4 height 4
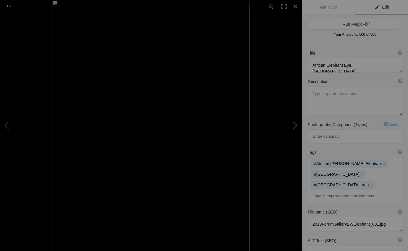
click at [295, 126] on button at bounding box center [279, 125] width 44 height 90
type textarea "Zebras at [GEOGRAPHIC_DATA], [GEOGRAPHIC_DATA], [GEOGRAPHIC_DATA]"
type textarea "2020Cre-BWZebras_005A.jpg"
type textarea "Available in larger sizes"
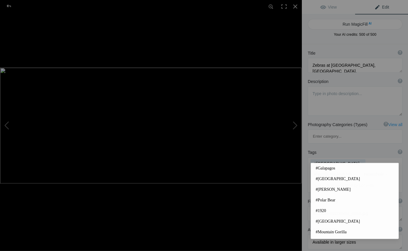
click at [312, 180] on input at bounding box center [354, 185] width 88 height 11
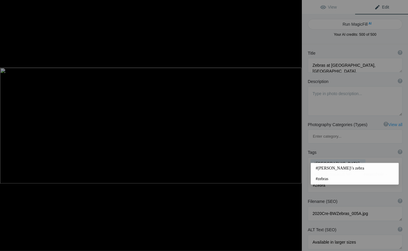
type input "#Zebras"
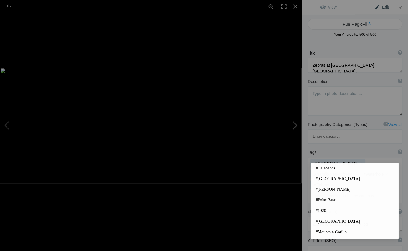
click at [297, 126] on button at bounding box center [279, 125] width 44 height 90
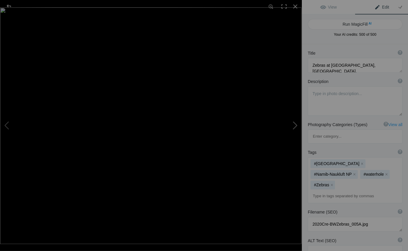
type textarea "Cheetah siblings, [GEOGRAPHIC_DATA], [GEOGRAPHIC_DATA]"
type textarea "Cheetah.Namibia11x14ZF_20.jpg"
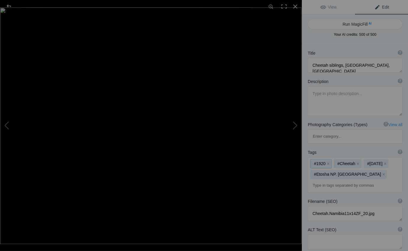
click at [328, 162] on button "x" at bounding box center [327, 164] width 4 height 4
click at [362, 162] on button "x" at bounding box center [361, 164] width 4 height 4
click at [294, 126] on button at bounding box center [279, 125] width 44 height 90
type textarea "Martial Eagle, [GEOGRAPHIC_DATA], [GEOGRAPHIC_DATA]"
type textarea "2019ForumGallery-MartialEagle_001.jpg"
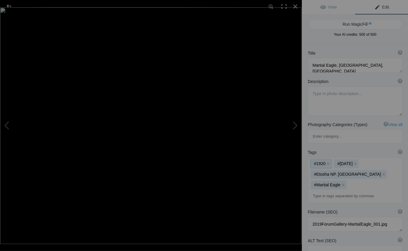
drag, startPoint x: 328, startPoint y: 136, endPoint x: 334, endPoint y: 136, distance: 5.9
click at [328, 162] on button "x" at bounding box center [327, 164] width 4 height 4
click at [330, 162] on button "x" at bounding box center [331, 164] width 4 height 4
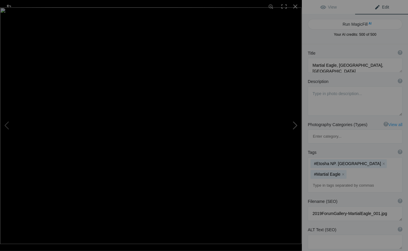
click at [295, 125] on button at bounding box center [279, 125] width 44 height 90
type textarea "Pale Chanting Goshawk, [GEOGRAPHIC_DATA], [GEOGRAPHIC_DATA]"
type textarea "2019ForumGalleryPaleChantingGos_001.jpg"
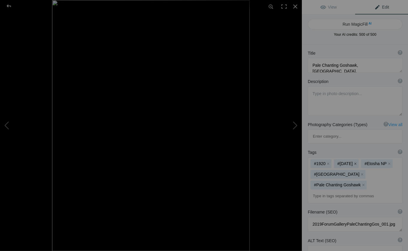
drag, startPoint x: 328, startPoint y: 135, endPoint x: 333, endPoint y: 134, distance: 5.3
click at [328, 162] on button "x" at bounding box center [327, 164] width 4 height 4
drag, startPoint x: 332, startPoint y: 136, endPoint x: 335, endPoint y: 136, distance: 3.2
click at [332, 162] on button "x" at bounding box center [331, 164] width 4 height 4
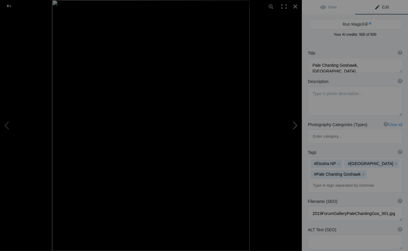
click at [295, 125] on button at bounding box center [279, 125] width 44 height 90
type textarea "Pied Kingfisher, [GEOGRAPHIC_DATA], [GEOGRAPHIC_DATA]"
type textarea "PiedKingfisher.[DATE].jpg"
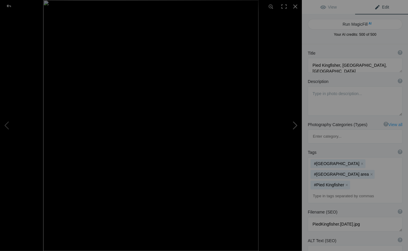
click at [296, 125] on button at bounding box center [279, 125] width 44 height 90
type textarea "Cinnamon-chested Bee-eater, [GEOGRAPHIC_DATA]"
type textarea "2019ForumGallery-Cinnamon-chested Bee-eater_001.jpg"
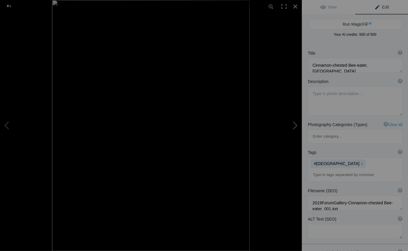
click at [295, 125] on button at bounding box center [279, 125] width 44 height 90
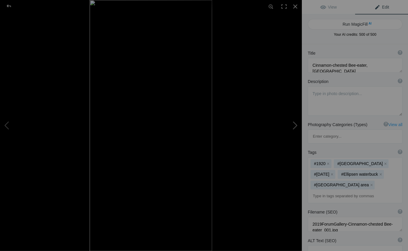
type textarea "Ellipsen Waterbuck, [GEOGRAPHIC_DATA], [GEOGRAPHIC_DATA]"
type textarea "EllipsenWaterbuck.[DATE].jpg"
click at [328, 162] on button "x" at bounding box center [327, 164] width 4 height 4
click at [386, 162] on button "x" at bounding box center [388, 164] width 4 height 4
click at [295, 125] on button at bounding box center [279, 125] width 44 height 90
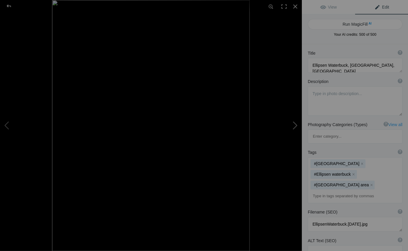
type textarea "[PERSON_NAME] Coucal, [GEOGRAPHIC_DATA], [GEOGRAPHIC_DATA]"
type textarea "2019ForumGallery-SenegalCoucal_001.jpg"
click at [328, 162] on button "x" at bounding box center [327, 164] width 4 height 4
click at [373, 183] on button "x" at bounding box center [375, 185] width 4 height 4
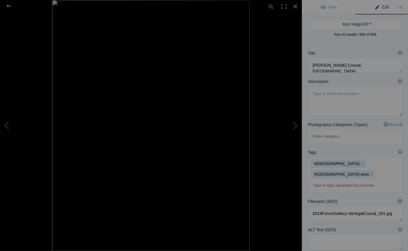
click at [313, 180] on input at bounding box center [354, 185] width 88 height 11
type input "#[PERSON_NAME] Coucal"
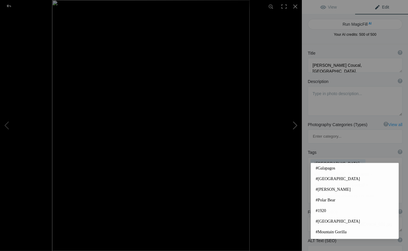
click at [295, 125] on button at bounding box center [279, 125] width 44 height 90
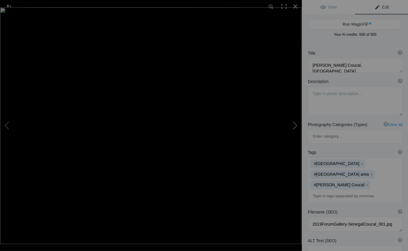
type textarea "African Leopard with a kill, Khwai River, [GEOGRAPHIC_DATA]"
type textarea "Leopard.Botswana11x14ZF_01.jpg"
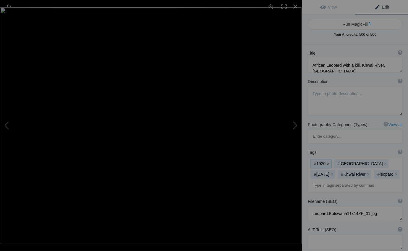
click at [328, 162] on button "x" at bounding box center [327, 164] width 4 height 4
click at [386, 162] on button "x" at bounding box center [388, 164] width 4 height 4
click at [294, 125] on button at bounding box center [279, 125] width 44 height 90
type textarea "African Leopard, Khwai River,Botswana"
type textarea "Leopard.Botswana11x14ZF_03.jpg"
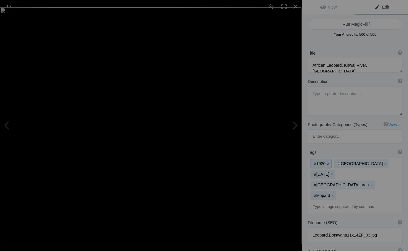
click at [329, 162] on button "x" at bounding box center [327, 164] width 4 height 4
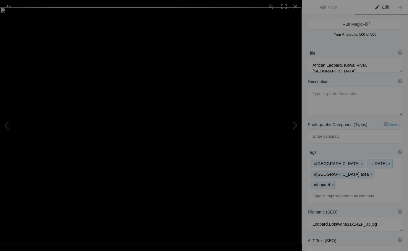
click at [386, 162] on button "x" at bounding box center [388, 164] width 4 height 4
click at [296, 125] on button at bounding box center [279, 125] width 44 height 90
type textarea "African Wild Dog, Khwai River, Botswana"
type textarea "WildDog.Botswana11x14ZF_04A.jpg"
click at [327, 162] on button "x" at bounding box center [327, 164] width 4 height 4
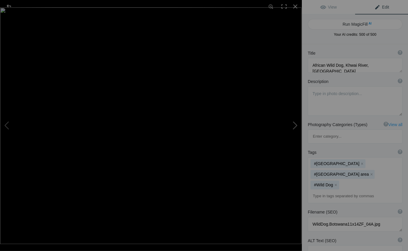
click at [296, 123] on button at bounding box center [279, 125] width 44 height 90
type textarea "Elephants, Khwai River, Botswana"
type textarea "2019ForumGallery-Elephants_003.jpg"
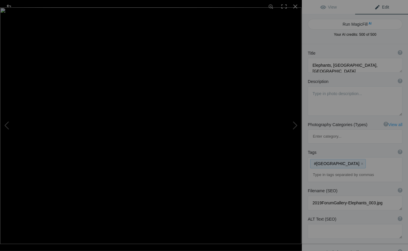
click at [340, 157] on div "#Botswana x" at bounding box center [354, 169] width 94 height 24
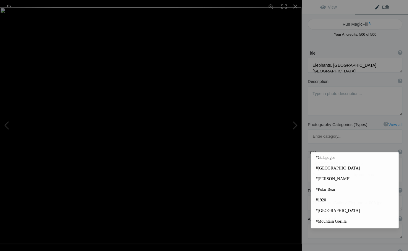
click at [313, 170] on input at bounding box center [354, 175] width 88 height 11
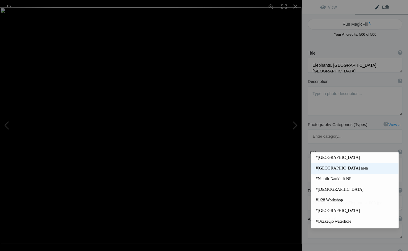
type input "#K"
click at [325, 168] on span "#[GEOGRAPHIC_DATA] area" at bounding box center [354, 168] width 78 height 6
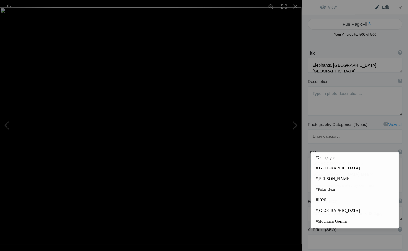
click at [312, 180] on input at bounding box center [354, 185] width 88 height 11
type input "#ele"
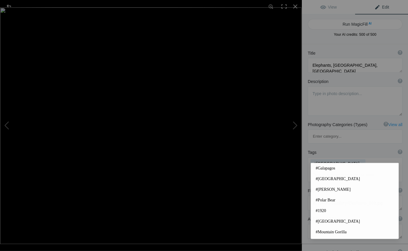
click at [315, 170] on input at bounding box center [354, 175] width 88 height 11
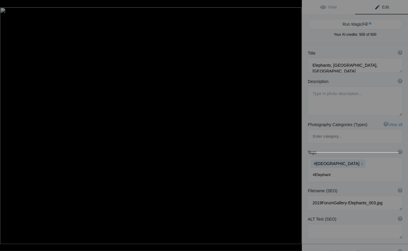
type input "#Elephants"
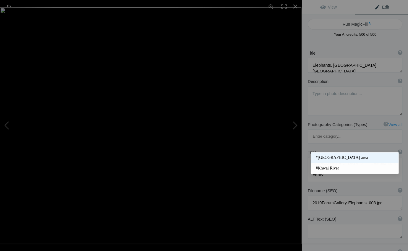
type input "#KhW"
click at [331, 156] on span "#[GEOGRAPHIC_DATA] area" at bounding box center [354, 158] width 78 height 6
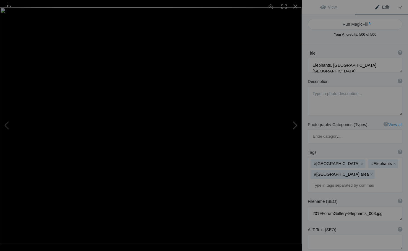
click at [296, 124] on button at bounding box center [279, 125] width 44 height 90
type textarea "Baby elephant drinks, not knowing how to use his trunk, Namibia"
type textarea "BabyElephant11x14.jpg"
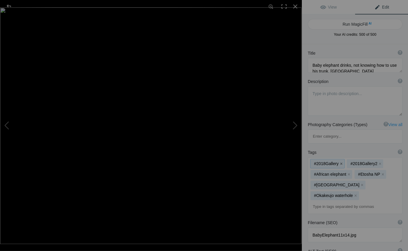
click at [340, 162] on button "x" at bounding box center [340, 164] width 4 height 4
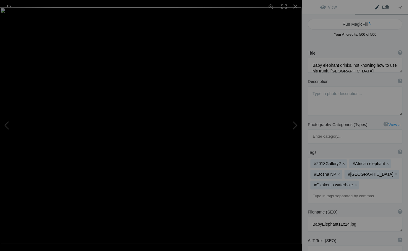
click at [343, 162] on button "x" at bounding box center [343, 164] width 4 height 4
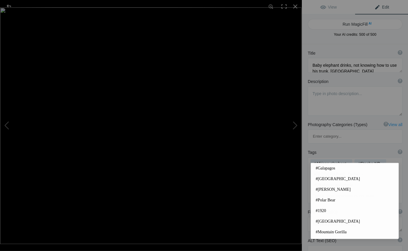
click at [313, 191] on input at bounding box center [354, 196] width 88 height 11
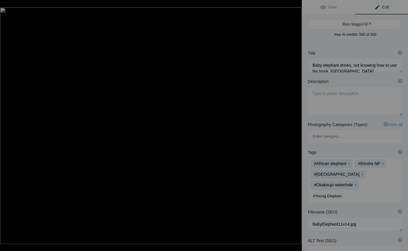
type input "#Young Elephant"
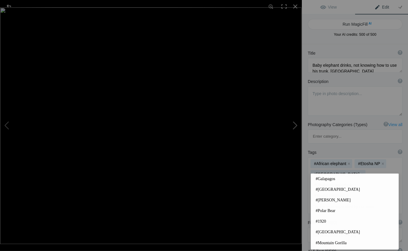
click at [295, 125] on button at bounding box center [279, 125] width 44 height 90
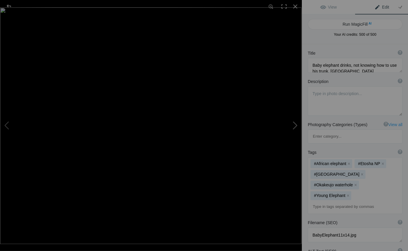
type textarea "Burchell's Zebras at a waterhole, Etosha National Park, Namibia"
type textarea "2019ForumGallery-Zebras_001.jpg"
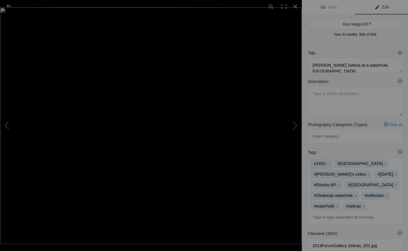
click at [329, 162] on button "x" at bounding box center [327, 164] width 4 height 4
click at [393, 172] on button "x" at bounding box center [395, 174] width 4 height 4
click at [295, 125] on button at bounding box center [279, 125] width 44 height 90
type textarea "Crimson-breasted Shrike, Etosha National Park,. Namibia"
type textarea "2022Gallery-CBShrike.jpg"
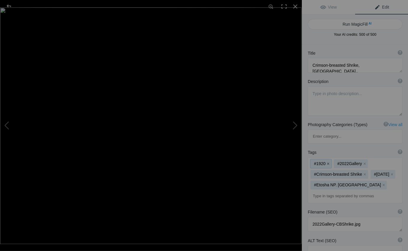
click at [327, 162] on button "x" at bounding box center [327, 164] width 4 height 4
click at [340, 162] on button "x" at bounding box center [340, 164] width 4 height 4
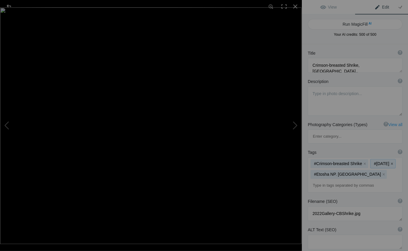
click at [389, 162] on button "x" at bounding box center [391, 164] width 4 height 4
click at [296, 126] on button at bounding box center [279, 125] width 44 height 90
type textarea "Lilac-breasted Roller, Okavango Delta, Botswana"
type textarea "Roller.Botswana11x14ZF_10.jpg"
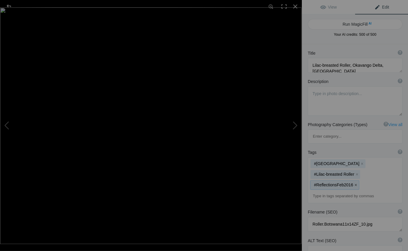
click at [353, 183] on button "x" at bounding box center [355, 185] width 4 height 4
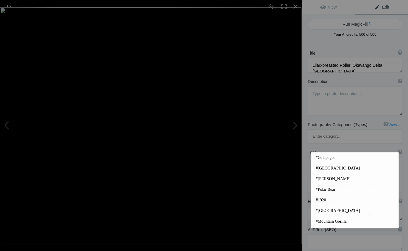
click at [312, 180] on input at bounding box center [354, 185] width 88 height 11
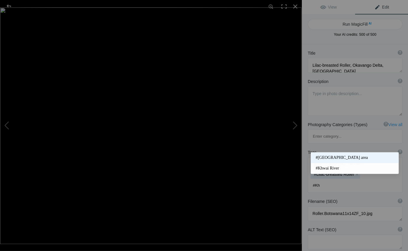
type input "#Kh"
click at [327, 157] on span "#[GEOGRAPHIC_DATA] area" at bounding box center [354, 158] width 78 height 6
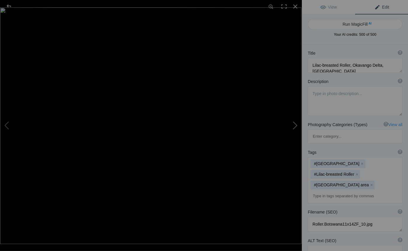
click at [295, 124] on button at bounding box center [279, 125] width 44 height 90
type textarea "African Fish Eagle, Khwai River, Botswana"
type textarea "FishEagle.Botswana11x14ZF_07.jpg"
click at [328, 162] on button "x" at bounding box center [327, 164] width 4 height 4
click at [295, 124] on button at bounding box center [279, 125] width 44 height 90
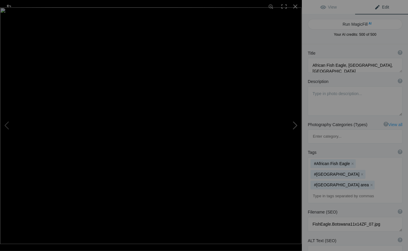
type textarea "Dunes, Namib-[GEOGRAPHIC_DATA], [GEOGRAPHIC_DATA]"
type textarea "2019ForumGallery-Dunes_002.jpg"
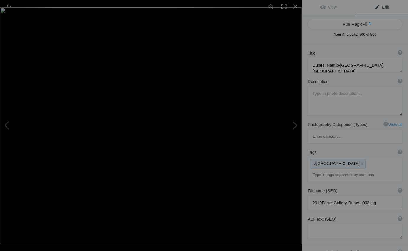
click at [339, 157] on div "#Namibia x" at bounding box center [354, 169] width 94 height 24
click at [338, 157] on div "#Namibia x" at bounding box center [354, 169] width 94 height 24
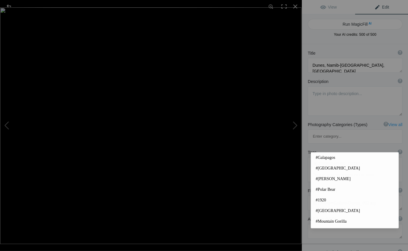
click at [311, 170] on input at bounding box center [354, 175] width 88 height 11
click at [295, 123] on button at bounding box center [279, 125] width 44 height 90
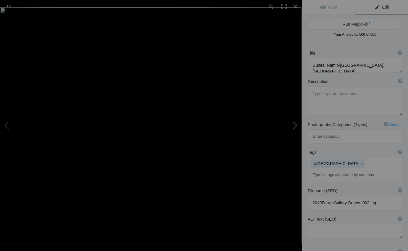
type textarea "DeadVlie, Namib-[GEOGRAPHIC_DATA], [GEOGRAPHIC_DATA]"
type textarea "2019ForumGalleryDeadVlie_001.jpg"
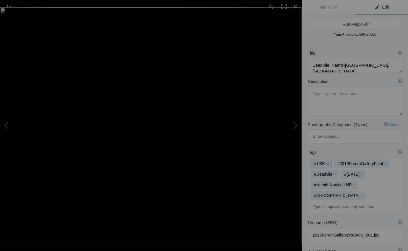
click at [328, 162] on button "x" at bounding box center [327, 164] width 4 height 4
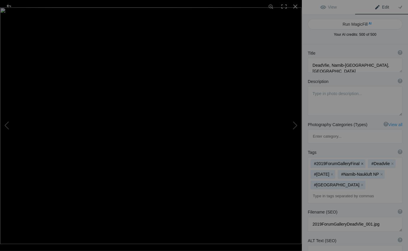
click at [360, 162] on button "x" at bounding box center [361, 164] width 4 height 4
click at [361, 162] on button "x" at bounding box center [361, 164] width 4 height 4
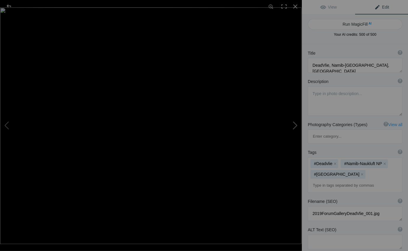
click at [296, 124] on button at bounding box center [279, 125] width 44 height 90
type textarea "Gemsbok, Namib-Naukluft National Park, Namibia"
type textarea "Gemsbok.Namibia11x14ZF_14.jpg"
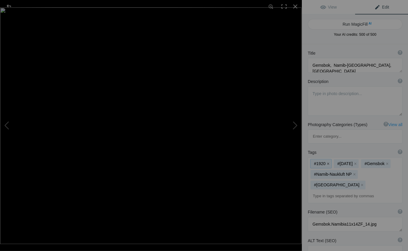
click at [327, 162] on button "x" at bounding box center [327, 164] width 4 height 4
click at [331, 162] on button "x" at bounding box center [331, 164] width 4 height 4
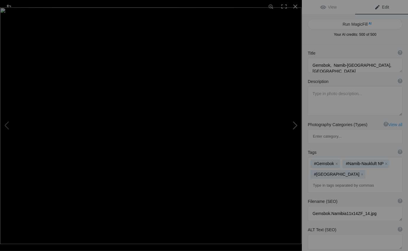
click at [295, 126] on button at bounding box center [279, 125] width 44 height 90
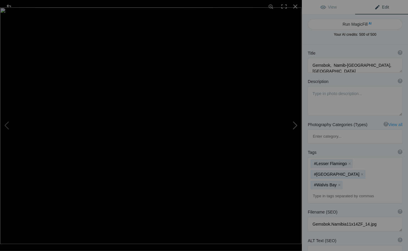
type textarea "Lesser Flamingos, Walvis bay, Namibia"
type textarea "2019ForumGallery-Flamingos_003.jpg"
click at [295, 125] on button at bounding box center [279, 125] width 44 height 90
type textarea "Three Gemsbok"
type textarea "Three Gemsbok ( Oryx gazella) cool off in a waterhole, Etosha National Park, Na…"
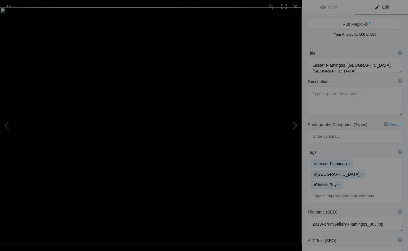
type textarea "3Gemsbok.9.4.25.jpg"
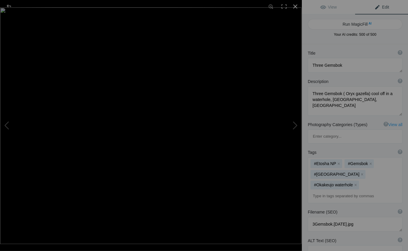
click at [295, 5] on div at bounding box center [294, 6] width 13 height 13
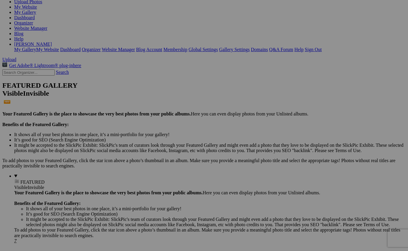
scroll to position [86, 0]
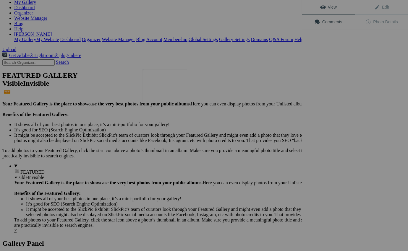
click at [166, 90] on img at bounding box center [164, 86] width 44 height 35
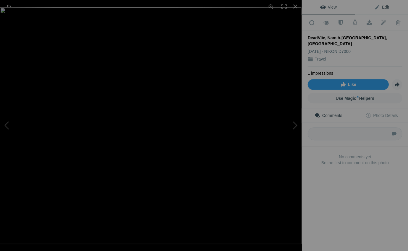
click at [383, 7] on span "Edit" at bounding box center [381, 7] width 15 height 5
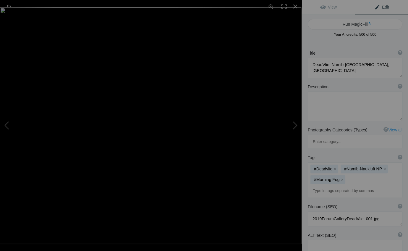
scroll to position [1, 0]
type textarea "[PERSON_NAME] pauses on the [GEOGRAPHIC_DATA], [GEOGRAPHIC_DATA], [US_STATE]"
type textarea "Sundial Bridge and a human."
type textarea "WalkerBridge.[DATE].jpg"
type textarea "DeadVlie, Namib-[GEOGRAPHIC_DATA], [GEOGRAPHIC_DATA]"
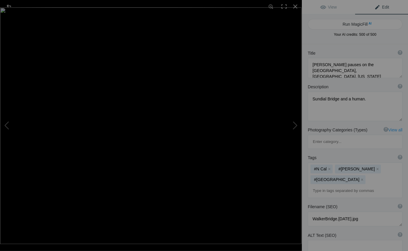
type textarea "2019ForumGalleryDeadVlie_001.jpg"
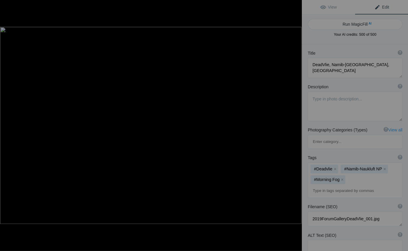
type textarea "[PERSON_NAME] pauses on the [GEOGRAPHIC_DATA], [GEOGRAPHIC_DATA], [US_STATE]"
type textarea "Sundial Bridge and a human."
type textarea "WalkerBridge.[DATE].jpg"
type textarea "[PERSON_NAME], [GEOGRAPHIC_DATA]"
type textarea "Flashlit [PERSON_NAME] ([PERSON_NAME] amazonica) in [GEOGRAPHIC_DATA]"
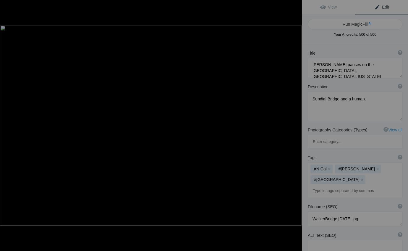
type textarea "Costco2021.029.jpg"
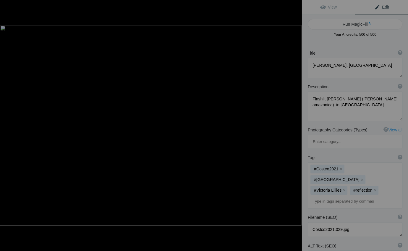
scroll to position [0, 0]
click at [340, 167] on button "x" at bounding box center [340, 169] width 4 height 4
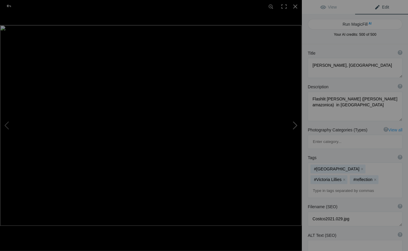
click at [295, 124] on button at bounding box center [279, 125] width 44 height 90
type textarea "[PERSON_NAME] Horses, Anza [PERSON_NAME][GEOGRAPHIC_DATA], [US_STATE]"
type textarea "BrecedaHorses.[DATE].jpg"
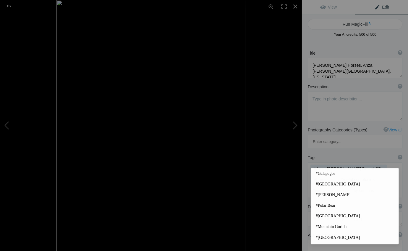
click at [313, 185] on input at bounding box center [354, 190] width 88 height 11
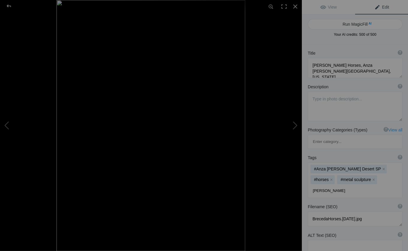
type input "[PERSON_NAME]"
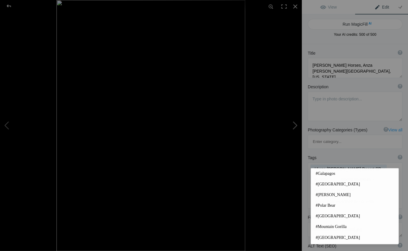
click at [296, 124] on button at bounding box center [279, 125] width 44 height 90
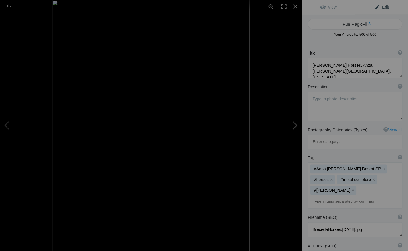
type textarea "Balloon Over [GEOGRAPHIC_DATA], [US_STATE]"
type textarea "LTahoeBalloon11x14.jpg"
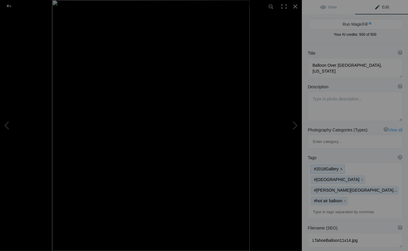
click at [340, 167] on button "x" at bounding box center [340, 169] width 4 height 4
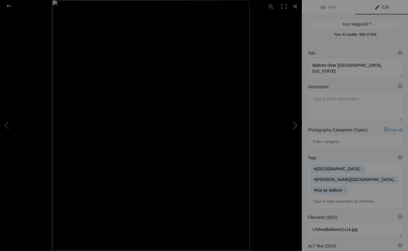
click at [295, 125] on button at bounding box center [279, 125] width 44 height 90
type textarea "Two Types of Horse Power in [GEOGRAPHIC_DATA], [GEOGRAPHIC_DATA]"
type textarea "Taxis in [GEOGRAPHIC_DATA], [GEOGRAPHIC_DATA] - horse drawn carriage and 1952 C…"
type textarea "HorsePowerHavana.[DATE].jpg"
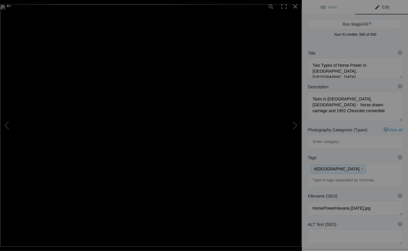
click at [334, 163] on div "#[GEOGRAPHIC_DATA] x" at bounding box center [354, 175] width 94 height 24
click at [311, 175] on input at bounding box center [354, 180] width 88 height 11
type input "Old [PERSON_NAME]"
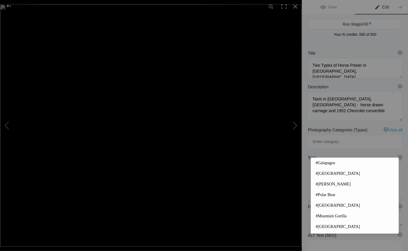
click at [311, 185] on input at bounding box center [354, 190] width 88 height 11
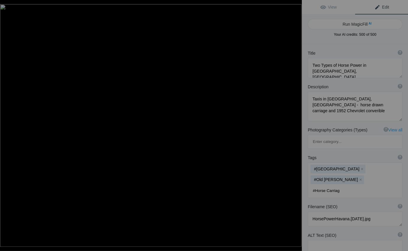
type input "#Horse Carriage"
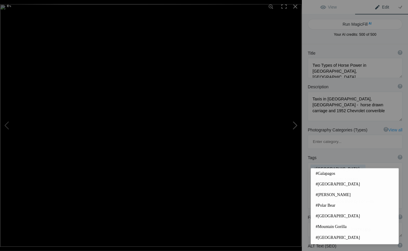
click at [295, 124] on button at bounding box center [279, 125] width 44 height 90
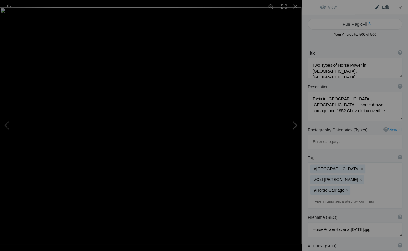
type textarea "English Farmhouse and Rape Seed in Bloom"
type textarea "Farm house in a sea of rape seed bloom, [GEOGRAPHIC_DATA]"
type textarea "2019ForumGallery-FarmhouseRape.jpg"
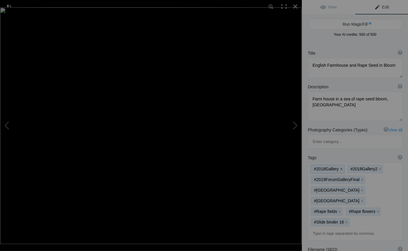
click at [340, 167] on button "x" at bounding box center [340, 169] width 4 height 4
click at [342, 167] on button "x" at bounding box center [343, 169] width 4 height 4
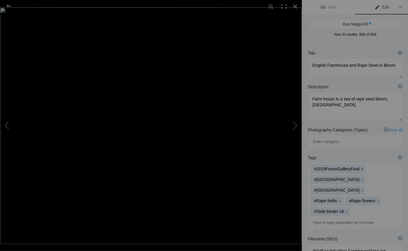
click at [359, 167] on button "x" at bounding box center [361, 169] width 4 height 4
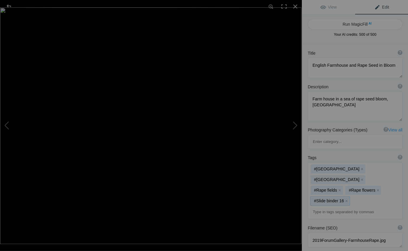
click at [345, 199] on button "x" at bounding box center [346, 201] width 4 height 4
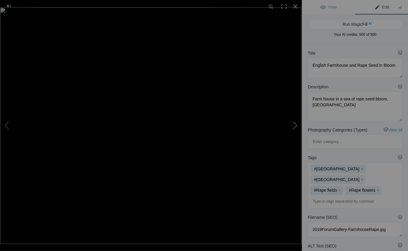
click at [295, 125] on button at bounding box center [279, 125] width 44 height 90
type textarea "Preening Egret on the [GEOGRAPHIC_DATA], [US_STATE]"
type textarea "Preening_Egret._PacificGrove_.[DATE].jpg"
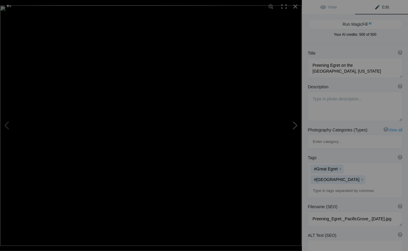
click at [295, 124] on button at bounding box center [279, 125] width 44 height 90
type textarea "[GEOGRAPHIC_DATA] on the Campus of the [GEOGRAPHIC_DATA]"
type textarea "RochefelllerChapel.[DATE].jpg"
click at [295, 124] on button at bounding box center [279, 125] width 44 height 90
type textarea "Boat on [PERSON_NAME], [GEOGRAPHIC_DATA], [US_STATE]"
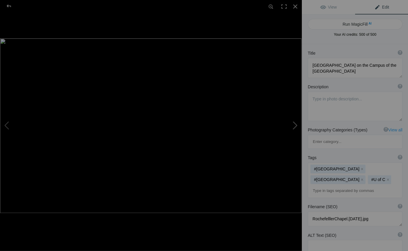
type textarea "Old row boat on [PERSON_NAME]'s Wharf, [GEOGRAPHIC_DATA]"
type textarea "Fisherman_sWharfMonterey.[DATE].jpg"
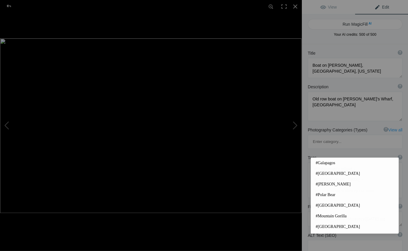
click at [313, 185] on input at bounding box center [354, 190] width 88 height 11
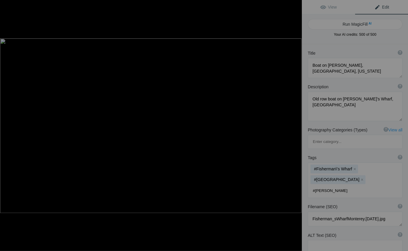
type input "#Snall boat"
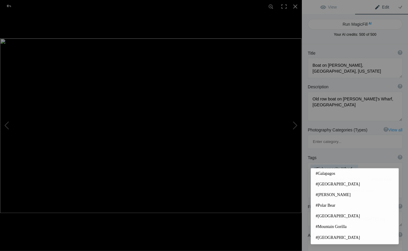
click at [367, 175] on mat-chip "#Snall boat x" at bounding box center [382, 179] width 30 height 9
click at [392, 177] on button "x" at bounding box center [394, 179] width 4 height 4
click at [313, 185] on input at bounding box center [354, 190] width 88 height 11
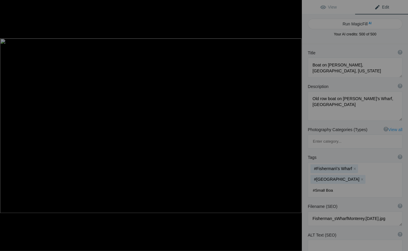
type input "#Small Boat"
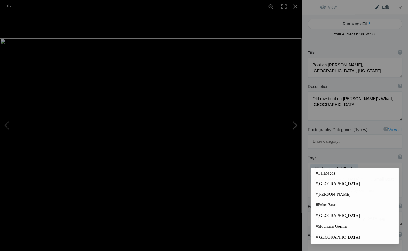
click at [295, 125] on button at bounding box center [279, 125] width 44 height 90
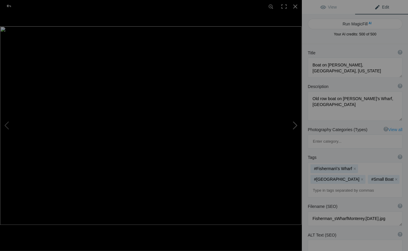
type textarea "Dancers in [GEOGRAPHIC_DATA], [GEOGRAPHIC_DATA]"
type textarea "Young dancers in [GEOGRAPHIC_DATA], [GEOGRAPHIC_DATA]"
type textarea "LaPazMXDancers.9.25.25-2.jpg"
type textarea "Dunes, Namib-[GEOGRAPHIC_DATA], [GEOGRAPHIC_DATA]"
type textarea "2019ForumGallery-Dunes_002.jpg"
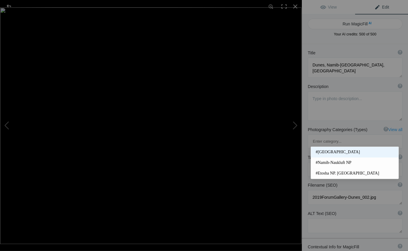
type input "Nam"
click at [325, 151] on span "#[GEOGRAPHIC_DATA]" at bounding box center [354, 152] width 78 height 6
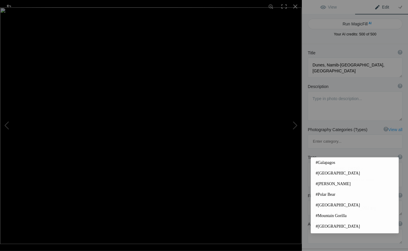
click at [314, 175] on input at bounding box center [354, 180] width 88 height 11
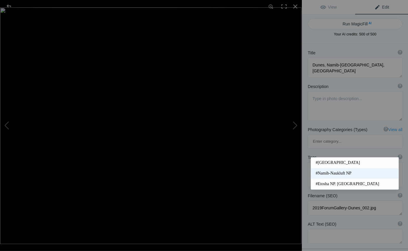
type input "#Nam"
click at [336, 173] on span "#Namib-Naukluft NP" at bounding box center [354, 173] width 78 height 6
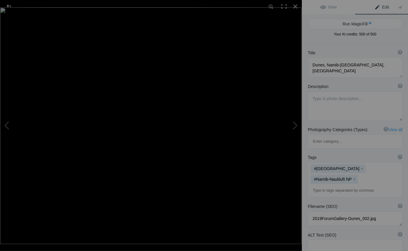
scroll to position [0, 0]
click at [295, 123] on button at bounding box center [279, 125] width 44 height 90
type textarea "[GEOGRAPHIC_DATA], [GEOGRAPHIC_DATA], [GEOGRAPHIC_DATA]"
type textarea "Pic-_CapeOtwayLighthouse_03.jpg"
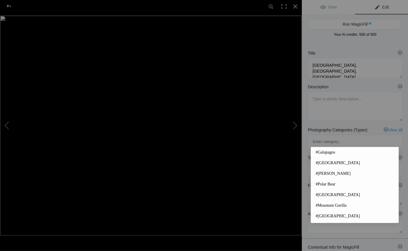
drag, startPoint x: 313, startPoint y: 142, endPoint x: 319, endPoint y: 143, distance: 6.0
click at [313, 164] on input at bounding box center [354, 169] width 88 height 11
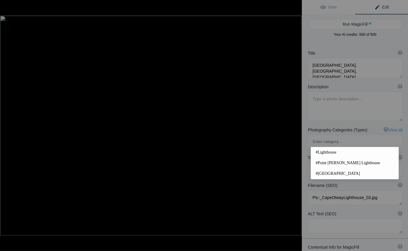
type input "#Lighthouse"
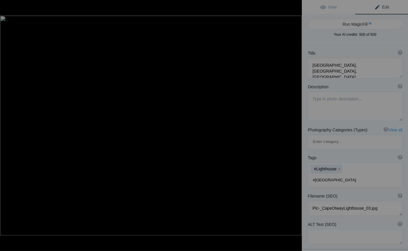
type input "#[GEOGRAPHIC_DATA]"
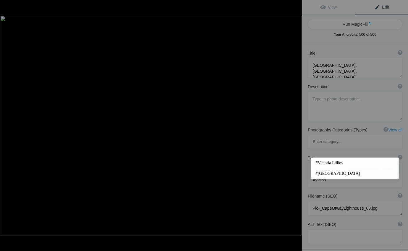
type input "#[GEOGRAPHIC_DATA]"
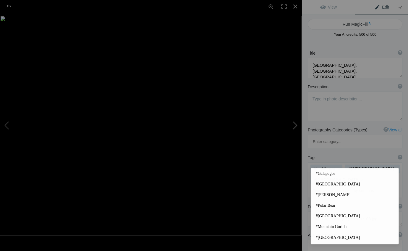
click at [295, 124] on button at bounding box center [279, 125] width 44 height 90
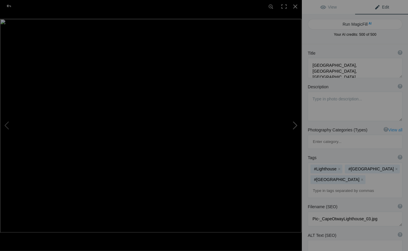
type textarea "[GEOGRAPHIC_DATA], [GEOGRAPHIC_DATA]"
type textarea "GraceCathedral.[DATE].jpg"
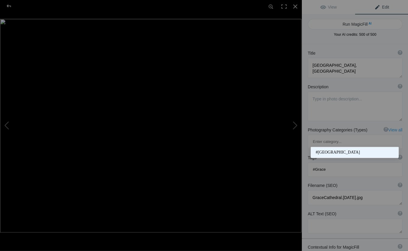
type input "#Grace"
click at [322, 152] on span "#[GEOGRAPHIC_DATA]" at bounding box center [354, 152] width 78 height 6
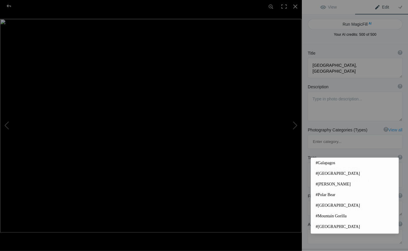
drag, startPoint x: 313, startPoint y: 150, endPoint x: 317, endPoint y: 152, distance: 4.5
click at [313, 175] on input at bounding box center [354, 180] width 88 height 11
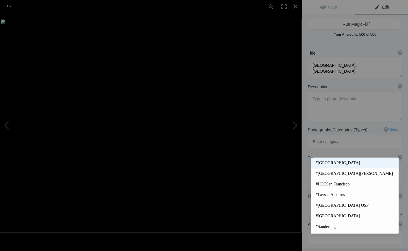
type input "#San"
click at [325, 162] on span "#[GEOGRAPHIC_DATA]" at bounding box center [354, 163] width 78 height 6
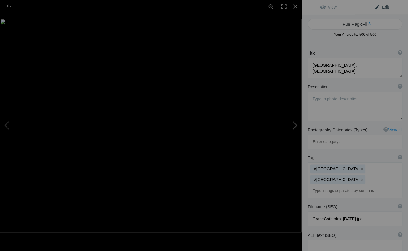
click at [295, 125] on button at bounding box center [279, 125] width 44 height 90
type textarea "[GEOGRAPHIC_DATA] and [GEOGRAPHIC_DATA] at Night"
type textarea "BridgeSF@Night.[DATE].jpg"
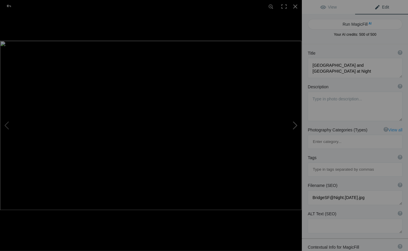
click at [295, 124] on button at bounding box center [279, 125] width 44 height 90
type textarea "The Painted [DEMOGRAPHIC_DATA] of [GEOGRAPHIC_DATA], [GEOGRAPHIC_DATA]"
type textarea "2019ForumGallery_1007.jpg"
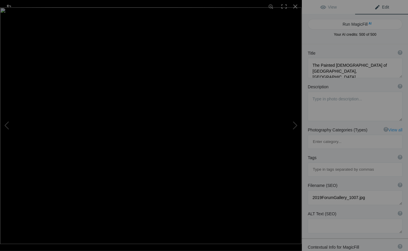
click at [312, 164] on input at bounding box center [354, 169] width 88 height 11
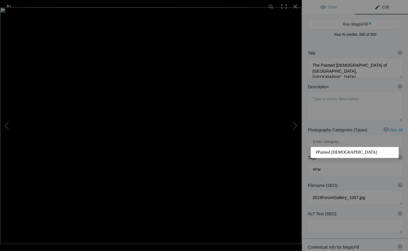
type input "#Pain"
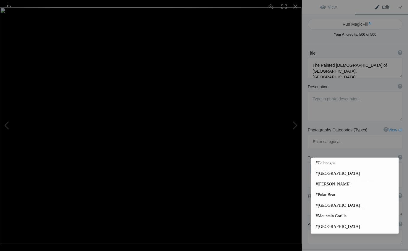
click at [327, 167] on button "x" at bounding box center [327, 169] width 4 height 4
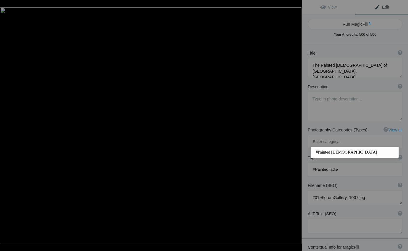
type input "#Painted [DEMOGRAPHIC_DATA]"
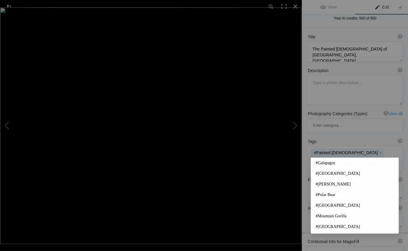
scroll to position [16, 0]
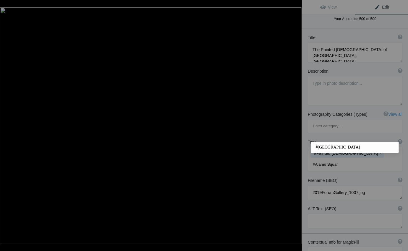
type input "#[GEOGRAPHIC_DATA]"
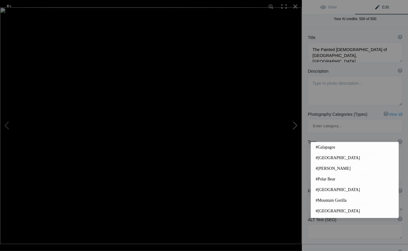
click at [295, 125] on button at bounding box center [279, 125] width 44 height 90
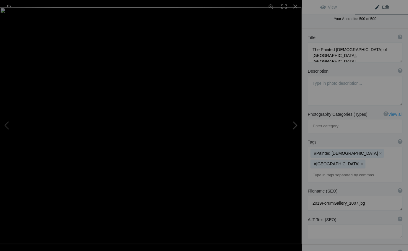
type textarea "[GEOGRAPHIC_DATA], [US_STATE][GEOGRAPHIC_DATA]"
type textarea "2019ForumGallery-SJCityHall_001.jpg"
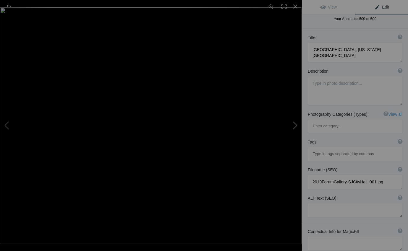
click at [295, 124] on button at bounding box center [279, 125] width 44 height 90
type textarea "Vineyard in Autumn, [GEOGRAPHIC_DATA], [US_STATE]"
type textarea "[PERSON_NAME] Valley grape vines in October"
type textarea "AlexanderValley.[DATE].jpg"
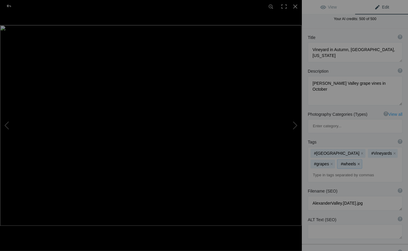
click at [358, 162] on button "x" at bounding box center [358, 164] width 4 height 4
click at [294, 126] on button at bounding box center [279, 125] width 44 height 90
type textarea "DeadVlie, Namib-Naukluft National Park, Namibia"
type textarea "2019ForumGalleryDeadVlie_001.jpg"
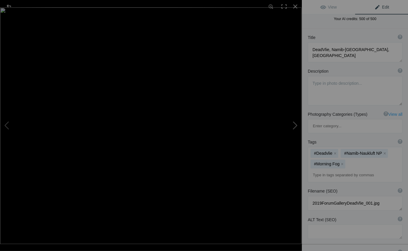
click at [294, 123] on button at bounding box center [279, 125] width 44 height 90
type textarea "Walker pauses on the Sundial Bridge, Redding, California"
type textarea "Sundial Bridge and a human."
type textarea "WalkerBridge.10.3.25.jpg"
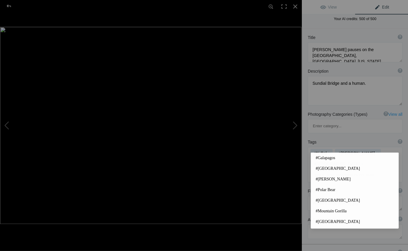
click at [312, 170] on input at bounding box center [354, 175] width 88 height 11
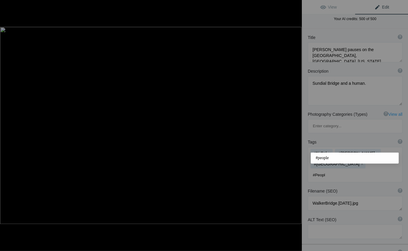
type input "#People"
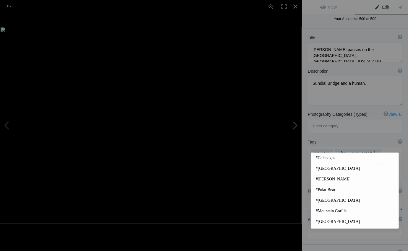
click at [296, 132] on button at bounding box center [279, 125] width 44 height 90
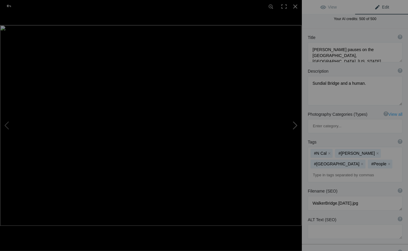
type textarea "Victoria Lily, Guyana"
type textarea "Flashlit Victoria Lilly (Victoria amazonica) in Guyana"
type textarea "Costco2021.029.jpg"
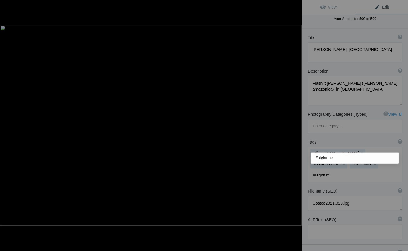
type input "#Nighttime"
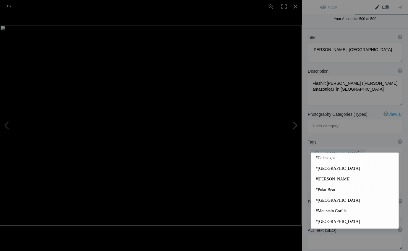
click at [298, 125] on button at bounding box center [279, 125] width 44 height 90
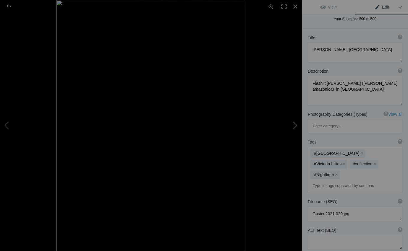
type textarea "Ricardo Breceda Horses, Anza Borrego Desert State Park, California"
type textarea "BrecedaHorses.9.26.25.jpg"
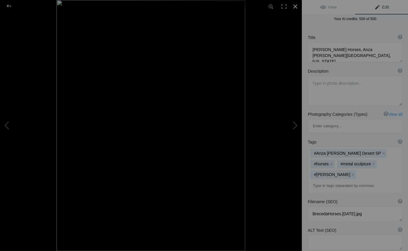
click at [295, 5] on div at bounding box center [294, 6] width 13 height 13
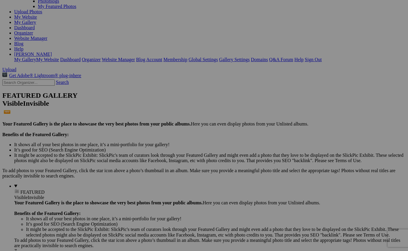
scroll to position [63, 0]
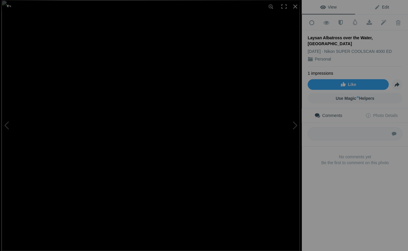
click at [386, 5] on span "Edit" at bounding box center [381, 7] width 15 height 5
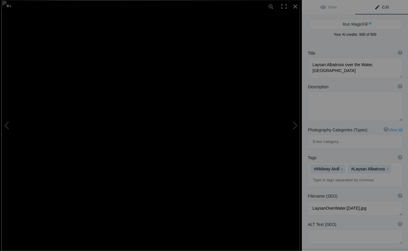
scroll to position [1, 0]
click at [294, 125] on button at bounding box center [279, 125] width 44 height 90
type textarea "Ferrari 330 by [PERSON_NAME], [GEOGRAPHIC_DATA], [US_STATE]"
type textarea "Ferrari330.10.1.25.jpg"
type textarea "1960s era Ferrari"
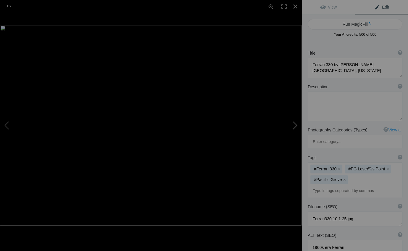
click at [294, 125] on button at bounding box center [279, 125] width 44 height 90
type textarea "Adult [DEMOGRAPHIC_DATA] Mountain Gorilla, [GEOGRAPHIC_DATA], [GEOGRAPHIC_DATA]"
type textarea "MtnGorilla.8.18.25-2.jpg"
type textarea "Silverback"
click at [5, 124] on button at bounding box center [22, 125] width 44 height 90
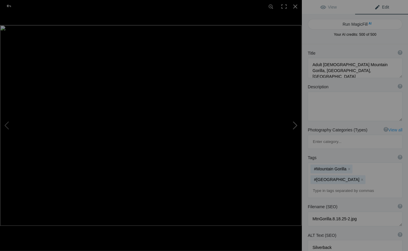
type textarea "Ferrari 330 by [PERSON_NAME], [GEOGRAPHIC_DATA], [US_STATE]"
type textarea "Ferrari330.10.1.25.jpg"
type textarea "1960s era Ferrari"
click at [385, 167] on button "x" at bounding box center [387, 169] width 4 height 4
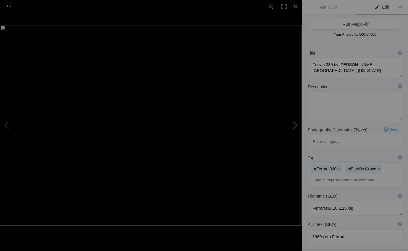
click at [294, 126] on button at bounding box center [279, 125] width 44 height 90
type textarea "Adult [DEMOGRAPHIC_DATA] Mountain Gorilla, [GEOGRAPHIC_DATA], [GEOGRAPHIC_DATA]"
type textarea "MtnGorilla.8.18.25-2.jpg"
type textarea "Silverback"
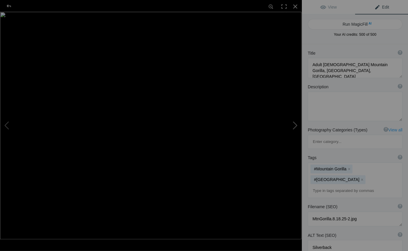
click at [294, 126] on button at bounding box center [279, 125] width 44 height 90
type textarea "[PERSON_NAME] steps off Air Force 1, [GEOGRAPHIC_DATA][US_STATE]"
type textarea "2019ForumGalleryPresObama_002.jpg"
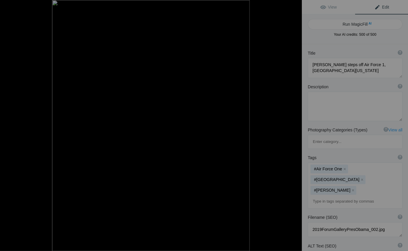
click at [294, 126] on button at bounding box center [279, 125] width 44 height 90
type textarea "AirForce 1 at the [GEOGRAPHIC_DATA], [US_STATE][GEOGRAPHIC_DATA]"
type textarea "AirForce1.Oakland.7,23.12.jpg"
click at [294, 127] on button at bounding box center [279, 125] width 44 height 90
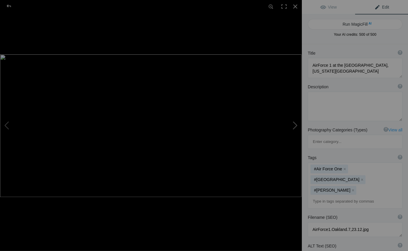
type textarea "Cloud at Sunset, Eastern Sierra, California"
type textarea "Cloud_at_Sunset.jpg"
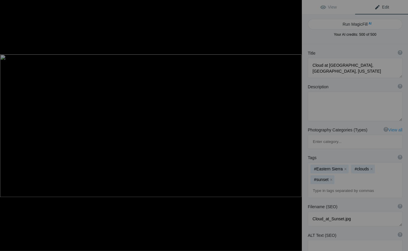
click at [294, 127] on button at bounding box center [279, 125] width 44 height 90
type textarea "Chihuly Glass, DeYoung Museum, San Francisco"
type textarea "ChihulliGlass_4.jpg"
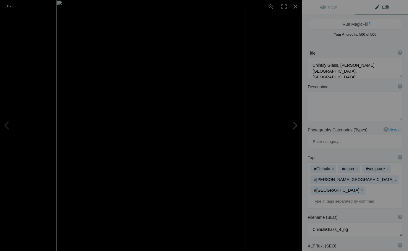
click at [294, 127] on button at bounding box center [279, 125] width 44 height 90
type textarea "Monarch on Milkweed, Cupertino, California"
type textarea "Monarch_on_V64_Milkweed_-4.jpg"
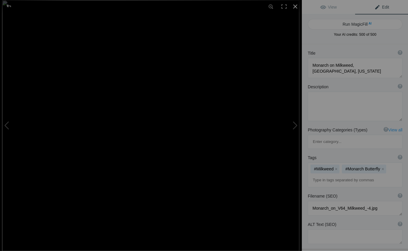
click at [294, 6] on div at bounding box center [294, 6] width 13 height 13
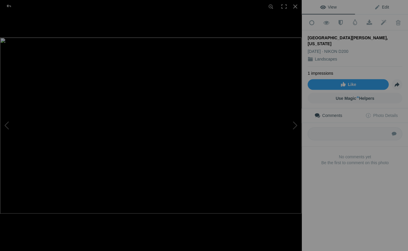
click at [384, 6] on span "Edit" at bounding box center [381, 7] width 15 height 5
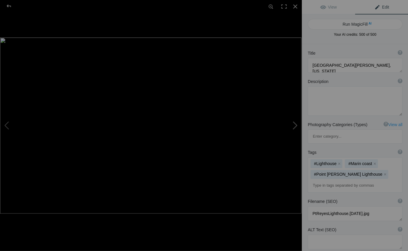
click at [294, 125] on button at bounding box center [279, 125] width 44 height 90
type textarea "San Francisco thru the [GEOGRAPHIC_DATA]"
type textarea "SF-HCC_3.jpg"
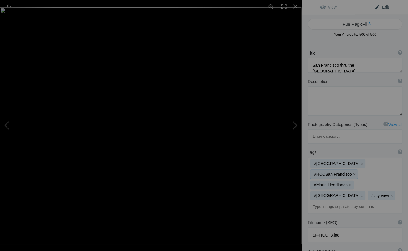
click at [352, 172] on button "x" at bounding box center [354, 174] width 4 height 4
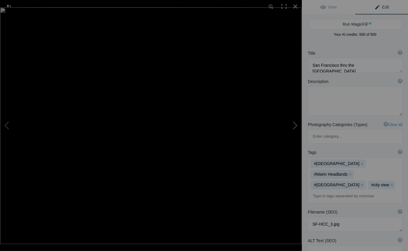
click at [295, 118] on button at bounding box center [279, 125] width 44 height 90
type textarea "93 Harbor Seals rest on shore, Point Lobos State Reserve, California"
type textarea "93HarborSeals.PtLobos.7.28.25-2.jpg"
click at [384, 162] on button "x" at bounding box center [386, 164] width 4 height 4
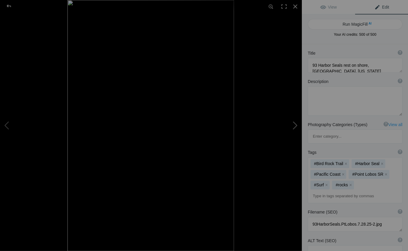
click at [295, 126] on button at bounding box center [279, 125] width 44 height 90
type textarea "Stones in Hollow, Point Lobos State Reserve, California"
type textarea "Stones_in_hollow.PtLobosSR_.7.28.25-2.jpg"
click at [345, 172] on button "x" at bounding box center [346, 174] width 4 height 4
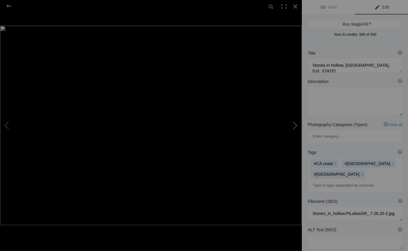
click at [296, 125] on button at bounding box center [279, 125] width 44 height 90
type textarea "Preening Great Egret, Pacific Grove Rocky Shore, California"
type textarea "Preening_Egret._PacificGrove_.7.28.25.jpg"
click at [298, 127] on button at bounding box center [279, 125] width 44 height 90
type textarea "Pigeon Point Lighthouse, California"
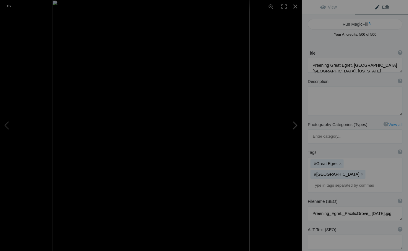
type textarea "2019ForumGalleryPigeonPtLH_004.jpg"
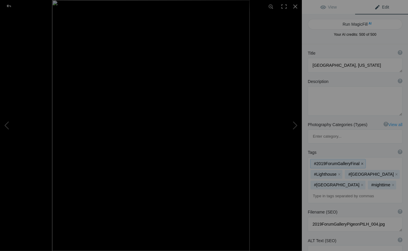
click at [359, 162] on button "x" at bounding box center [361, 164] width 4 height 4
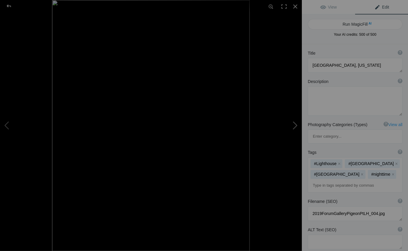
click at [295, 124] on button at bounding box center [279, 125] width 44 height 90
type textarea "Agave, Pacific Grove, California"
type textarea "2019ForumGallery-PGAgave_001.jpg"
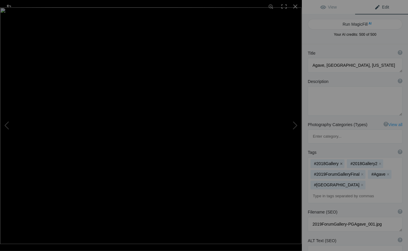
click at [340, 162] on button "x" at bounding box center [340, 164] width 4 height 4
click at [343, 162] on button "x" at bounding box center [343, 164] width 4 height 4
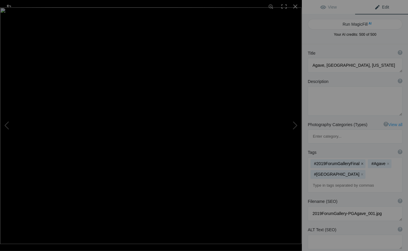
click at [360, 162] on button "x" at bounding box center [361, 164] width 4 height 4
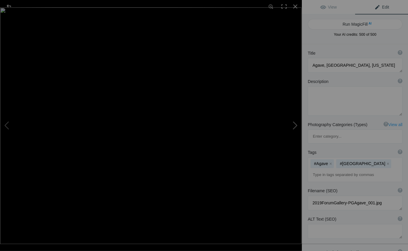
click at [295, 126] on button at bounding box center [279, 125] width 44 height 90
type textarea "Redwoods, Avenue of the Giants, California"
type textarea "Jim_Redwoods_Original-4.jpg"
click at [295, 125] on button at bounding box center [279, 125] width 44 height 90
type textarea "Sanderlings, Asilomar, California"
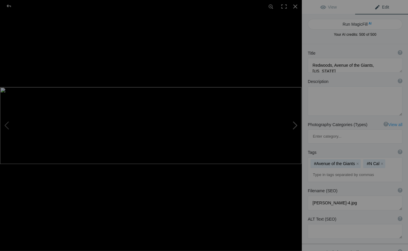
type textarea "AsilomarSanderlingsPano.jpg"
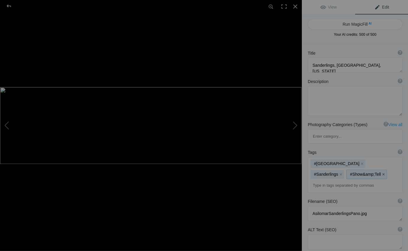
click at [381, 172] on button "x" at bounding box center [383, 174] width 4 height 4
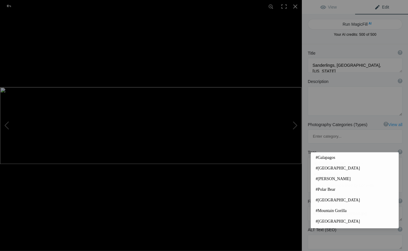
click at [314, 180] on input at bounding box center [354, 185] width 88 height 11
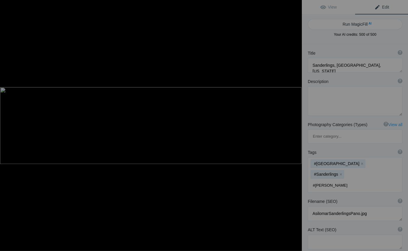
type input "#Asilomar Beach"
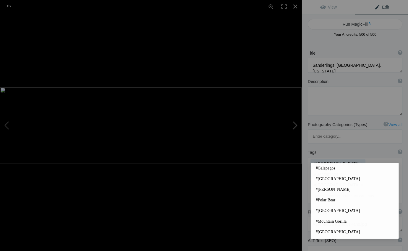
click at [295, 124] on button at bounding box center [279, 125] width 44 height 90
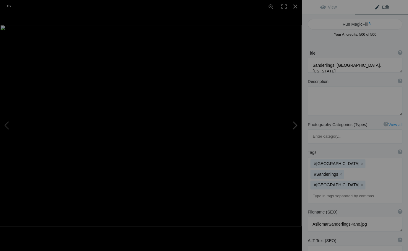
type textarea ".Eastern Sierra Aspens, California"
type textarea "Aspens.EasternSierra.7.27.25.jpg"
click at [294, 124] on button at bounding box center [279, 125] width 44 height 90
type textarea "Three Aspens, Eastern Sierra, California"
type textarea "Three_AspensEasternSierra.7.27.25.jpg"
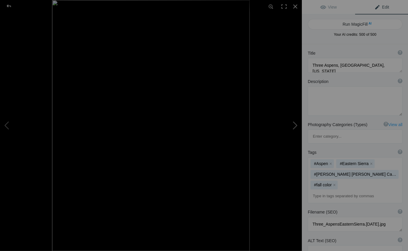
click at [296, 125] on button at bounding box center [279, 125] width 44 height 90
type textarea "Aspens, Lee Vining Creek, Eastern Sierra, California"
type textarea "Aspens.LeeViningCreekEasternSierra.7.27.25.jpg"
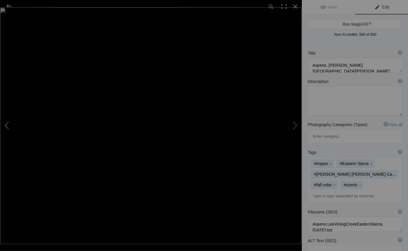
click at [7, 123] on button at bounding box center [22, 125] width 44 height 90
type textarea "12 Apostles at Sunrise, South Coast of Victoria, Australia"
type textarea "2019ForumGallery-Apostles_004.jpg"
type textarea "Aspens and Cabin, Hope Valley, California"
type textarea "2019ForumGalleryHopeValley_004-2.jpg"
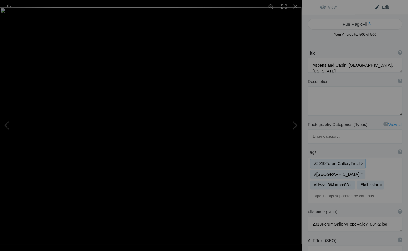
click at [360, 162] on button "x" at bounding box center [361, 164] width 4 height 4
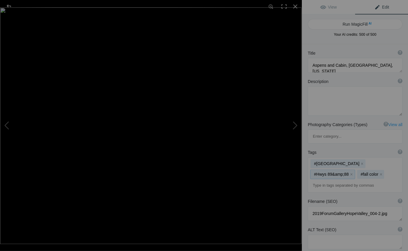
click at [354, 170] on mat-chip "#Hwys 89&amp;88 x" at bounding box center [332, 174] width 44 height 9
drag, startPoint x: 377, startPoint y: 135, endPoint x: 369, endPoint y: 135, distance: 7.4
click at [354, 170] on mat-chip "#Hwys 89&amp;88 x" at bounding box center [332, 174] width 44 height 9
click at [295, 125] on button at bounding box center [279, 125] width 44 height 90
click at [296, 125] on button at bounding box center [279, 125] width 44 height 90
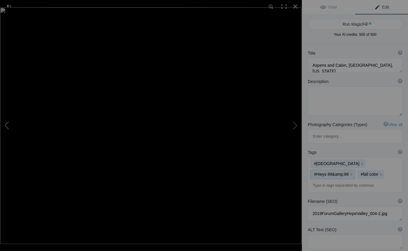
click at [6, 123] on button at bounding box center [22, 125] width 44 height 90
type textarea "12 Apostles at Sunrise, South Coast of Victoria, Australia"
type textarea "2019ForumGallery-Apostles_004.jpg"
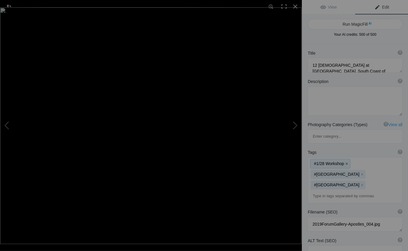
click at [345, 162] on button "x" at bounding box center [346, 164] width 4 height 4
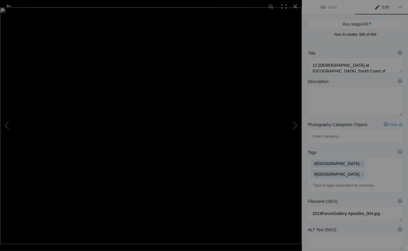
type textarea "Yellow Walkers, Straights of Magellan, Chile"
type textarea "YellowWalkers11x14.jpg"
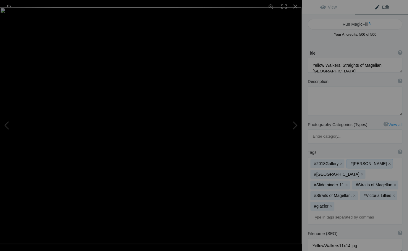
click at [387, 162] on button "x" at bounding box center [389, 164] width 4 height 4
click at [340, 162] on button "x" at bounding box center [340, 164] width 4 height 4
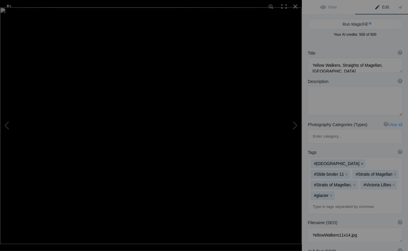
click at [359, 162] on button "x" at bounding box center [361, 164] width 4 height 4
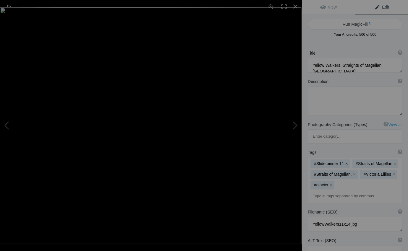
click at [344, 162] on button "x" at bounding box center [346, 164] width 4 height 4
click at [6, 124] on button at bounding box center [22, 125] width 44 height 90
type textarea "Aspens and Cabin, Hope Valley, California"
type textarea "2019ForumGalleryHopeValley_004-2.jpg"
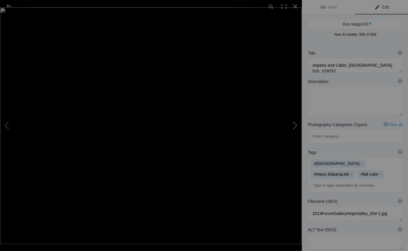
click at [295, 125] on button at bounding box center [279, 125] width 44 height 90
type textarea "12 Apostles at Sunrise, South Coast of Victoria, Australia"
type textarea "2019ForumGallery-Apostles_004.jpg"
click at [295, 126] on button at bounding box center [279, 125] width 44 height 90
type textarea "Yellow Walkers, Straights of Magellan, Chile"
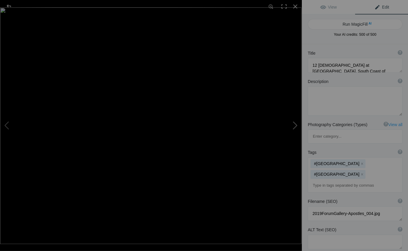
type textarea "YellowWalkers11x14.jpg"
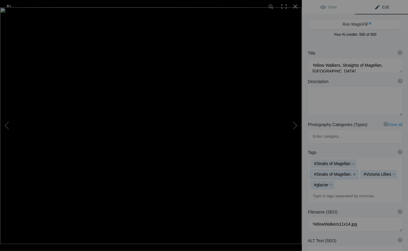
click at [352, 172] on button "x" at bounding box center [354, 174] width 4 height 4
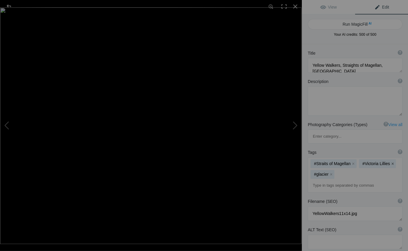
click at [390, 162] on button "x" at bounding box center [392, 164] width 4 height 4
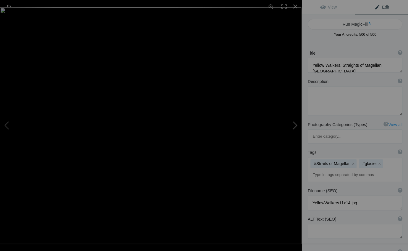
click at [296, 125] on button at bounding box center [279, 125] width 44 height 90
type textarea "Zabrisky Point, Death Valley National Park, California"
type textarea "ZabriskyPt.DVNP.7.25.25.jpg"
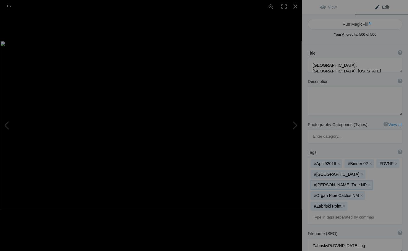
click at [366, 183] on button "x" at bounding box center [368, 185] width 4 height 4
click at [359, 183] on button "x" at bounding box center [361, 185] width 4 height 4
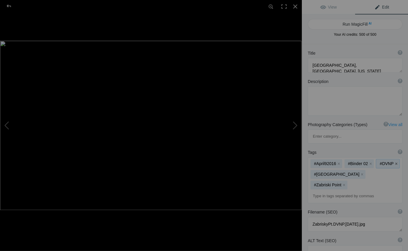
click at [393, 162] on button "x" at bounding box center [395, 164] width 4 height 4
click at [370, 162] on button "x" at bounding box center [370, 164] width 4 height 4
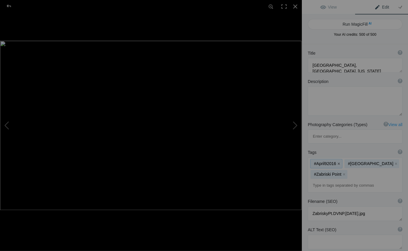
click at [338, 162] on button "x" at bounding box center [338, 164] width 4 height 4
click at [295, 125] on button at bounding box center [279, 125] width 44 height 90
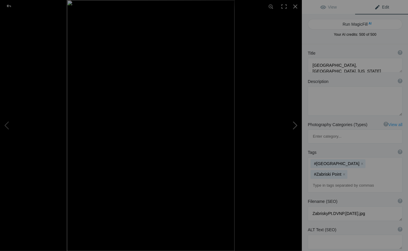
type textarea "Joshua Tree National Park, California"
type textarea "JoshuaTreeNP.7.25.25.jpg"
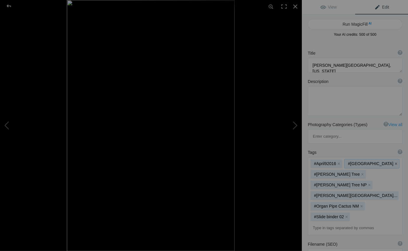
click at [393, 162] on button "x" at bounding box center [395, 164] width 4 height 4
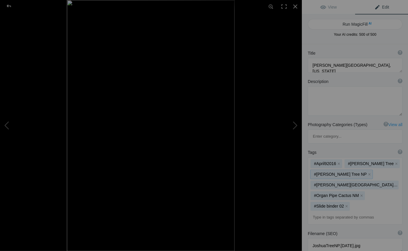
click at [366, 172] on button "x" at bounding box center [368, 174] width 4 height 4
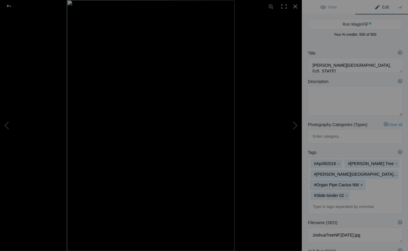
click at [359, 183] on button "x" at bounding box center [361, 185] width 4 height 4
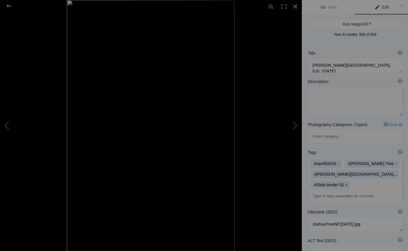
click at [345, 183] on button "x" at bounding box center [346, 185] width 4 height 4
click at [295, 123] on button at bounding box center [279, 125] width 44 height 90
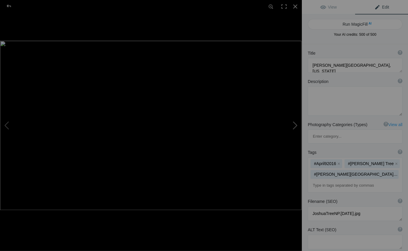
type textarea "Mesquite Dunes, Death Valley National Park, California"
type textarea "DVNP_MesquiteDunes_01_(1920x1080).jpg"
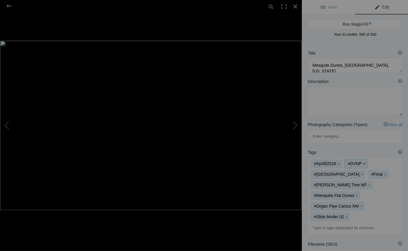
click at [364, 162] on button "x" at bounding box center [363, 164] width 4 height 4
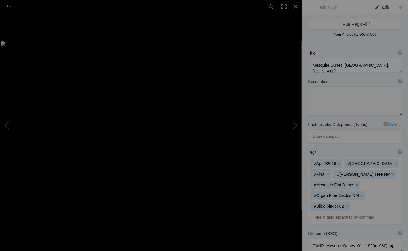
click at [329, 172] on button "x" at bounding box center [327, 174] width 4 height 4
click at [366, 172] on button "x" at bounding box center [368, 174] width 4 height 4
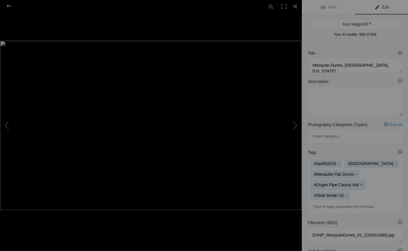
click at [359, 183] on button "x" at bounding box center [361, 185] width 4 height 4
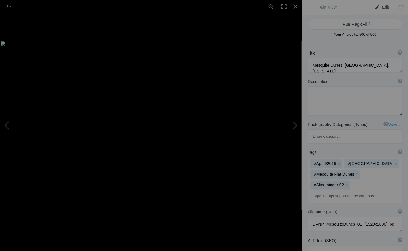
click at [345, 183] on button "x" at bounding box center [346, 185] width 4 height 4
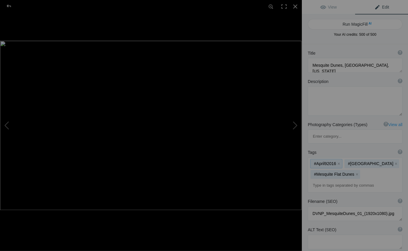
click at [339, 162] on button "x" at bounding box center [338, 164] width 4 height 4
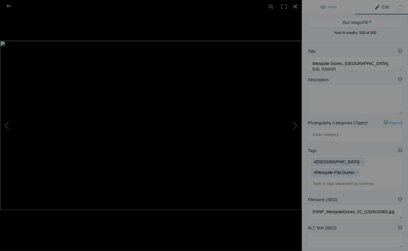
scroll to position [2, 0]
click at [295, 125] on button at bounding box center [279, 125] width 44 height 90
type textarea "Wildflowers and Fence, Anza Borrego Desert State Park, California"
type textarea "2019ForumGallery-ABDSP11x14_001.jpg"
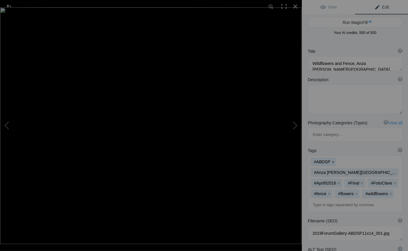
click at [333, 160] on button "x" at bounding box center [332, 162] width 4 height 4
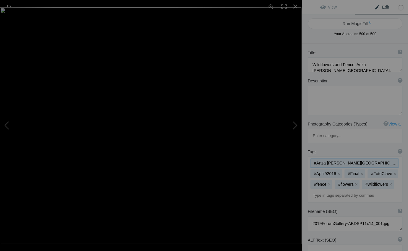
scroll to position [0, 0]
click at [337, 172] on button "x" at bounding box center [338, 174] width 4 height 4
click at [327, 172] on button "x" at bounding box center [327, 174] width 4 height 4
click at [336, 172] on button "x" at bounding box center [337, 174] width 4 height 4
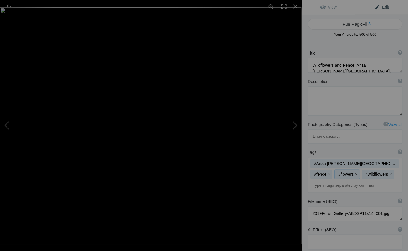
click at [356, 172] on button "x" at bounding box center [355, 174] width 4 height 4
click at [295, 124] on button at bounding box center [279, 125] width 44 height 90
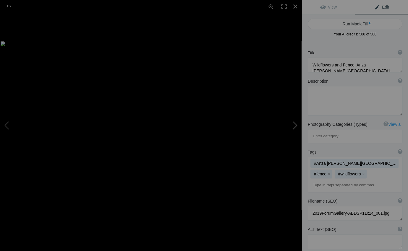
type textarea "Verbena and Primrose, Anza Borrego Desert State Park, California"
type textarea "ABDSP_VerbenaPrimrose(Framed)_(1920x1080).jpg"
click at [295, 125] on button at bounding box center [279, 125] width 44 height 90
type textarea "Antelope Valley Poppy Reserve, California"
type textarea "AVPR_Poppies_(1920x1080).jpg"
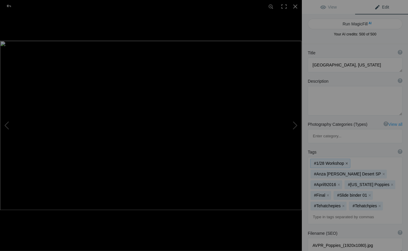
click at [346, 161] on button "x" at bounding box center [346, 163] width 4 height 4
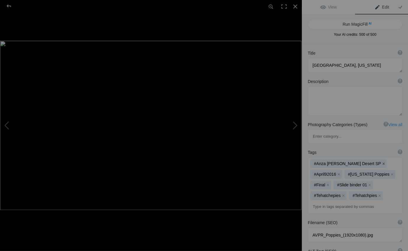
scroll to position [1, 0]
click at [381, 161] on button "x" at bounding box center [383, 163] width 4 height 4
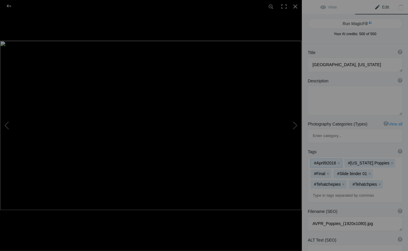
scroll to position [0, 0]
click at [338, 162] on button "x" at bounding box center [338, 164] width 4 height 4
click at [378, 160] on button "x" at bounding box center [380, 162] width 4 height 4
click at [348, 172] on button "x" at bounding box center [346, 174] width 4 height 4
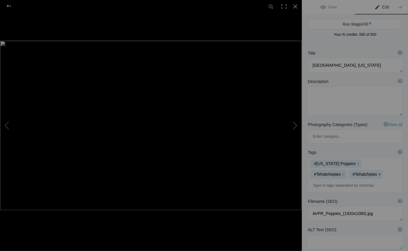
scroll to position [0, 0]
click at [377, 172] on button "x" at bounding box center [379, 174] width 4 height 4
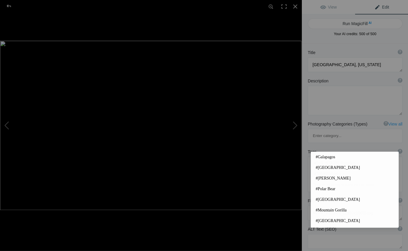
click at [313, 180] on input at bounding box center [354, 185] width 88 height 11
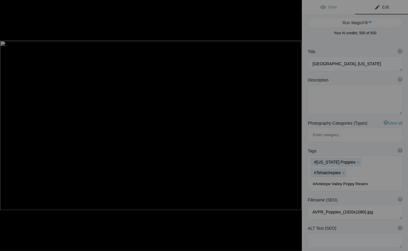
type input "#Antelope Valley Poppy Reserve"
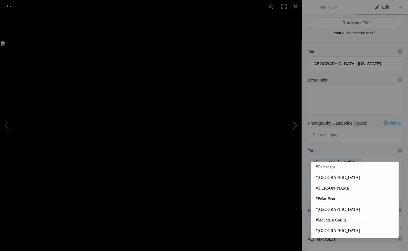
click at [295, 124] on button at bounding box center [279, 125] width 44 height 90
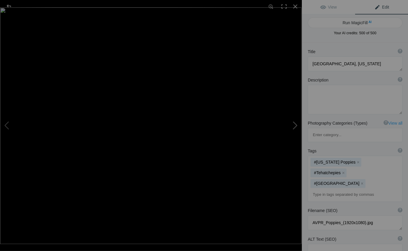
type textarea "Rainbow, Anza Borrego Desert State Park, California"
type textarea "2019ForumGallery-ABDSPRainbow_001.jpg"
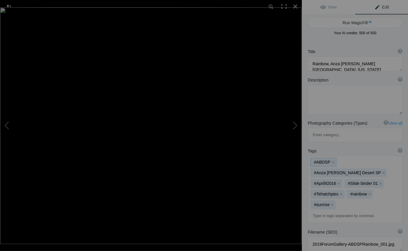
click at [332, 160] on button "x" at bounding box center [332, 162] width 4 height 4
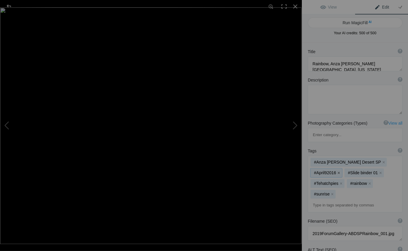
click at [340, 171] on button "x" at bounding box center [338, 173] width 4 height 4
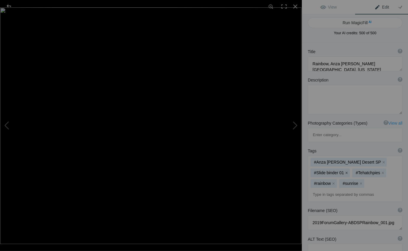
click at [344, 171] on button "x" at bounding box center [346, 173] width 4 height 4
click at [340, 171] on button "x" at bounding box center [340, 173] width 4 height 4
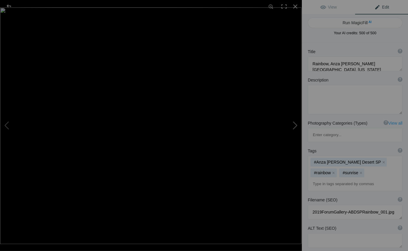
click at [296, 126] on button at bounding box center [279, 125] width 44 height 90
type textarea "Mono Lake at Sunrise"
type textarea "2022Gallery-MonoLake.jpg"
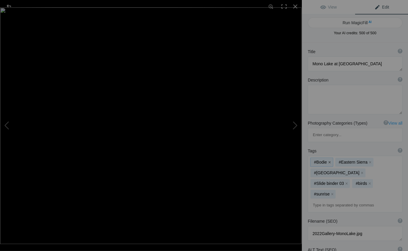
click at [329, 160] on button "x" at bounding box center [329, 162] width 4 height 4
click at [344, 181] on button "x" at bounding box center [346, 183] width 4 height 4
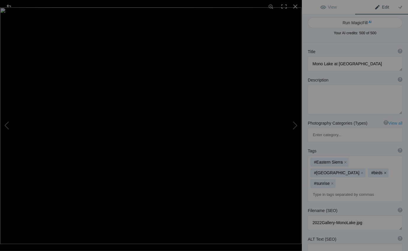
click at [382, 171] on button "x" at bounding box center [384, 173] width 4 height 4
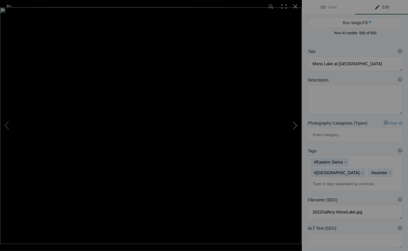
click at [295, 124] on button at bounding box center [279, 125] width 44 height 90
type textarea "Point Reyes Lighthouse, California"
type textarea "PtReyesLighthouse.7.27.25.jpg"
click at [296, 125] on button at bounding box center [279, 125] width 44 height 90
type textarea "San Francisco thru the Golden Gate Bridge"
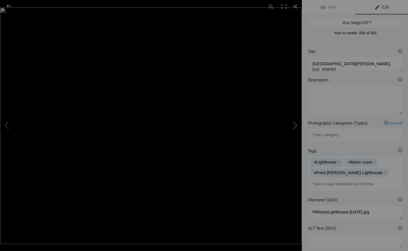
type textarea "SF-HCC_3.jpg"
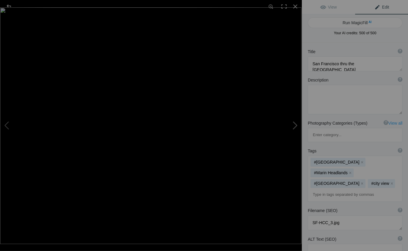
click at [296, 125] on button at bounding box center [279, 125] width 44 height 90
type textarea "93 Harbor Seals rest on shore, Point Lobos State Reserve, California"
type textarea "93HarborSeals.PtLobos.7.28.25-2.jpg"
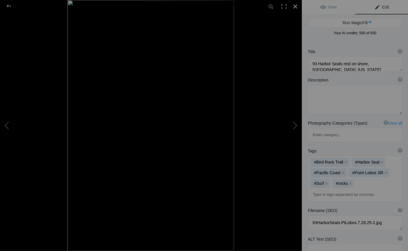
click at [295, 6] on div at bounding box center [294, 6] width 13 height 13
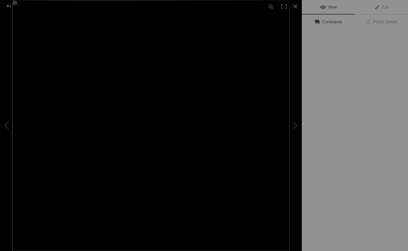
click at [166, 167] on img at bounding box center [150, 125] width 277 height 251
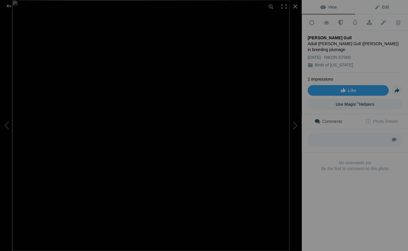
click at [385, 6] on span "Edit" at bounding box center [381, 7] width 15 height 5
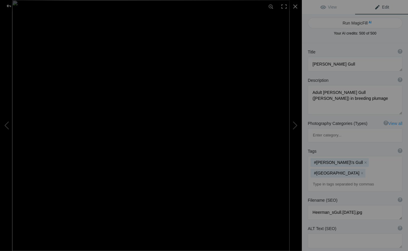
scroll to position [1, 0]
click at [295, 127] on button at bounding box center [279, 125] width 44 height 90
type textarea "California Quail"
type textarea "2019ForumGallery-CalQuail11x14_001.jpg"
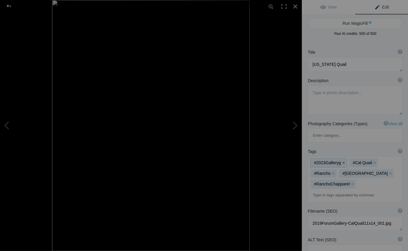
click at [343, 161] on button "x" at bounding box center [343, 163] width 4 height 4
click at [362, 161] on button "x" at bounding box center [363, 163] width 4 height 4
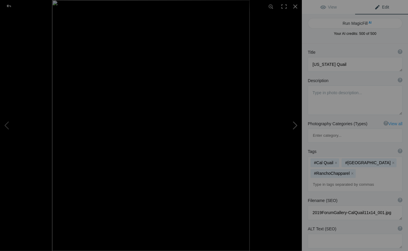
click at [295, 126] on button at bounding box center [279, 125] width 44 height 90
type textarea "American Avocet"
type textarea "AmericanAvocet.8.8.25.jpg"
click at [340, 161] on button "x" at bounding box center [338, 163] width 4 height 4
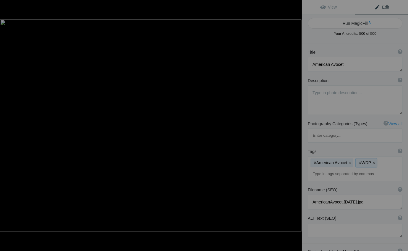
click at [373, 161] on button "x" at bounding box center [373, 163] width 4 height 4
click at [314, 169] on input at bounding box center [354, 174] width 88 height 11
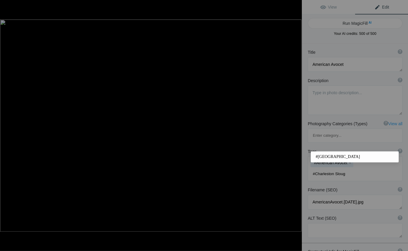
type input "#Charleston Slough"
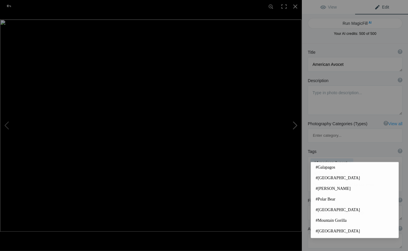
click at [295, 125] on button at bounding box center [279, 125] width 44 height 90
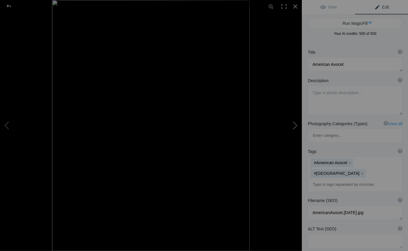
type textarea "American White Pelican"
type textarea "2022Gallery-AmWPelican-2.jpg"
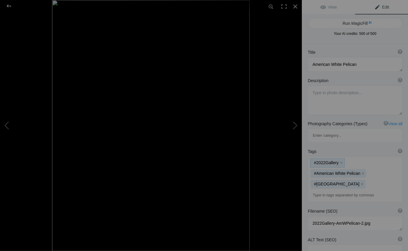
click at [340, 161] on button "x" at bounding box center [340, 163] width 4 height 4
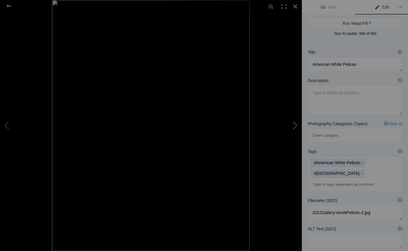
click at [296, 124] on button at bounding box center [279, 125] width 44 height 90
type textarea "Western Bluebird"
type textarea "2019ForumGallery-WesternBluebird_002.jpg"
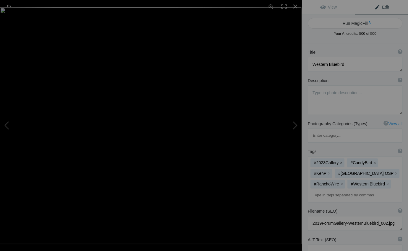
click at [340, 161] on button "x" at bounding box center [340, 163] width 4 height 4
click at [338, 161] on button "x" at bounding box center [337, 163] width 4 height 4
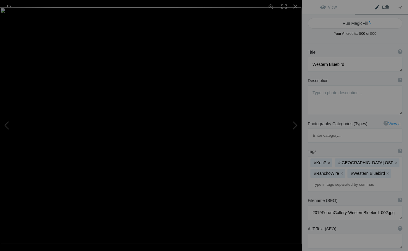
click at [328, 161] on button "x" at bounding box center [328, 163] width 4 height 4
click at [294, 126] on button at bounding box center [279, 125] width 44 height 90
type textarea "Singing House Wren"
type textarea "2022GallerySingingHouseWren.jpg"
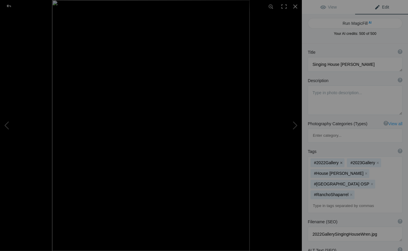
click at [340, 161] on button "x" at bounding box center [340, 163] width 4 height 4
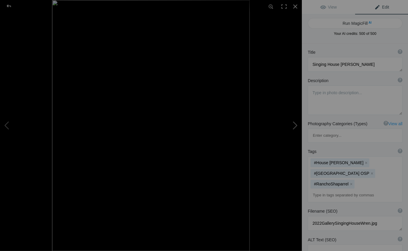
click at [295, 125] on button at bounding box center [279, 125] width 44 height 90
type textarea "Acorn Woodpecker"
type textarea "2019ForumGallery-AcornWP_001.jpg"
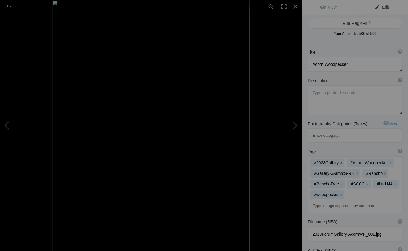
click at [340, 161] on button "x" at bounding box center [340, 163] width 4 height 4
click at [355, 171] on button "x" at bounding box center [356, 173] width 4 height 4
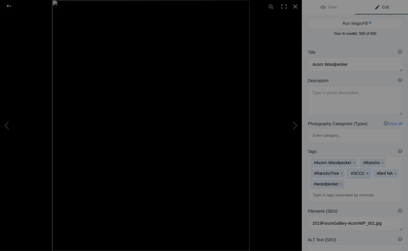
click at [365, 171] on button "x" at bounding box center [367, 173] width 4 height 4
click at [296, 125] on button at bounding box center [279, 125] width 44 height 90
type textarea "Western Meadowlark"
type textarea "2022Gallery-WMeadowlark.jpg"
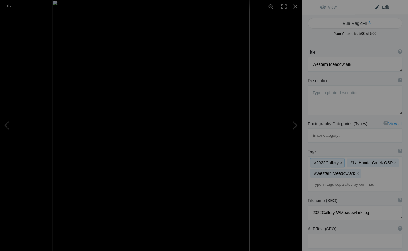
click at [341, 161] on button "x" at bounding box center [340, 163] width 4 height 4
click at [295, 126] on button at bounding box center [279, 125] width 44 height 90
type textarea "Great Horned Owl Adult &amp; Chick"
type textarea "GHOwlAdultChick.8.7.25.jpg"
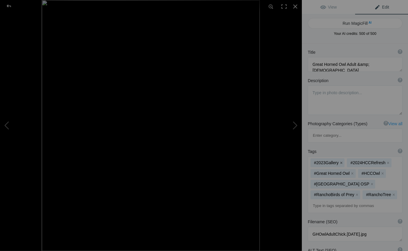
click at [340, 161] on button "x" at bounding box center [340, 163] width 4 height 4
click at [350, 161] on button "x" at bounding box center [351, 163] width 4 height 4
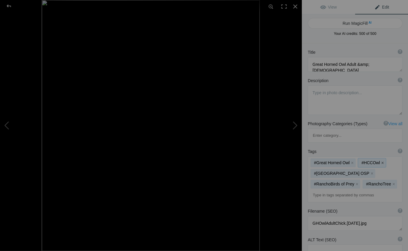
click at [381, 161] on button "x" at bounding box center [382, 163] width 4 height 4
click at [295, 124] on button at bounding box center [279, 125] width 44 height 90
type textarea "Captive Barn Owl"
type textarea "BarnOwk.8.4.25.jpg"
click at [390, 171] on button "x" at bounding box center [392, 173] width 4 height 4
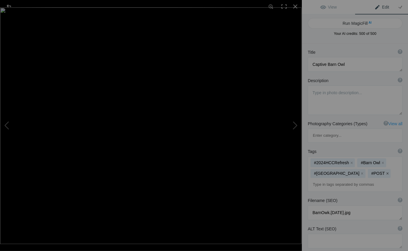
click at [384, 171] on button "x" at bounding box center [386, 173] width 4 height 4
click at [295, 125] on button at bounding box center [279, 125] width 44 height 90
type textarea "Western Screech-Owl"
type textarea "2019ForumGallery-SchOwl_001.jpg"
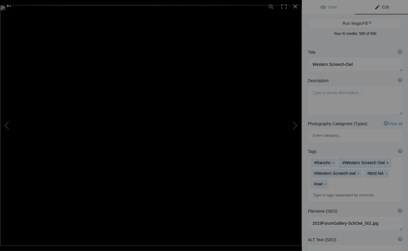
click at [384, 161] on button "x" at bounding box center [386, 163] width 4 height 4
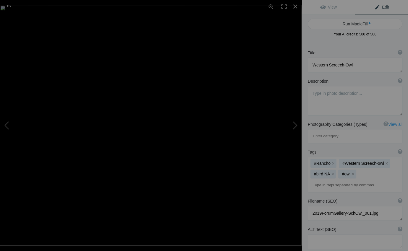
scroll to position [0, 0]
click at [295, 125] on button at bounding box center [279, 125] width 44 height 90
type textarea "Captive Peregrine Falcon"
type textarea "PeregrineFalcon.8.4.25.jpg"
click at [295, 124] on button at bounding box center [279, 125] width 44 height 90
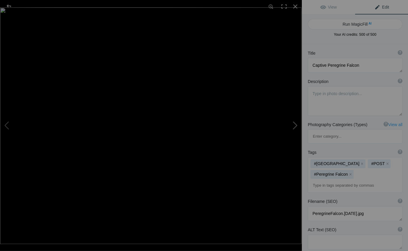
type textarea "Common Yellowthroat"
type textarea "2022Gallery-CYellowthroat.jpg"
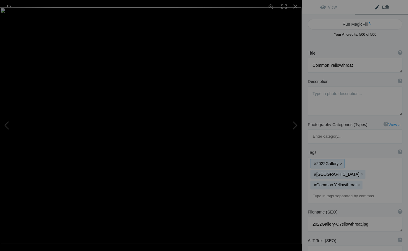
click at [341, 162] on button "x" at bounding box center [340, 164] width 4 height 4
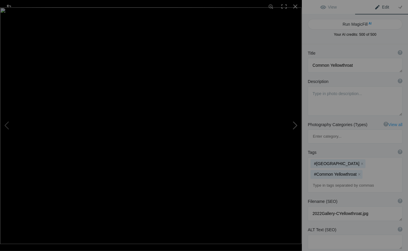
click at [295, 125] on button at bounding box center [279, 125] width 44 height 90
type textarea "Wild Turkey"
type textarea "2019ForumGallery-Turkey_001.jpg"
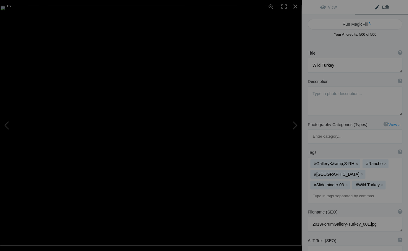
click at [355, 162] on button "x" at bounding box center [356, 164] width 4 height 4
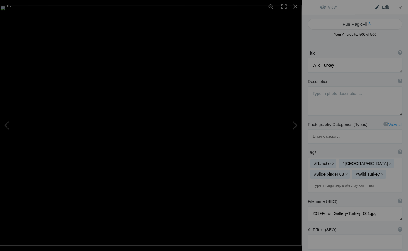
click at [333, 162] on button "x" at bounding box center [332, 164] width 4 height 4
click at [345, 172] on button "x" at bounding box center [346, 174] width 4 height 4
click at [295, 124] on button at bounding box center [279, 125] width 44 height 90
type textarea "Red-shouldered Hawk"
type textarea "RSHawk.7.22.25.jpg"
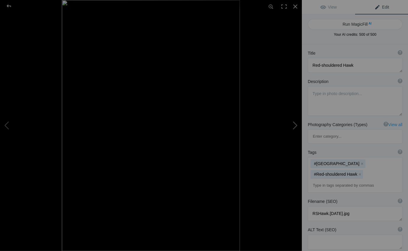
click at [295, 125] on button at bounding box center [279, 125] width 44 height 90
type textarea "Great Blue Heron"
type textarea "ZF2006.8x10GBHeron2.jpg"
click at [295, 124] on button at bounding box center [279, 125] width 44 height 90
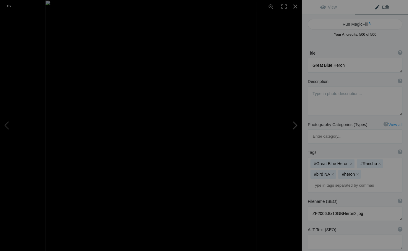
type textarea "Song Sparrow"
type textarea "SongSparrow.7.22.25.jpg"
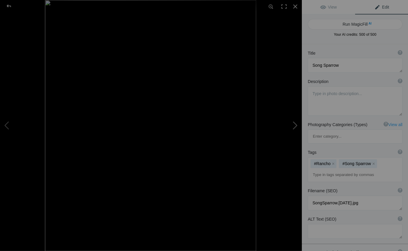
click at [296, 124] on button at bounding box center [279, 125] width 44 height 90
type textarea "Dark-eyed Junco"
type textarea "2022Gallery-DEJunco.jpg"
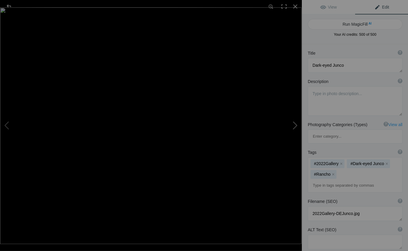
click at [295, 124] on button at bounding box center [279, 125] width 44 height 90
type textarea "Lazuli Bunting"
type textarea "LazuliBunting-2.HCC2024.jpg"
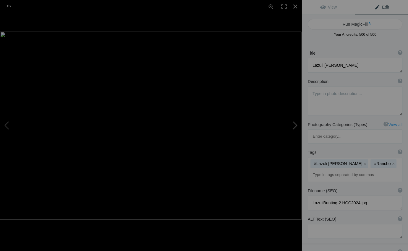
click at [296, 124] on button at bounding box center [279, 125] width 44 height 90
type textarea "Juvenile Red-tailed Hawk"
type textarea "JuvRed-tailedHawk_002.jpg"
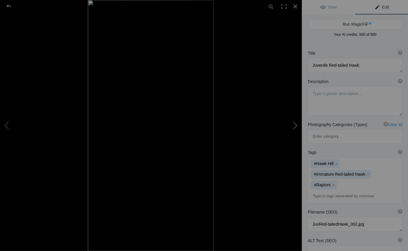
click at [295, 126] on button at bounding box center [279, 125] width 44 height 90
type textarea "Wrentit"
type textarea "2022Gallery-Wrentit.jpg"
click at [341, 162] on button "x" at bounding box center [340, 164] width 4 height 4
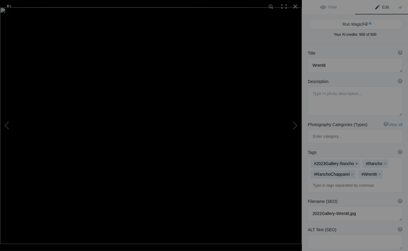
click at [354, 162] on button "x" at bounding box center [356, 164] width 4 height 4
click at [332, 162] on button "x" at bounding box center [332, 164] width 4 height 4
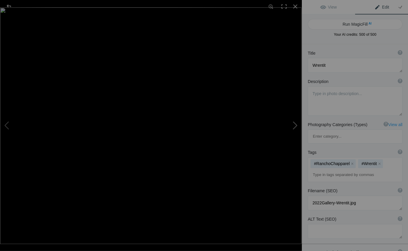
click at [296, 125] on button at bounding box center [279, 125] width 44 height 90
type textarea "White-crowned Sparrow"
type textarea "WCSparrow.7.22.25.jpg"
click at [377, 159] on mat-chip "#White-crowned Sparrow x" at bounding box center [361, 163] width 56 height 9
click at [295, 124] on button at bounding box center [279, 125] width 44 height 90
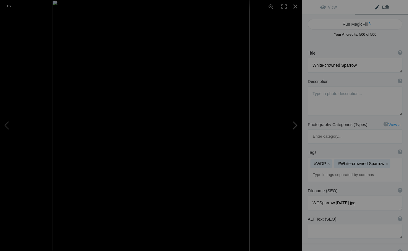
type textarea "Cooper's Hawk"
type textarea "2019ForumGallery-Cooper_s11x14_001.jpg"
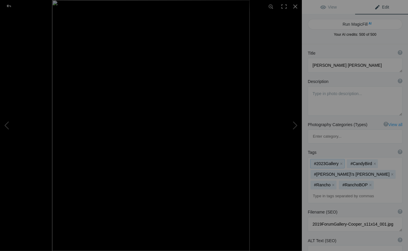
click at [340, 162] on button "x" at bounding box center [340, 164] width 4 height 4
click at [338, 162] on button "x" at bounding box center [337, 164] width 4 height 4
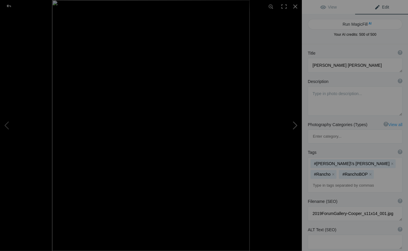
click at [295, 126] on button at bounding box center [279, 125] width 44 height 90
type textarea "Heerman's Gull"
type textarea "Adult Heermann's Gull (Larus heermanni) in breeding plumage"
type textarea "Heerman_sGull.9.2.25.jpg"
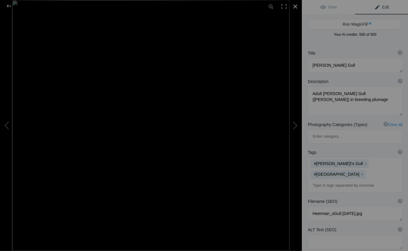
click at [294, 6] on div at bounding box center [294, 6] width 13 height 13
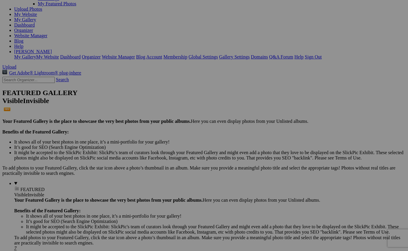
scroll to position [67, 0]
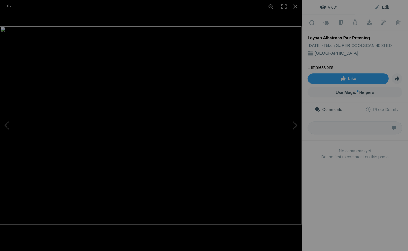
click at [384, 6] on span "Edit" at bounding box center [381, 7] width 15 height 5
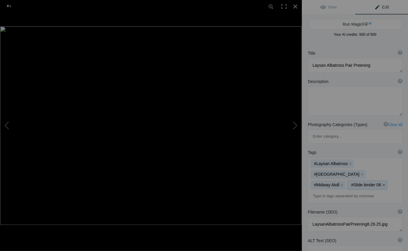
click at [382, 183] on button "x" at bounding box center [383, 185] width 4 height 4
click at [296, 124] on button at bounding box center [279, 125] width 44 height 90
type textarea "Laysan Albatross and [DEMOGRAPHIC_DATA]"
type textarea "LaysanAlbatrossChick8.29.25.jpg"
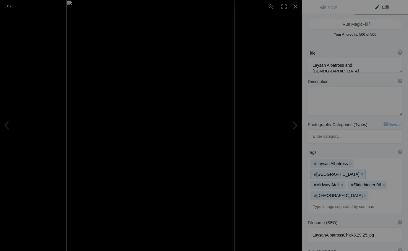
click at [364, 172] on button "x" at bounding box center [361, 174] width 4 height 4
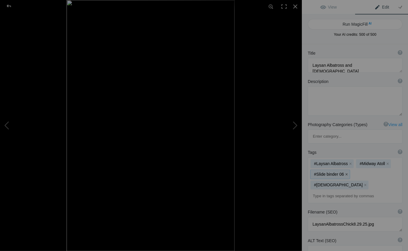
click at [345, 172] on button "x" at bounding box center [346, 174] width 4 height 4
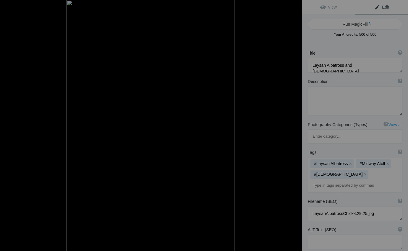
click at [295, 124] on button at bounding box center [279, 125] width 44 height 90
type textarea "Laysan Albatross Pair and [DEMOGRAPHIC_DATA]"
type textarea "LaysanAlbatrosPairChick8.29.25.jpg"
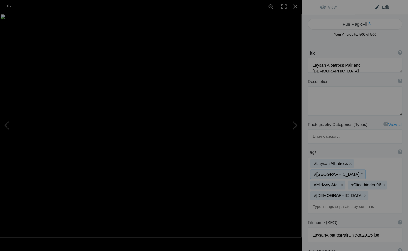
click at [364, 172] on button "x" at bounding box center [361, 174] width 4 height 4
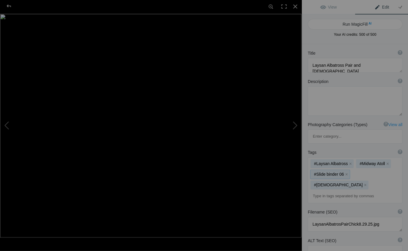
click at [345, 172] on button "x" at bounding box center [346, 174] width 4 height 4
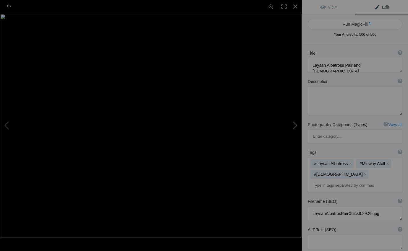
click at [295, 125] on button at bounding box center [279, 125] width 44 height 90
type textarea "White Terns"
type textarea "WhiteTerns.[DATE].jpg"
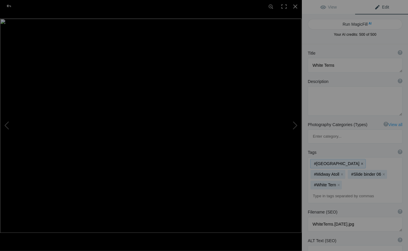
click at [359, 162] on button "x" at bounding box center [361, 164] width 4 height 4
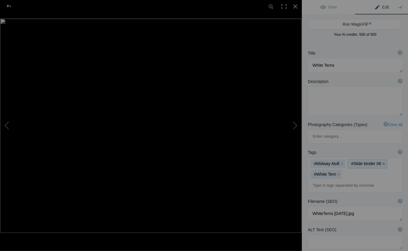
click at [381, 162] on button "x" at bounding box center [383, 164] width 4 height 4
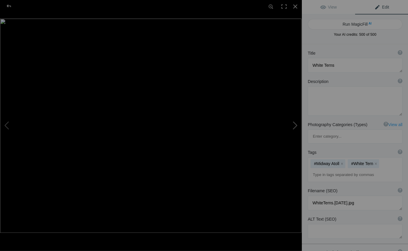
click at [295, 124] on button at bounding box center [279, 125] width 44 height 90
type textarea "Black-footed Albatross Pair"
type textarea "BFAlbatrossPair.8.28.25-2.jpg"
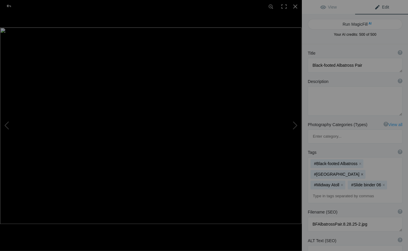
click at [364, 172] on button "x" at bounding box center [361, 174] width 4 height 4
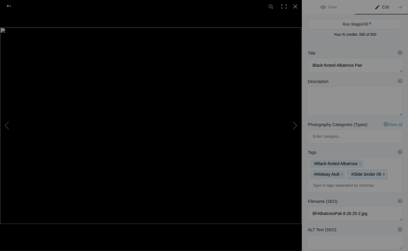
click at [383, 172] on button "x" at bounding box center [383, 174] width 4 height 4
click at [295, 125] on button at bounding box center [279, 125] width 44 height 90
type textarea "Black-footed Albatross and [DEMOGRAPHIC_DATA]"
type textarea "BFAlbatrossChick.8.28.25-2.jpg"
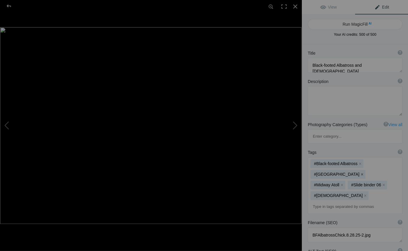
click at [364, 172] on button "x" at bounding box center [361, 174] width 4 height 4
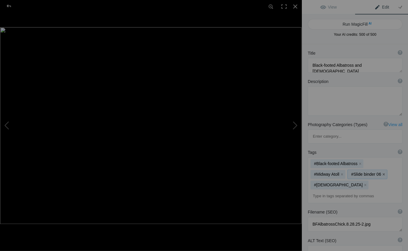
click at [382, 172] on button "x" at bounding box center [383, 174] width 4 height 4
click at [296, 124] on button at bounding box center [279, 125] width 44 height 90
type textarea "Laysan Albatross Pair Bonding Dance - Sky Point and Wing Tuck"
type textarea "LAlbatrossDance.8.28.25-2.jpg"
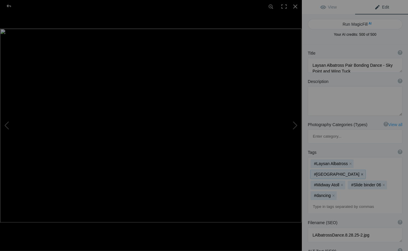
click at [364, 172] on button "x" at bounding box center [361, 174] width 4 height 4
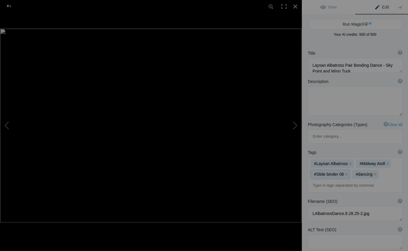
click at [345, 172] on button "x" at bounding box center [346, 174] width 4 height 4
click at [295, 125] on button at bounding box center [279, 125] width 44 height 90
type textarea "Laysan Albatross Pair Bonding Dance - Sky Point and Focus"
type textarea "LAlbatrossDance.[DATE].jpg"
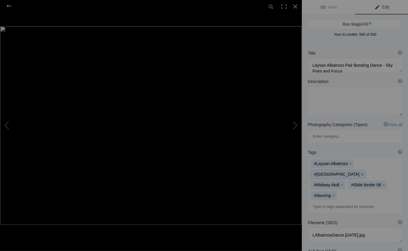
click at [364, 172] on button "x" at bounding box center [361, 174] width 4 height 4
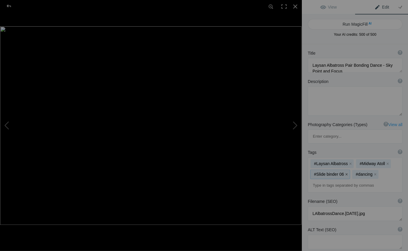
click at [346, 172] on button "x" at bounding box center [346, 174] width 4 height 4
click at [295, 125] on button at bounding box center [279, 125] width 44 height 90
type textarea "Laysan Albatross and [DEMOGRAPHIC_DATA] 2"
type textarea "Laysan_Albatross_and_[DEMOGRAPHIC_DATA].8.28.25-2.jpg"
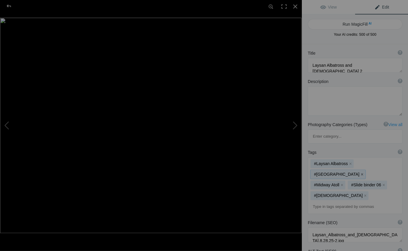
click at [364, 172] on button "x" at bounding box center [361, 174] width 4 height 4
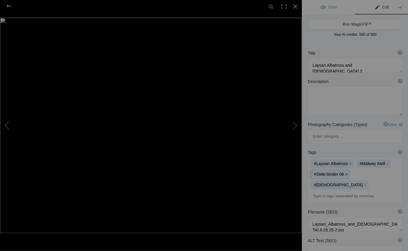
click at [345, 172] on button "x" at bounding box center [346, 174] width 4 height 4
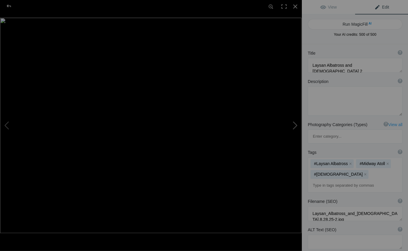
click at [295, 124] on button at bounding box center [279, 125] width 44 height 90
type textarea "Laysan Albatross Pair"
type textarea "LaysanAlbatrossPair.[DATE].jpg"
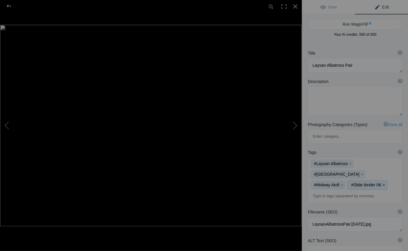
click at [382, 183] on button "x" at bounding box center [383, 185] width 4 height 4
click at [364, 172] on button "x" at bounding box center [361, 174] width 4 height 4
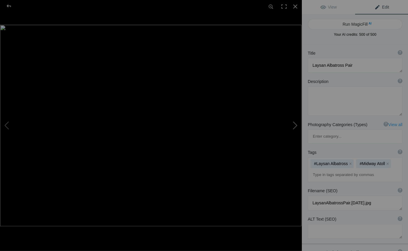
click at [295, 123] on button at bounding box center [279, 125] width 44 height 90
type textarea "Laysan Albatross Feeding [DEMOGRAPHIC_DATA]"
type textarea "LaysanFeedingChick.[DATE].jpg"
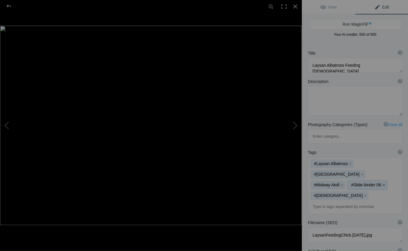
click at [382, 183] on button "x" at bounding box center [383, 185] width 4 height 4
drag, startPoint x: 377, startPoint y: 135, endPoint x: 374, endPoint y: 136, distance: 4.0
click at [364, 172] on button "x" at bounding box center [361, 174] width 4 height 4
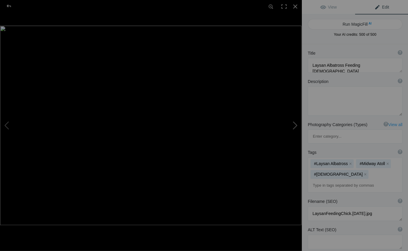
click at [296, 125] on button at bounding box center [279, 125] width 44 height 90
type textarea "Laysan Albatross over the Water"
type textarea "LaysanOverWater.[DATE].jpg"
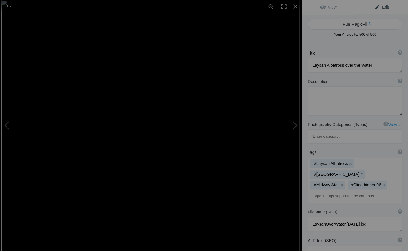
click at [364, 172] on button "x" at bounding box center [361, 174] width 4 height 4
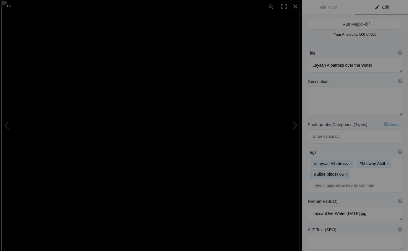
click at [344, 172] on button "x" at bounding box center [346, 174] width 4 height 4
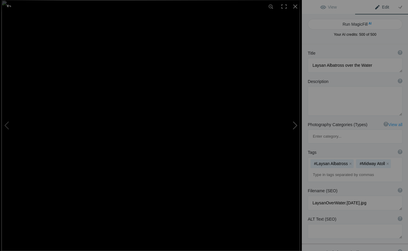
click at [295, 125] on button at bounding box center [279, 125] width 44 height 90
type textarea "Laysan Albatross Pair Preening"
type textarea "LaysanAlbatrossPairPreening8.29.25.jpg"
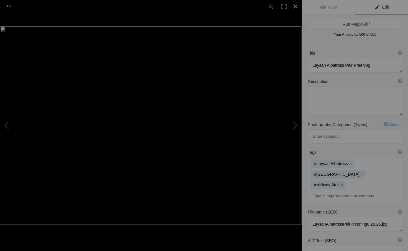
click at [294, 6] on div at bounding box center [294, 6] width 13 height 13
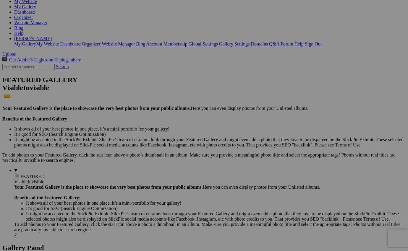
scroll to position [77, 0]
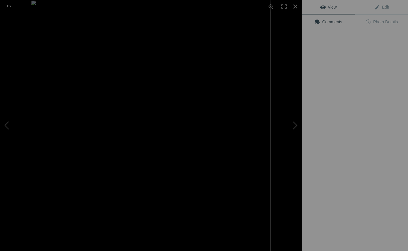
click at [157, 101] on img at bounding box center [150, 125] width 239 height 251
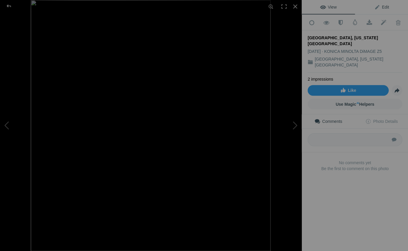
click at [385, 6] on span "Edit" at bounding box center [381, 7] width 15 height 5
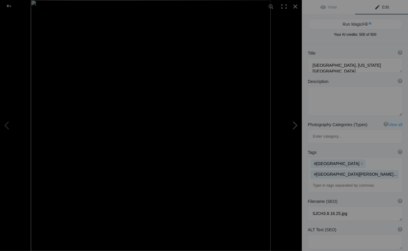
click at [294, 125] on button at bounding box center [279, 125] width 44 height 90
type textarea "[GEOGRAPHIC_DATA], [US_STATE][GEOGRAPHIC_DATA]"
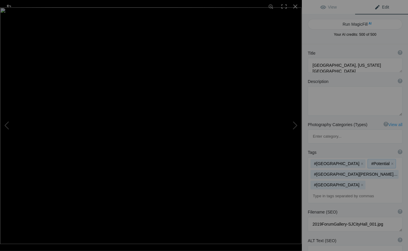
drag, startPoint x: 363, startPoint y: 135, endPoint x: 360, endPoint y: 136, distance: 3.6
click at [390, 162] on button "x" at bounding box center [392, 164] width 4 height 4
click at [359, 162] on button "x" at bounding box center [361, 164] width 4 height 4
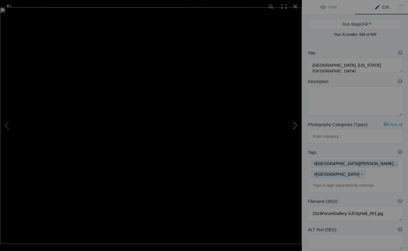
click at [295, 125] on button at bounding box center [279, 125] width 44 height 90
type textarea "2019ForumGallery-SJCityHall_002.jpg"
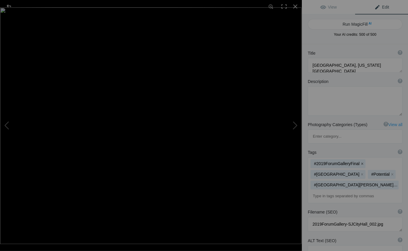
click at [359, 162] on button "x" at bounding box center [361, 164] width 4 height 4
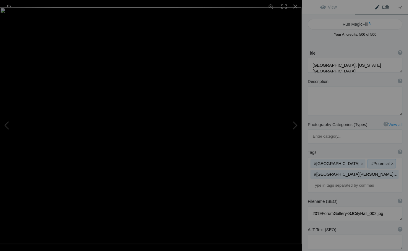
click at [390, 162] on button "x" at bounding box center [392, 164] width 4 height 4
click at [294, 126] on button at bounding box center [279, 125] width 44 height 90
type textarea "[GEOGRAPHIC_DATA], [US_STATE][GEOGRAPHIC_DATA]"
type textarea "2019ForumGallery-SJCityHall_003.jpg"
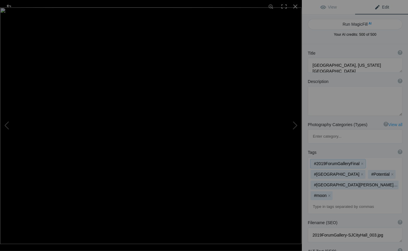
click at [359, 162] on button "x" at bounding box center [361, 164] width 4 height 4
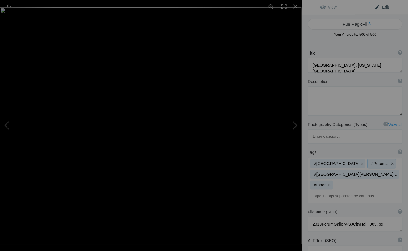
click at [390, 162] on button "x" at bounding box center [392, 164] width 4 height 4
click at [296, 124] on button at bounding box center [279, 125] width 44 height 90
type textarea "[GEOGRAPHIC_DATA], [US_STATE][GEOGRAPHIC_DATA]"
click at [295, 124] on button at bounding box center [279, 125] width 44 height 90
type textarea "SJCH1.8.16.25.jpg"
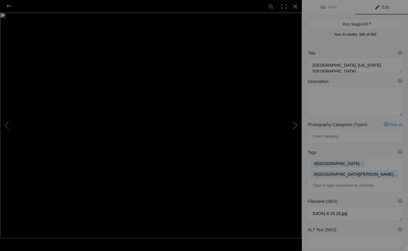
click at [295, 126] on button at bounding box center [279, 125] width 44 height 90
type textarea "[GEOGRAPHIC_DATA], [US_STATE][GEOGRAPHIC_DATA]"
type textarea "SJCH2.8.16.25.jpg"
click at [296, 126] on button at bounding box center [279, 125] width 44 height 90
type textarea "[GEOGRAPHIC_DATA], [US_STATE][GEOGRAPHIC_DATA]"
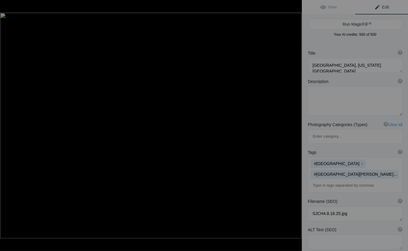
click at [296, 126] on button at bounding box center [279, 125] width 44 height 90
click at [390, 162] on button "x" at bounding box center [392, 164] width 4 height 4
click at [295, 125] on button at bounding box center [279, 125] width 44 height 90
click at [296, 125] on button at bounding box center [279, 125] width 44 height 90
click at [295, 125] on button at bounding box center [279, 125] width 44 height 90
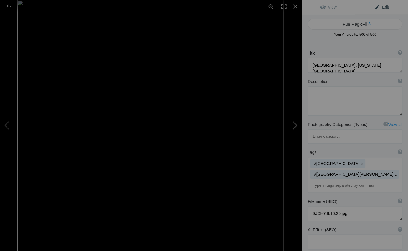
type textarea "SJCH8.8.16.25.jpg"
click at [296, 125] on button at bounding box center [279, 125] width 44 height 90
type textarea "[GEOGRAPHIC_DATA], [US_STATE][GEOGRAPHIC_DATA]"
type textarea "SJCH3.8.16.25.jpg"
click at [296, 125] on button at bounding box center [279, 125] width 44 height 90
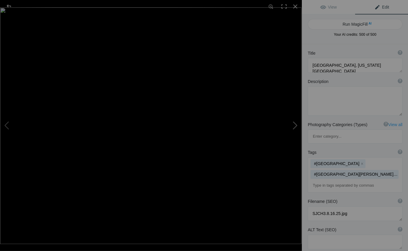
type textarea "[GEOGRAPHIC_DATA], [US_STATE][GEOGRAPHIC_DATA]"
type textarea "2019ForumGallery-SJCityHall_001.jpg"
click at [295, 5] on div at bounding box center [294, 6] width 13 height 13
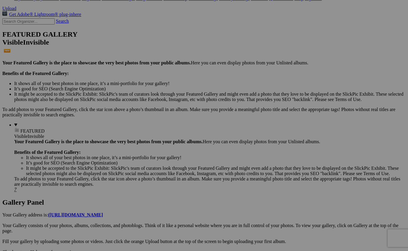
scroll to position [122, 0]
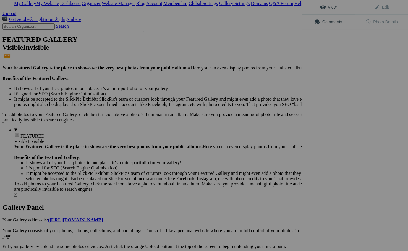
click at [163, 57] on img at bounding box center [164, 50] width 44 height 39
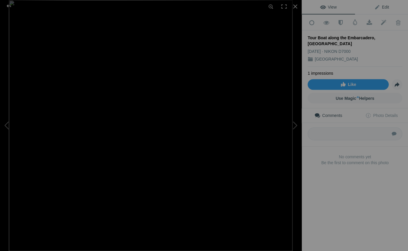
click at [385, 6] on span "Edit" at bounding box center [381, 7] width 15 height 5
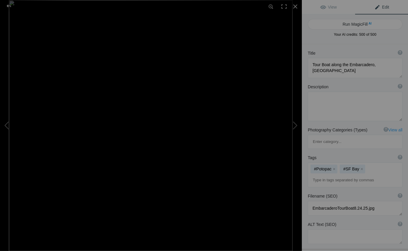
scroll to position [1, 0]
click at [328, 164] on mat-chip "#Potopac x" at bounding box center [323, 168] width 27 height 9
click at [333, 167] on button "x" at bounding box center [333, 169] width 4 height 4
click at [295, 124] on button at bounding box center [279, 125] width 44 height 90
type textarea "[GEOGRAPHIC_DATA] and [GEOGRAPHIC_DATA] Skyline"
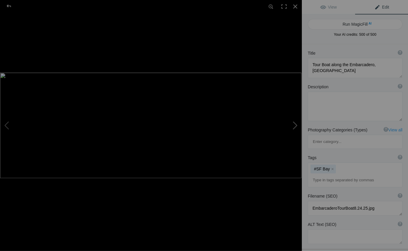
type textarea "SFSkylineBayBridge8.23.25.jpg"
click at [334, 167] on button "x" at bounding box center [333, 169] width 4 height 4
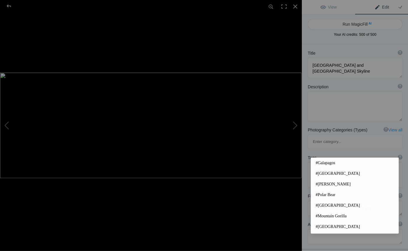
click at [313, 175] on input at bounding box center [354, 180] width 88 height 11
type input "$"
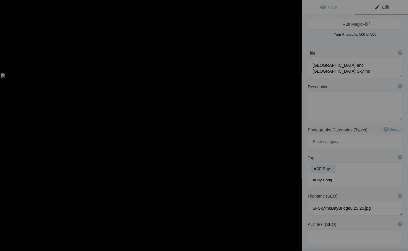
type input "#[GEOGRAPHIC_DATA]"
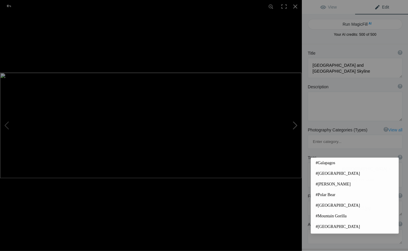
click at [295, 124] on button at bounding box center [279, 125] width 44 height 90
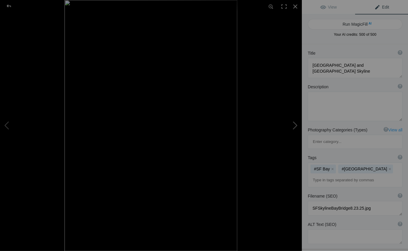
type textarea "[PERSON_NAME][GEOGRAPHIC_DATA] on [GEOGRAPHIC_DATA], [GEOGRAPHIC_DATA]"
type textarea "CoitTower.[DATE].jpg"
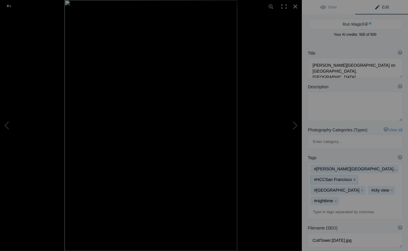
click at [356, 177] on button "x" at bounding box center [354, 179] width 4 height 4
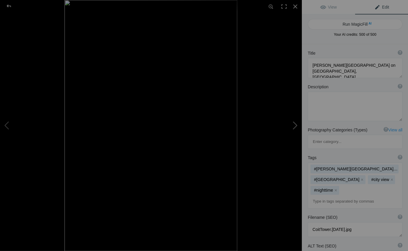
click at [295, 124] on button at bounding box center [279, 125] width 44 height 90
type textarea "Zebra Long-winged Butterfly, Conservatory of Flowers, [GEOGRAPHIC_DATA]"
type textarea "ZebraLong-wingedButterfly.[DATE].jpg"
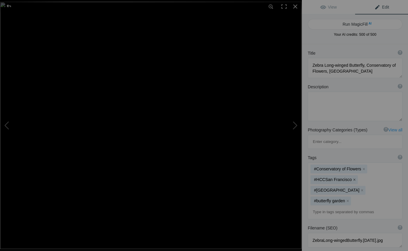
click at [352, 177] on button "x" at bounding box center [354, 179] width 4 height 4
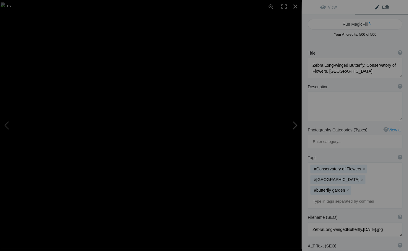
click at [294, 124] on button at bounding box center [279, 125] width 44 height 90
type textarea "Tie Dyed Tourist Chases Cable Car, [GEOGRAPHIC_DATA]"
type textarea "TieDyedTourist.[DATE].jpg"
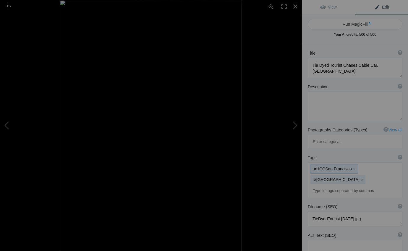
click at [352, 167] on button "x" at bounding box center [354, 169] width 4 height 4
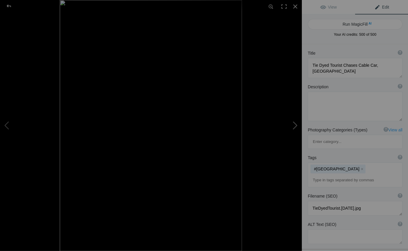
click at [296, 125] on button at bounding box center [279, 125] width 44 height 90
type textarea "[GEOGRAPHIC_DATA], [GEOGRAPHIC_DATA]"
type textarea "SF-HCC_2.jpg"
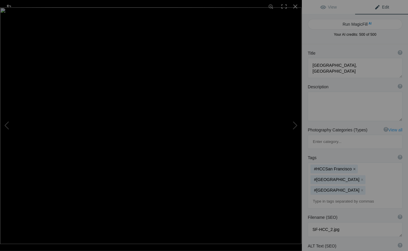
click at [352, 167] on button "x" at bounding box center [354, 169] width 4 height 4
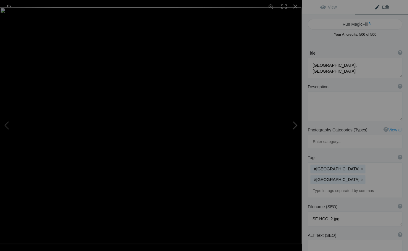
click at [294, 123] on button at bounding box center [279, 125] width 44 height 90
type textarea "[GEOGRAPHIC_DATA], [GEOGRAPHIC_DATA]"
type textarea "CityHall.[DATE].jpg"
click at [352, 167] on button "x" at bounding box center [354, 169] width 4 height 4
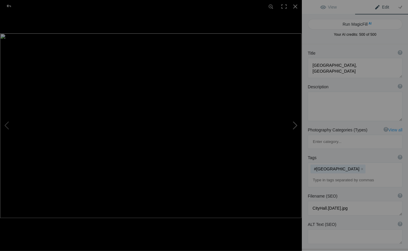
click at [295, 124] on button at bounding box center [279, 125] width 44 height 90
type textarea "[GEOGRAPHIC_DATA], [GEOGRAPHIC_DATA]"
type textarea "GraceCathedral.[DATE].jpg"
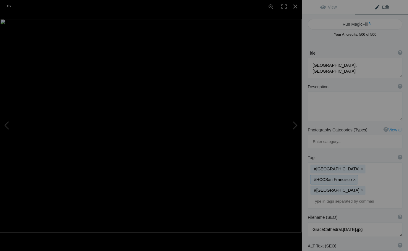
click at [356, 177] on button "x" at bounding box center [354, 179] width 4 height 4
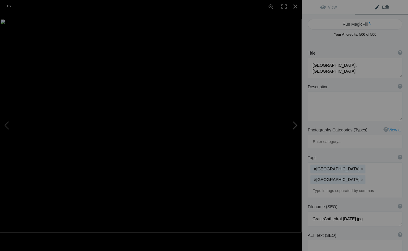
click at [295, 124] on button at bounding box center [279, 125] width 44 height 90
type textarea "Lanterns in [GEOGRAPHIC_DATA], [GEOGRAPHIC_DATA]"
type textarea "SF-HCC_4.jpg"
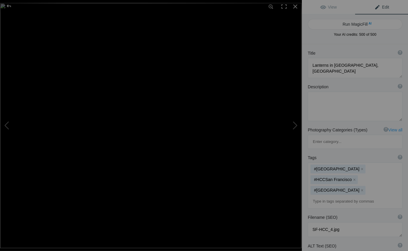
click at [356, 177] on button "x" at bounding box center [354, 179] width 4 height 4
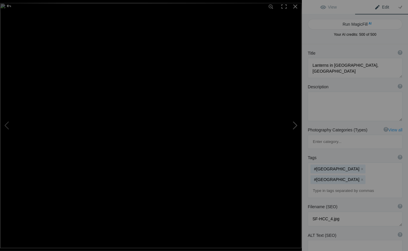
click at [296, 125] on button at bounding box center [279, 125] width 44 height 90
type textarea "East and West: Chinese Monastery and [GEOGRAPHIC_DATA], [GEOGRAPHIC_DATA]"
type textarea "ChinaTownTransAmerica.[DATE].jpg"
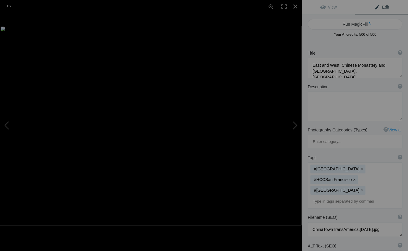
click at [356, 177] on button "x" at bounding box center [354, 179] width 4 height 4
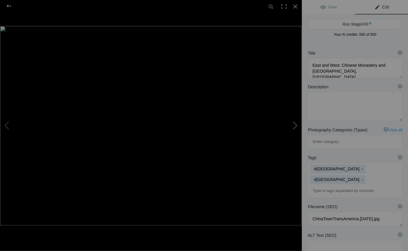
click at [295, 123] on button at bounding box center [279, 125] width 44 height 90
type textarea "The Painted [DEMOGRAPHIC_DATA] of [GEOGRAPHIC_DATA], [GEOGRAPHIC_DATA]"
type textarea "2019ForumGallery_1007.jpg"
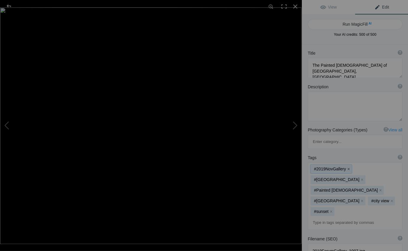
click at [347, 167] on button "x" at bounding box center [348, 169] width 4 height 4
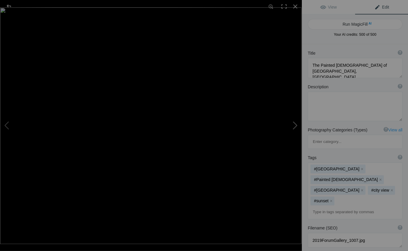
click at [296, 125] on button at bounding box center [279, 125] width 44 height 90
type textarea "[GEOGRAPHIC_DATA], [GEOGRAPHIC_DATA]"
type textarea "16thAve.[DATE].jpg"
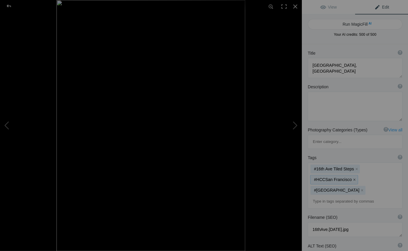
click at [352, 177] on button "x" at bounding box center [354, 179] width 4 height 4
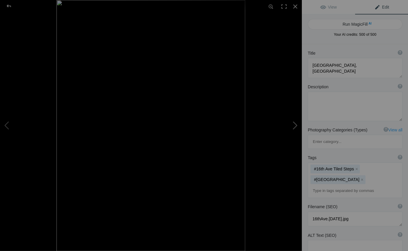
click at [296, 124] on button at bounding box center [279, 125] width 44 height 90
type textarea "Golden Gate Bridge and San Francisco at Night"
type textarea "BridgeSF@Night.8.21.25.jpg"
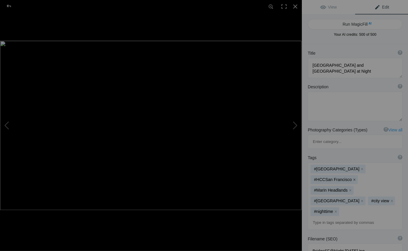
click at [352, 177] on button "x" at bounding box center [354, 179] width 4 height 4
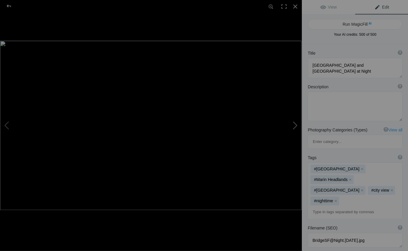
click at [295, 126] on button at bounding box center [279, 125] width 44 height 90
type textarea "Tall Ship and Bridge , San Francisco"
type textarea "BridgeBoat.8.20.25.jpg"
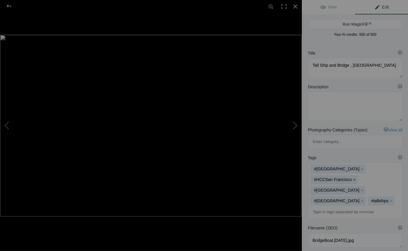
click at [352, 177] on button "x" at bounding box center [354, 179] width 4 height 4
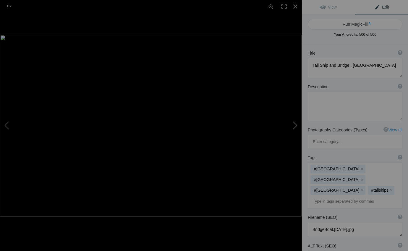
click at [296, 124] on button at bounding box center [279, 125] width 44 height 90
type textarea "Giraffes in the San Francisco Zoo"
type textarea "ThreeGiraffes.8.4.25.jpg"
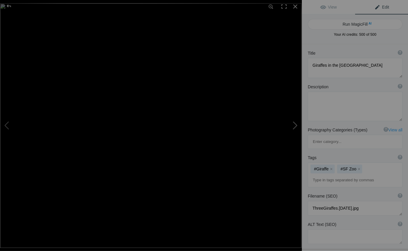
click at [295, 125] on button at bounding box center [279, 125] width 44 height 90
type textarea "Chilean Flamingo in the San Francisco Zoo"
type textarea "ChileanFlamingo.8.20.25.jpg"
click at [295, 124] on button at bounding box center [279, 125] width 44 height 90
type textarea "Snow Leopard in the San Francisco Zoo"
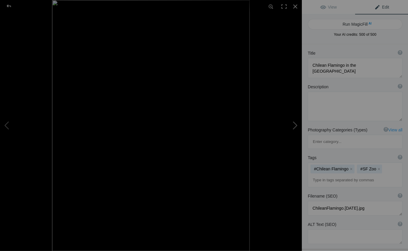
type textarea "ForumGallery2019-SFZooSnowLeopard_003.jpg"
click at [296, 125] on button at bounding box center [279, 125] width 44 height 90
type textarea "Tour Boat along the Embarcadero, San Francisco"
type textarea "EmbarcaderoTourBoat8.24.25.jpg"
click at [294, 6] on div at bounding box center [294, 6] width 13 height 13
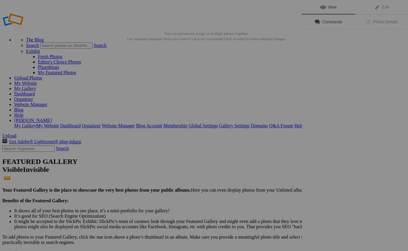
click at [168, 169] on img at bounding box center [164, 164] width 44 height 30
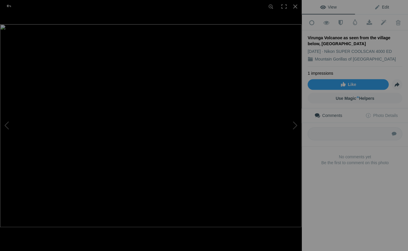
drag, startPoint x: 385, startPoint y: 5, endPoint x: 382, endPoint y: 12, distance: 7.1
click at [385, 5] on span "Edit" at bounding box center [381, 7] width 15 height 5
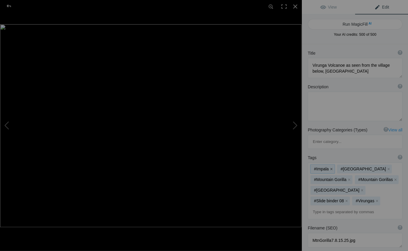
click at [330, 167] on button "x" at bounding box center [331, 169] width 4 height 4
click at [359, 167] on button "x" at bounding box center [361, 169] width 4 height 4
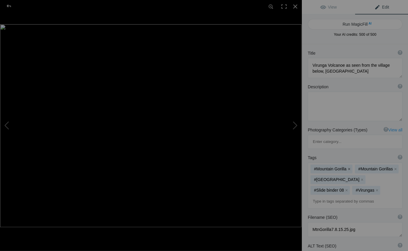
click at [347, 167] on button "x" at bounding box center [348, 169] width 4 height 4
click at [344, 188] on button "x" at bounding box center [346, 190] width 4 height 4
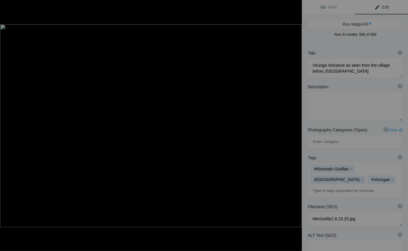
click at [295, 124] on button at bounding box center [279, 125] width 44 height 90
type textarea "Uphill thru the Forest of the Virunga Volcanoe, [GEOGRAPHIC_DATA]"
type textarea "MtnGorilla8.8.15.25.jpg"
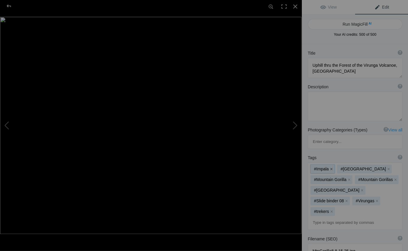
click at [331, 167] on button "x" at bounding box center [331, 169] width 4 height 4
click at [359, 167] on button "x" at bounding box center [361, 169] width 4 height 4
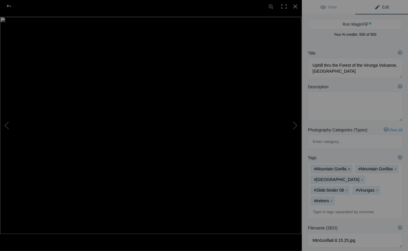
click at [346, 167] on button "x" at bounding box center [348, 169] width 4 height 4
click at [345, 188] on button "x" at bounding box center [346, 190] width 4 height 4
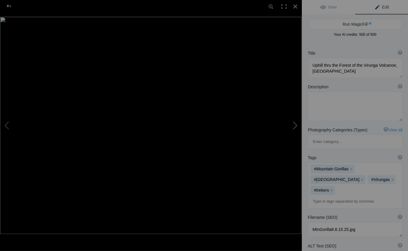
click at [295, 125] on button at bounding box center [279, 125] width 44 height 90
type textarea "Young Mountain Gorilla makes eye contact with our guide, [GEOGRAPHIC_DATA]"
type textarea "MtnGorilla6.8.15.25.jpg"
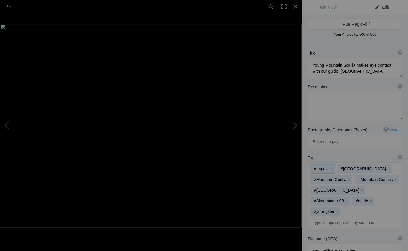
click at [331, 167] on button "x" at bounding box center [331, 169] width 4 height 4
click at [359, 167] on button "x" at bounding box center [361, 169] width 4 height 4
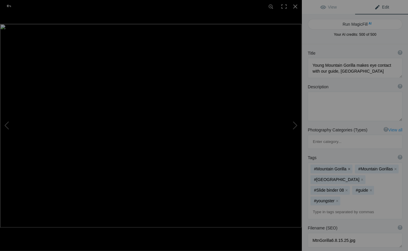
click at [346, 167] on button "x" at bounding box center [348, 169] width 4 height 4
click at [345, 188] on button "x" at bounding box center [346, 190] width 4 height 4
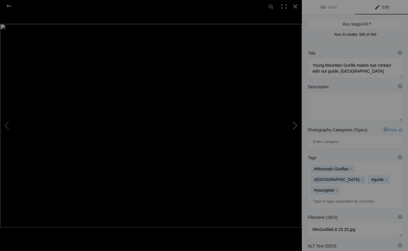
click at [294, 127] on button at bounding box center [279, 125] width 44 height 90
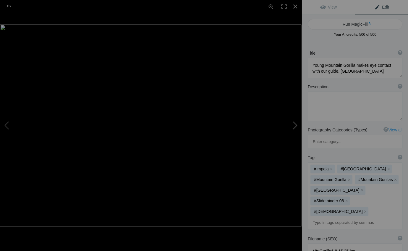
type textarea "Two adult [DEMOGRAPHIC_DATA] Mountain [GEOGRAPHIC_DATA], [GEOGRAPHIC_DATA]"
type textarea "MtnGorilla.8.18.25-3.jpg"
click at [330, 167] on button "x" at bounding box center [331, 169] width 4 height 4
click at [359, 167] on button "x" at bounding box center [361, 169] width 4 height 4
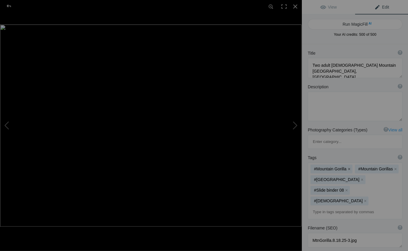
click at [347, 167] on button "x" at bounding box center [348, 169] width 4 height 4
click at [345, 188] on button "x" at bounding box center [346, 190] width 4 height 4
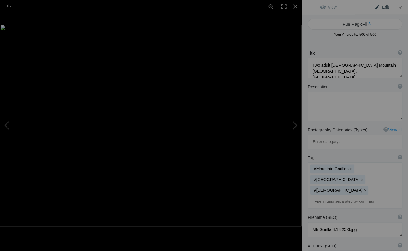
click at [362, 188] on button "x" at bounding box center [364, 190] width 4 height 4
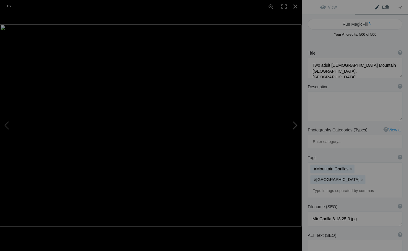
click at [295, 125] on button at bounding box center [279, 125] width 44 height 90
type textarea "Adult Mountain Gorilla"
type textarea "MtnGorilla.8.18.25-2.jpg"
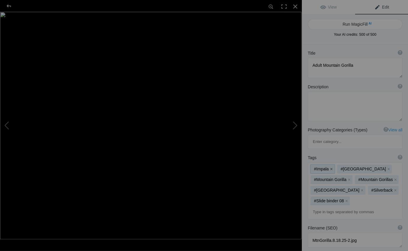
click at [331, 167] on button "x" at bounding box center [331, 169] width 4 height 4
click at [359, 167] on button "x" at bounding box center [361, 169] width 4 height 4
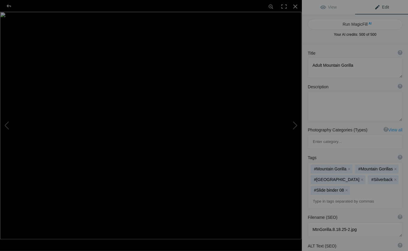
click at [331, 164] on mat-chip "#Mountain Gorilla x" at bounding box center [331, 168] width 42 height 9
click at [347, 167] on button "x" at bounding box center [348, 169] width 4 height 4
click at [348, 188] on button "x" at bounding box center [346, 190] width 4 height 4
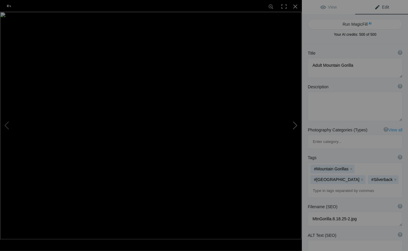
click at [296, 126] on button at bounding box center [279, 125] width 44 height 90
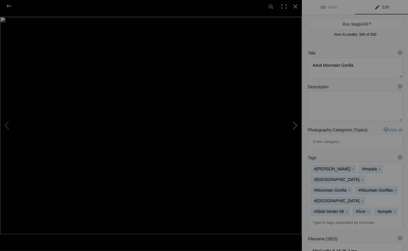
type textarea "Up close to two [GEOGRAPHIC_DATA], [GEOGRAPHIC_DATA]"
type textarea "MtnGorilla.[DATE].jpg"
click at [377, 167] on button "x" at bounding box center [379, 169] width 4 height 4
click at [359, 177] on button "x" at bounding box center [361, 179] width 4 height 4
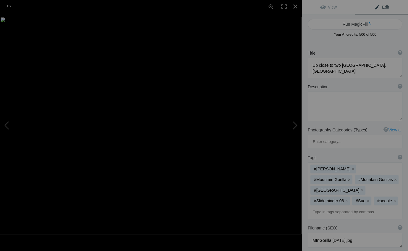
click at [351, 177] on button "x" at bounding box center [348, 179] width 4 height 4
click at [348, 199] on button "x" at bounding box center [346, 201] width 4 height 4
click at [295, 124] on button at bounding box center [279, 125] width 44 height 90
type textarea "Mature [DEMOGRAPHIC_DATA] Mountain Gorilla silverback, [GEOGRAPHIC_DATA]"
type textarea "MtnGorilla10.8.15.25.jpg"
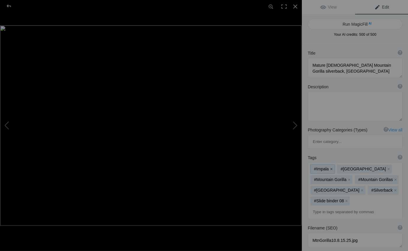
click at [330, 167] on button "x" at bounding box center [331, 169] width 4 height 4
click at [359, 167] on button "x" at bounding box center [361, 169] width 4 height 4
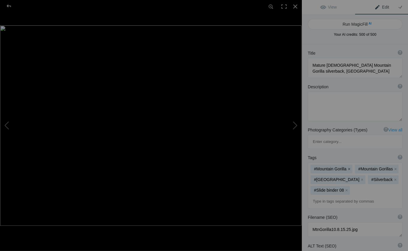
click at [347, 167] on button "x" at bounding box center [348, 169] width 4 height 4
click at [348, 188] on button "x" at bounding box center [346, 190] width 4 height 4
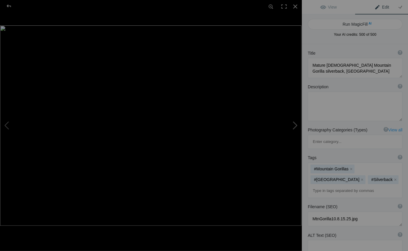
click at [295, 124] on button at bounding box center [279, 125] width 44 height 90
type textarea "Young Mountain Gorilla feeds on celery, a favorite food. [GEOGRAPHIC_DATA]"
type textarea "MtnGorilla9.8.15.25.jpg"
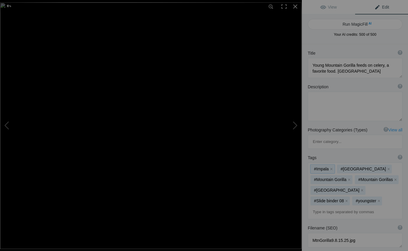
drag, startPoint x: 330, startPoint y: 140, endPoint x: 340, endPoint y: 140, distance: 10.6
click at [330, 167] on button "x" at bounding box center [331, 169] width 4 height 4
click at [359, 167] on button "x" at bounding box center [361, 169] width 4 height 4
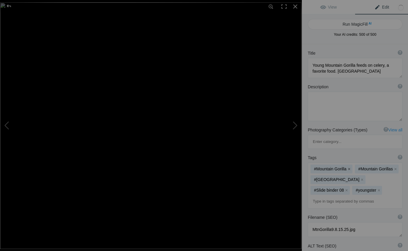
click at [348, 167] on button "x" at bounding box center [348, 169] width 4 height 4
click at [345, 188] on button "x" at bounding box center [346, 190] width 4 height 4
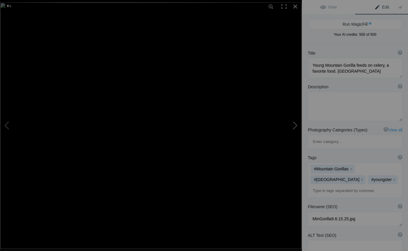
click at [293, 125] on button at bounding box center [279, 125] width 44 height 90
type textarea "[DEMOGRAPHIC_DATA] Mountain Gorilla and her Infant, [GEOGRAPHIC_DATA]"
type textarea "MtnGorilla5.8.15.25.jpg"
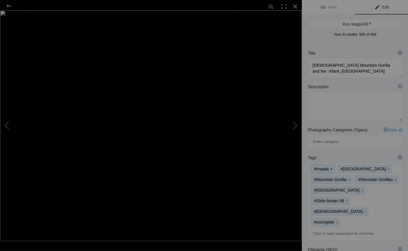
click at [330, 167] on button "x" at bounding box center [331, 169] width 4 height 4
click at [359, 167] on button "x" at bounding box center [361, 169] width 4 height 4
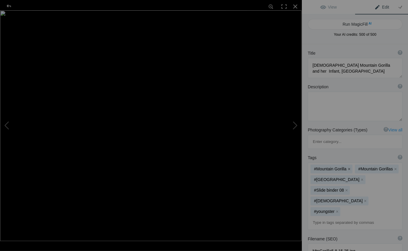
click at [347, 167] on button "x" at bounding box center [348, 169] width 4 height 4
click at [344, 188] on button "x" at bounding box center [346, 190] width 4 height 4
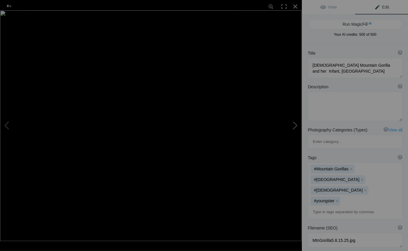
click at [295, 124] on button at bounding box center [279, 125] width 44 height 90
type textarea "Mountain Gorilla close up, [GEOGRAPHIC_DATA]"
type textarea "MtnGorilla4.8.14.25.jpg"
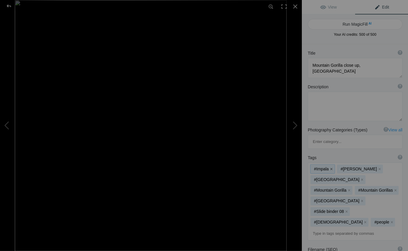
click at [332, 167] on button "x" at bounding box center [331, 169] width 4 height 4
click at [359, 177] on button "x" at bounding box center [361, 179] width 4 height 4
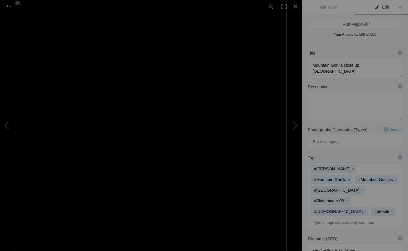
click at [351, 177] on button "x" at bounding box center [348, 179] width 4 height 4
click at [348, 199] on button "x" at bounding box center [346, 201] width 4 height 4
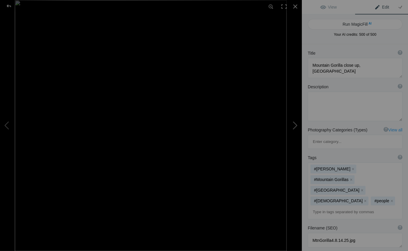
click at [295, 126] on button at bounding box center [279, 125] width 44 height 90
type textarea "Mountain Gorilla mother and year old Infant, [GEOGRAPHIC_DATA]"
type textarea "MtnGorilla3.8.14.25.jpg"
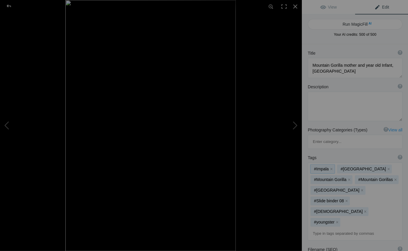
drag, startPoint x: 330, startPoint y: 141, endPoint x: 341, endPoint y: 142, distance: 11.0
click at [330, 167] on button "x" at bounding box center [331, 169] width 4 height 4
click at [359, 167] on button "x" at bounding box center [361, 169] width 4 height 4
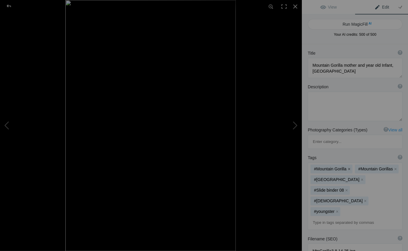
click at [346, 167] on button "x" at bounding box center [348, 169] width 4 height 4
click at [344, 188] on button "x" at bounding box center [346, 190] width 4 height 4
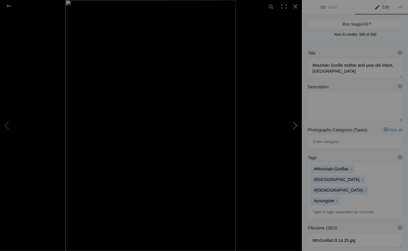
click at [295, 125] on button at bounding box center [279, 125] width 44 height 90
type textarea "[DEMOGRAPHIC_DATA] Mountain Gorilla with her very young infant, [GEOGRAPHIC_DAT…"
type textarea "MtnGorilla2.8.14.25.jpg"
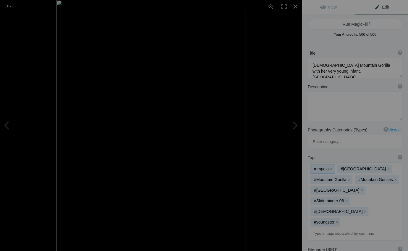
click at [330, 167] on button "x" at bounding box center [331, 169] width 4 height 4
click at [359, 167] on button "x" at bounding box center [361, 169] width 4 height 4
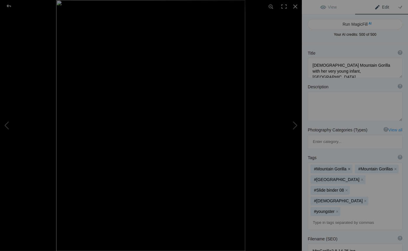
click at [346, 167] on button "x" at bounding box center [348, 169] width 4 height 4
click at [344, 188] on button "x" at bounding box center [346, 190] width 4 height 4
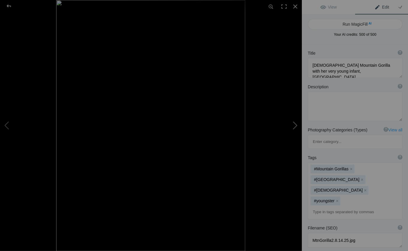
click at [295, 126] on button at bounding box center [279, 125] width 44 height 90
type textarea "Adult [DEMOGRAPHIC_DATA] Mountain Gorilla silverback, [GEOGRAPHIC_DATA]"
type textarea "MtnGorilla.[DATE].jpg"
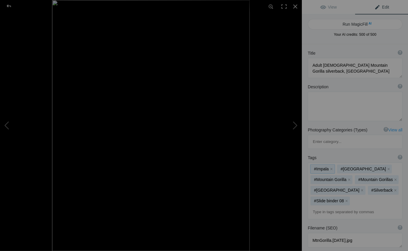
drag, startPoint x: 331, startPoint y: 140, endPoint x: 336, endPoint y: 140, distance: 5.6
click at [331, 167] on button "x" at bounding box center [331, 169] width 4 height 4
click at [359, 167] on button "x" at bounding box center [361, 169] width 4 height 4
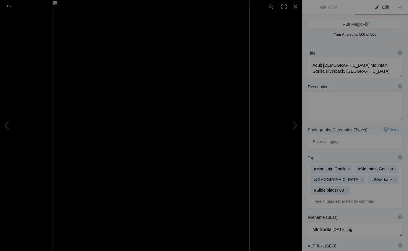
click at [347, 167] on button "x" at bounding box center [348, 169] width 4 height 4
click at [348, 188] on button "x" at bounding box center [346, 190] width 4 height 4
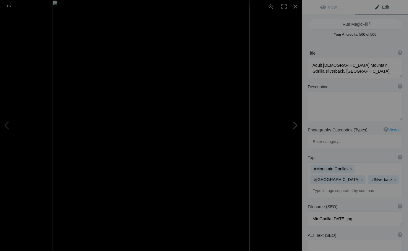
click at [295, 125] on button at bounding box center [279, 125] width 44 height 90
type textarea "Virunga Volcanoe as seen from the village below, [GEOGRAPHIC_DATA]"
type textarea "MtnGorilla7.8.15.25.jpg"
click at [294, 6] on div at bounding box center [294, 6] width 13 height 13
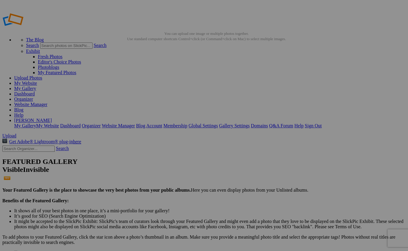
click at [37, 81] on link "My Website" at bounding box center [25, 83] width 23 height 5
